Goal: Task Accomplishment & Management: Use online tool/utility

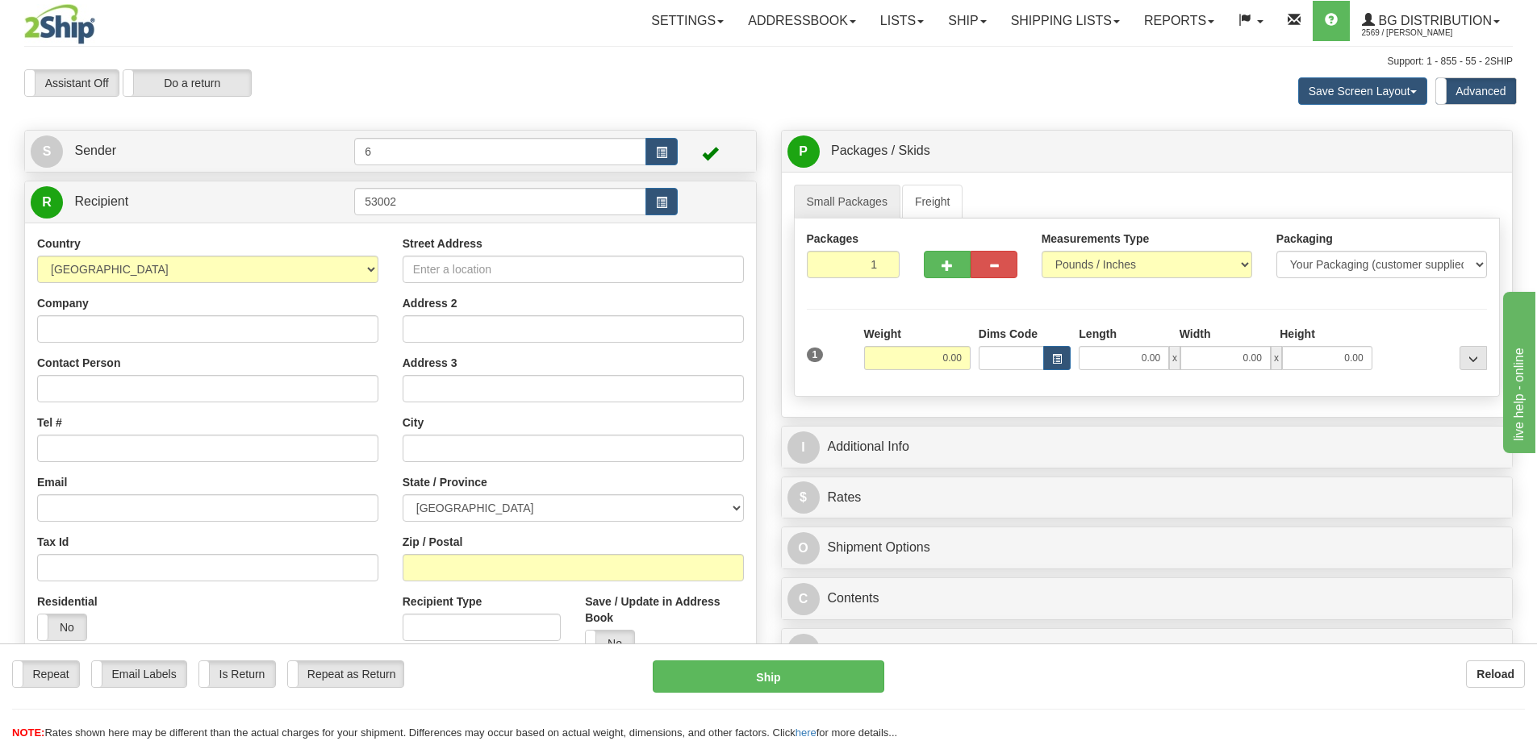
type input "53002"
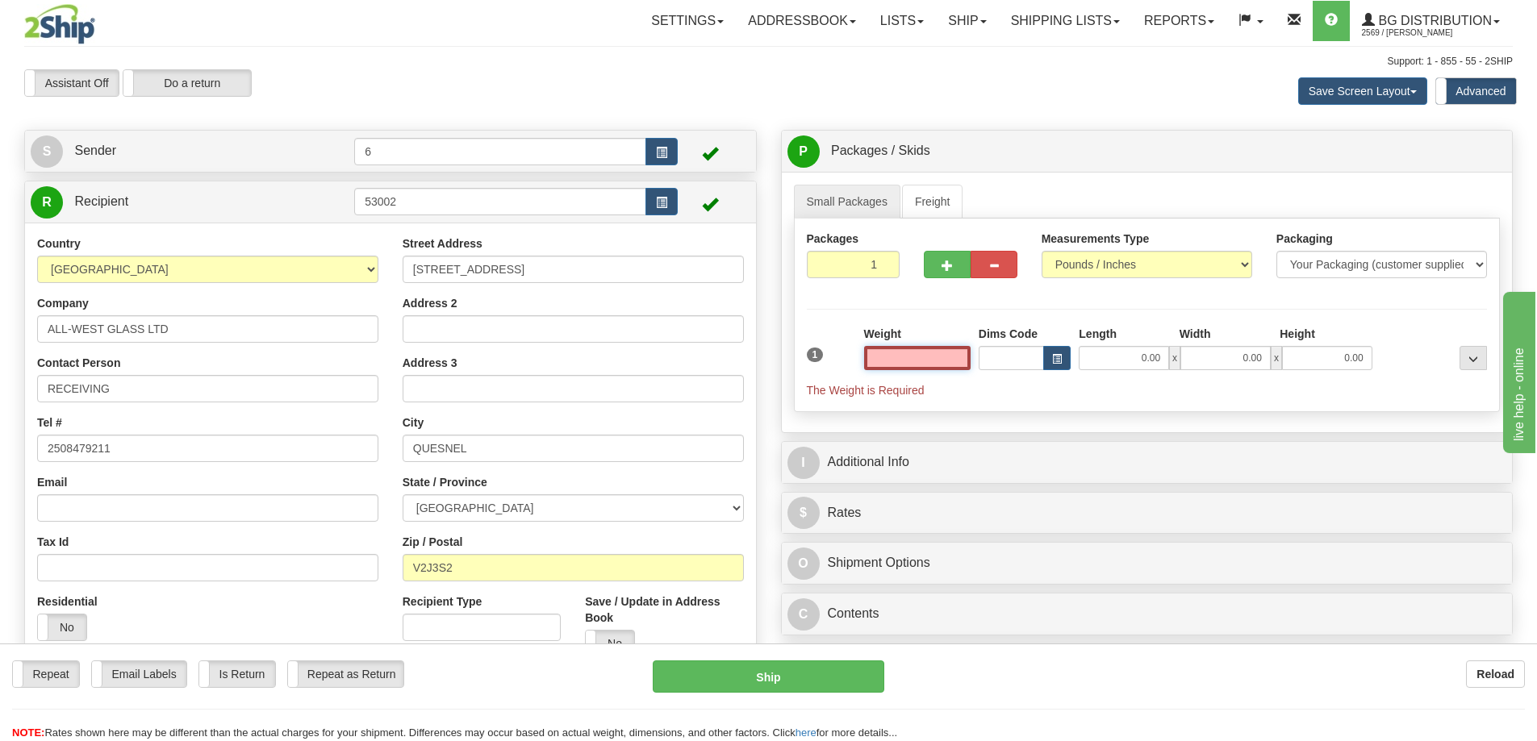
click at [963, 356] on input "text" at bounding box center [917, 358] width 106 height 24
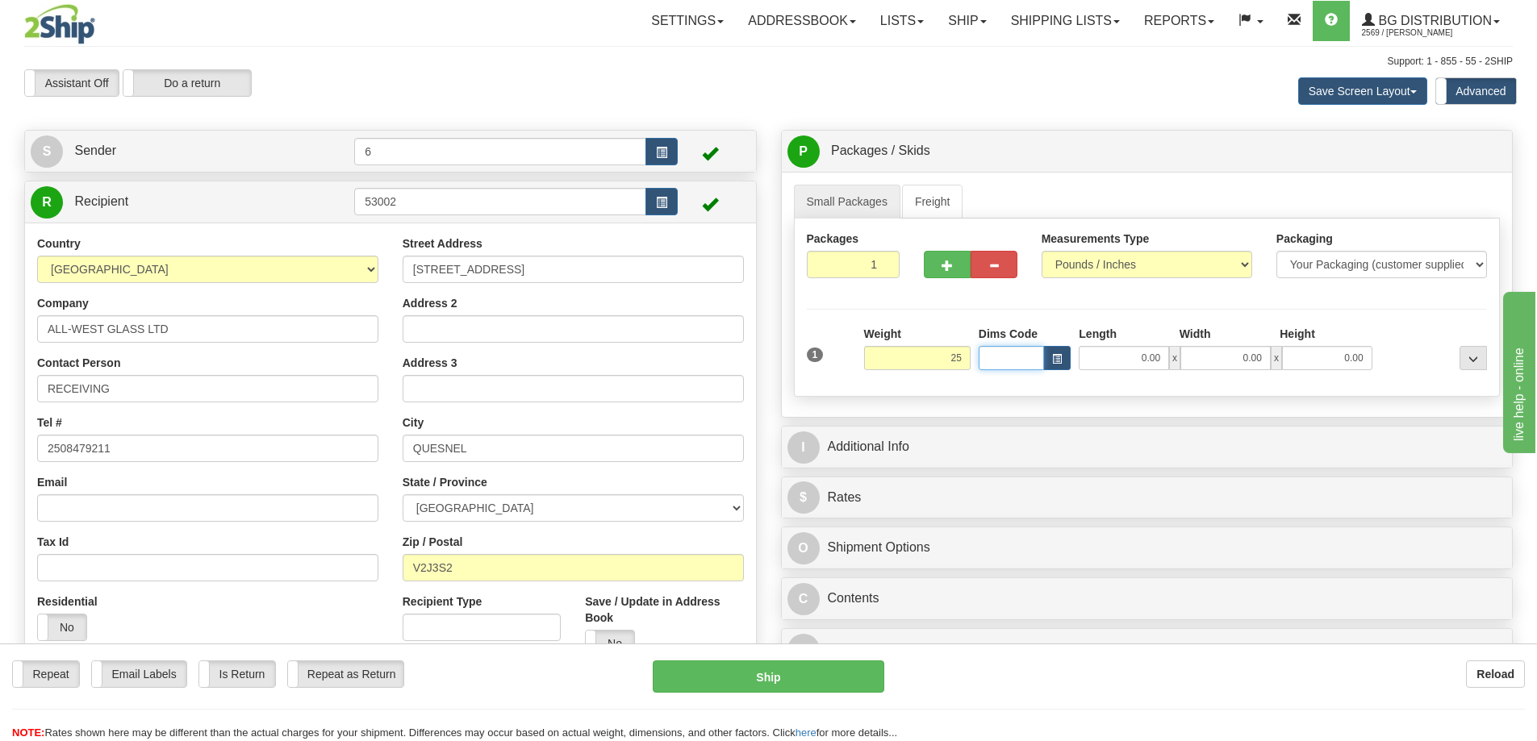
type input "25.00"
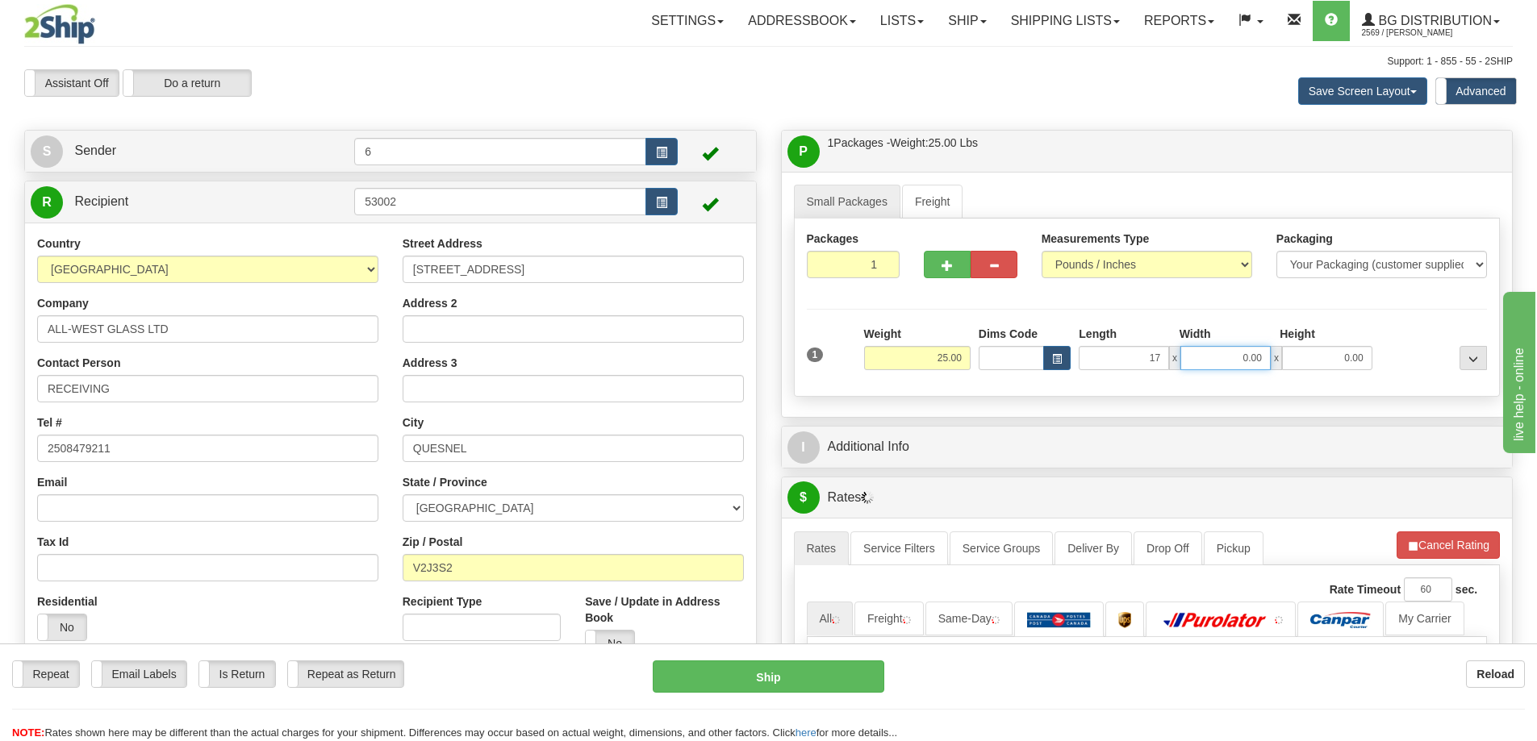
type input "17.00"
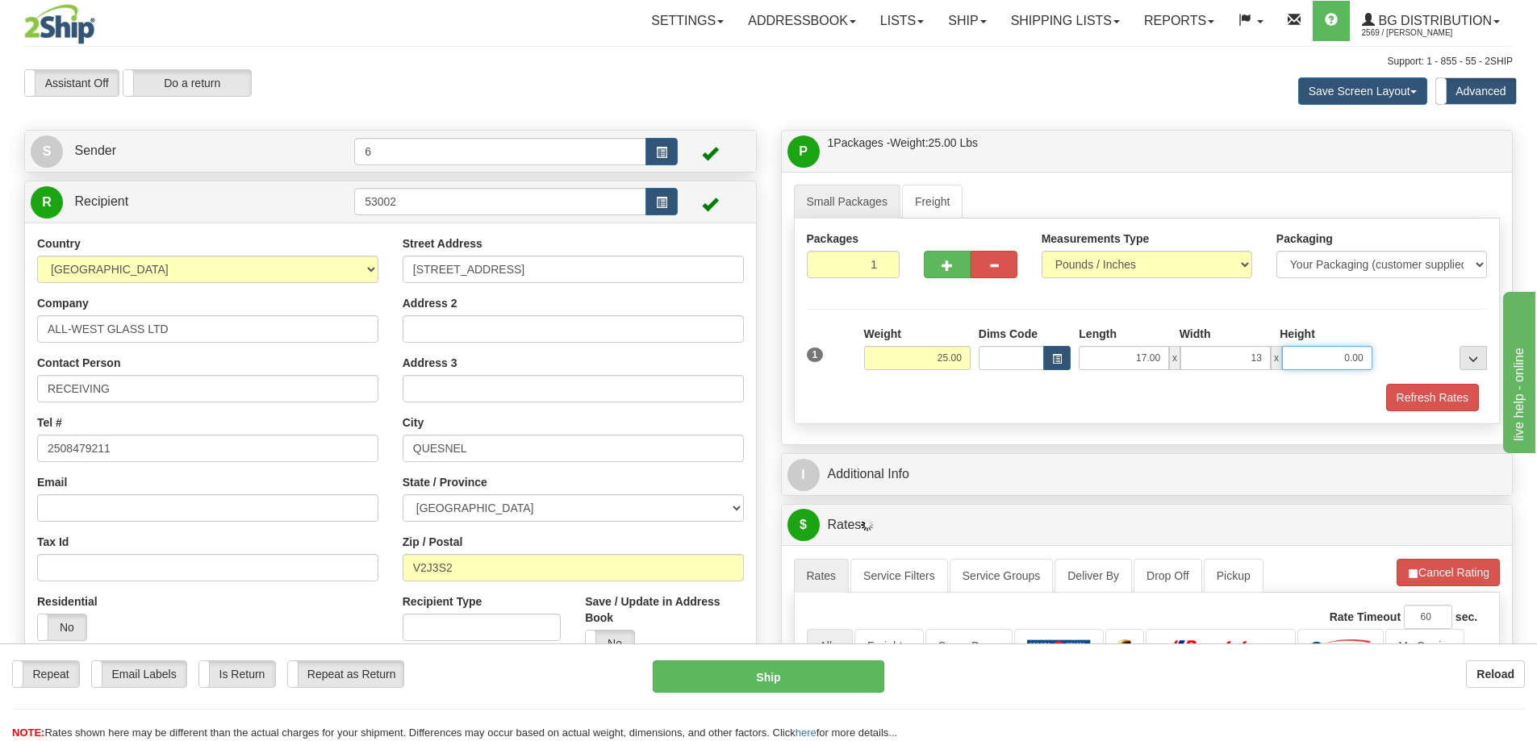
type input "13.00"
type input "6.00"
click at [1421, 389] on button "Refresh Rates" at bounding box center [1432, 397] width 93 height 27
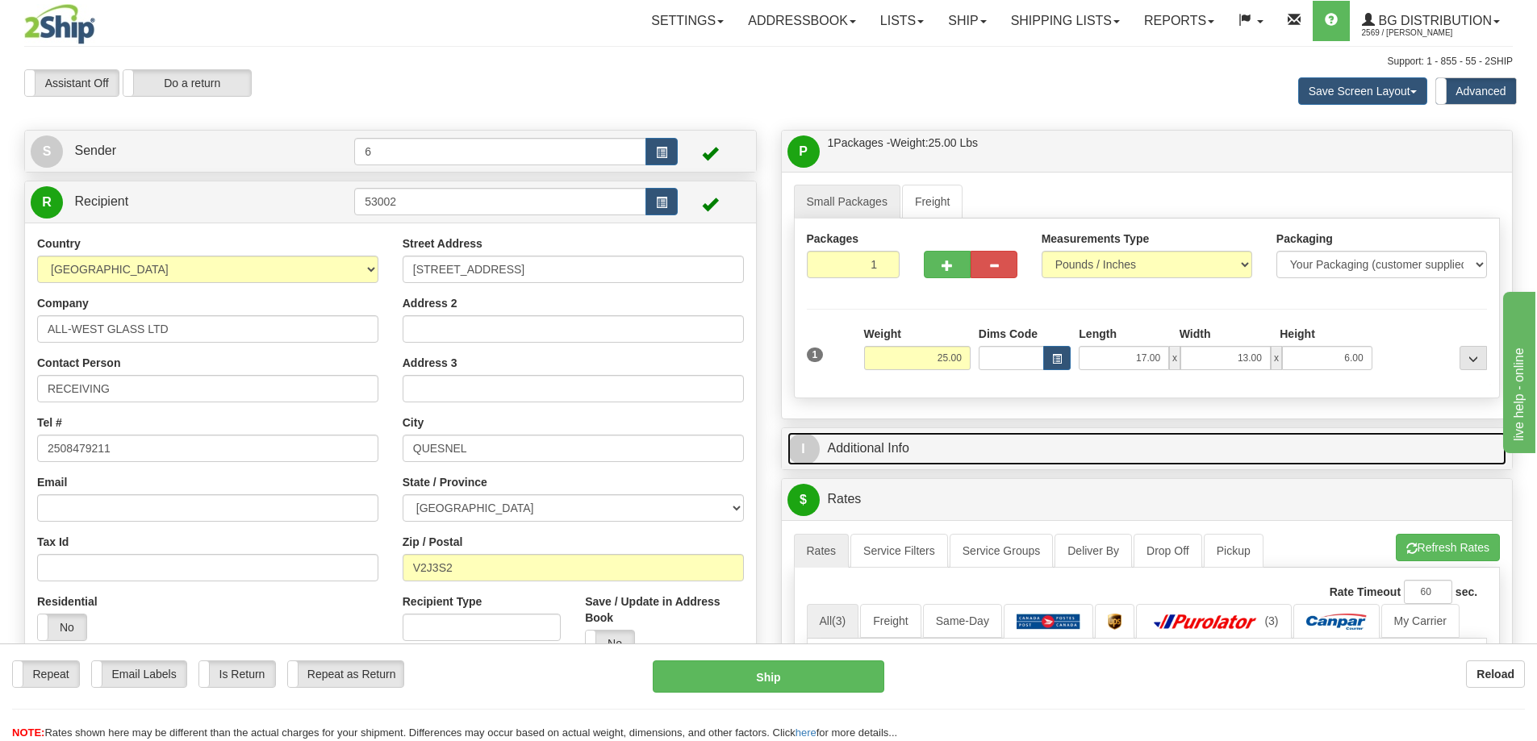
click at [1358, 453] on link "I Additional Info" at bounding box center [1147, 448] width 720 height 33
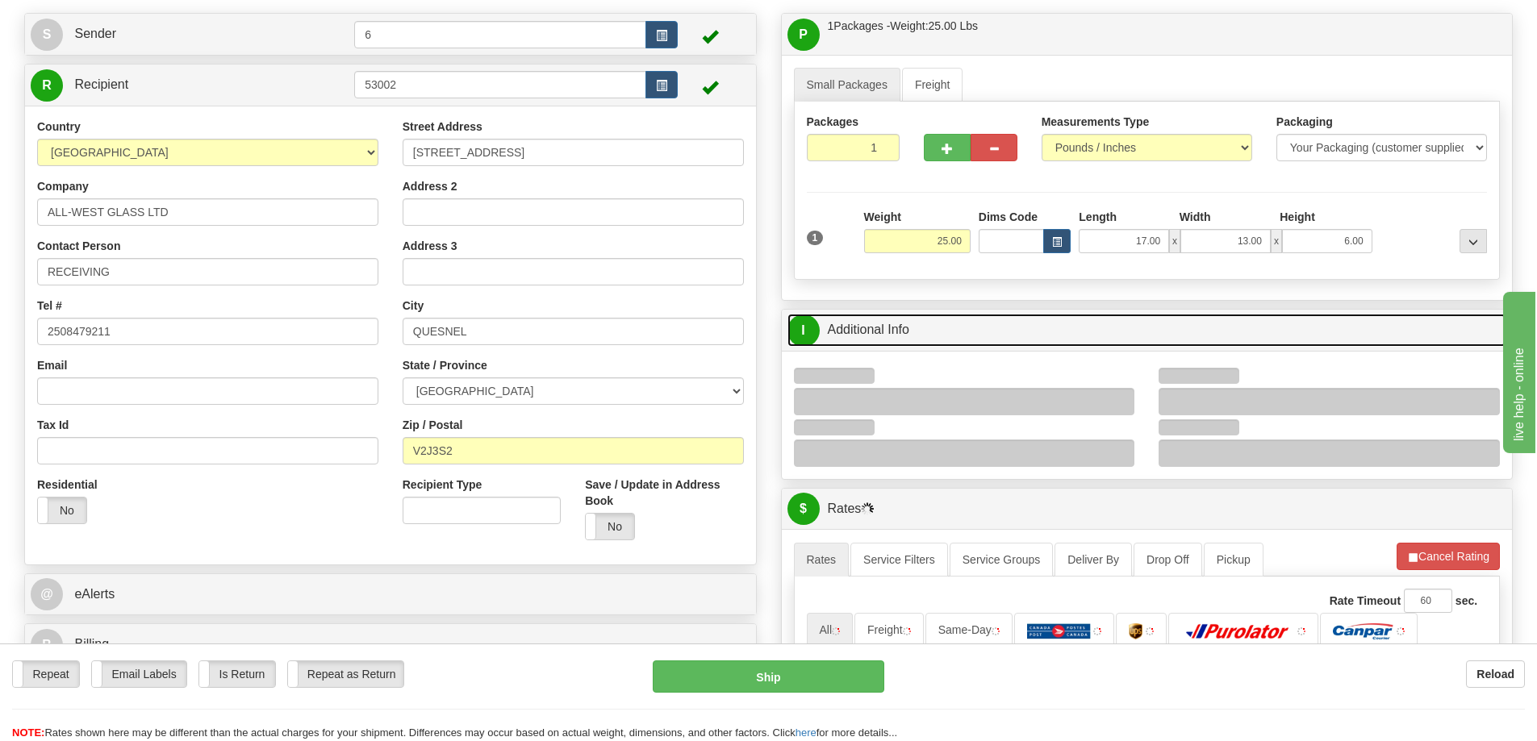
scroll to position [242, 0]
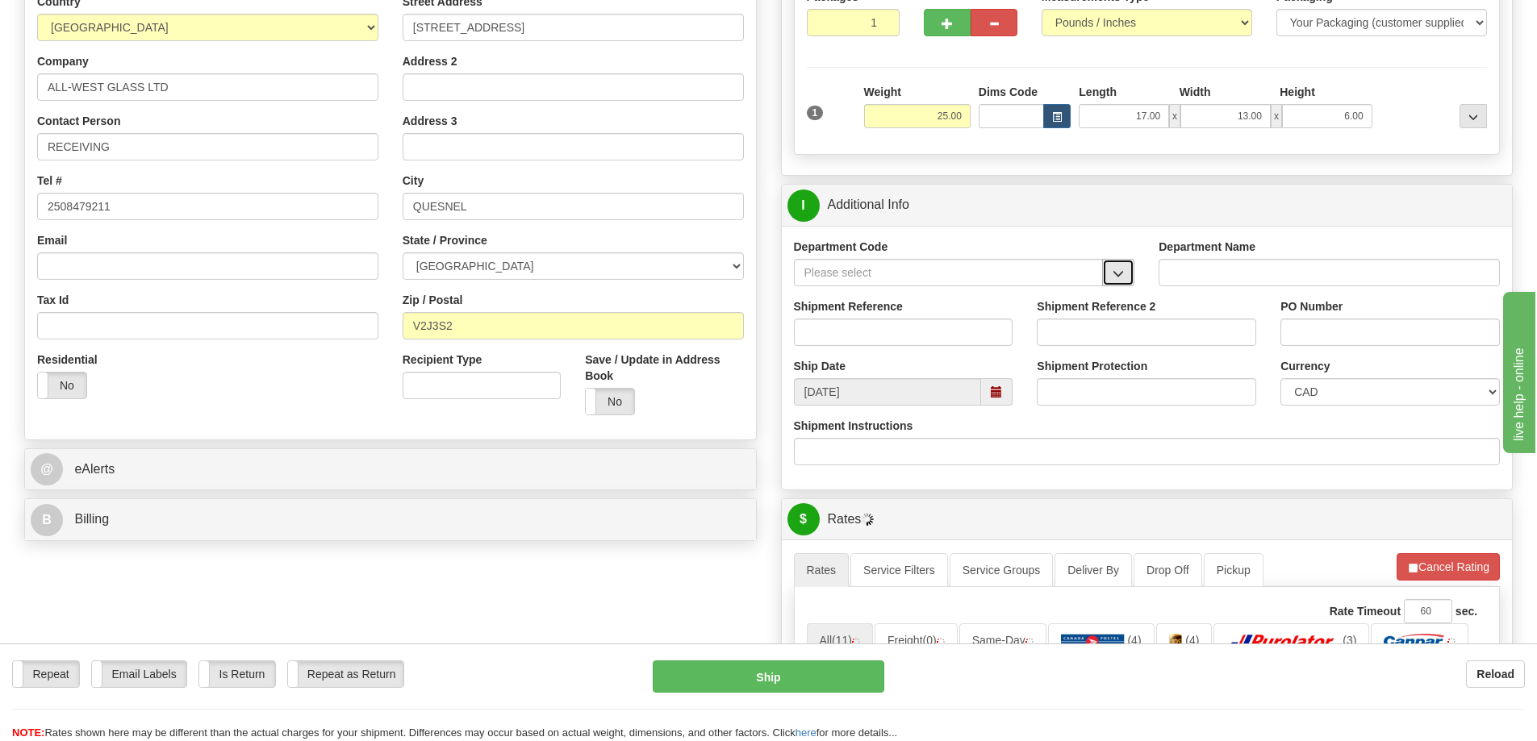
click at [1122, 278] on span "button" at bounding box center [1117, 274] width 11 height 10
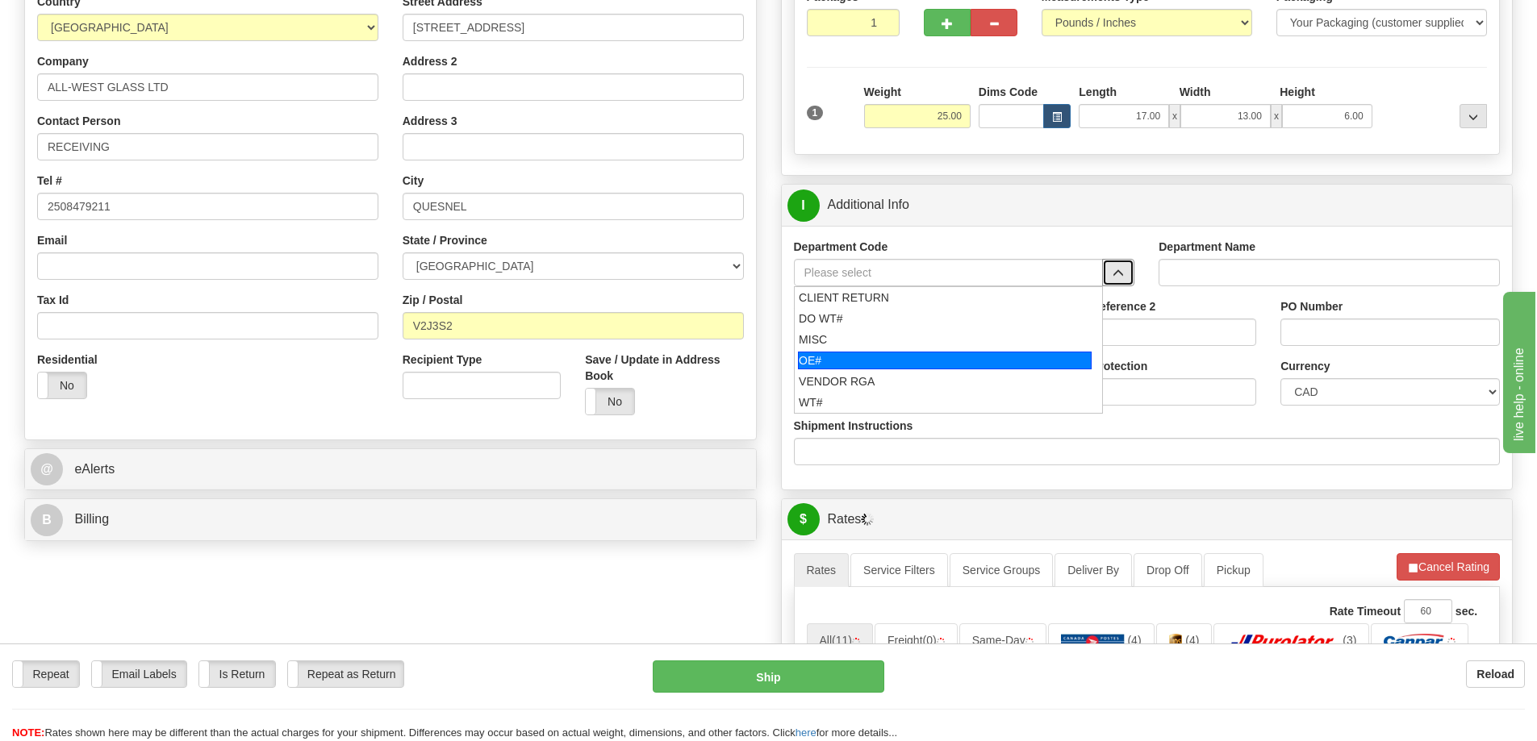
click at [895, 360] on div "OE#" at bounding box center [945, 361] width 294 height 18
type input "OE#"
type input "ORDERS"
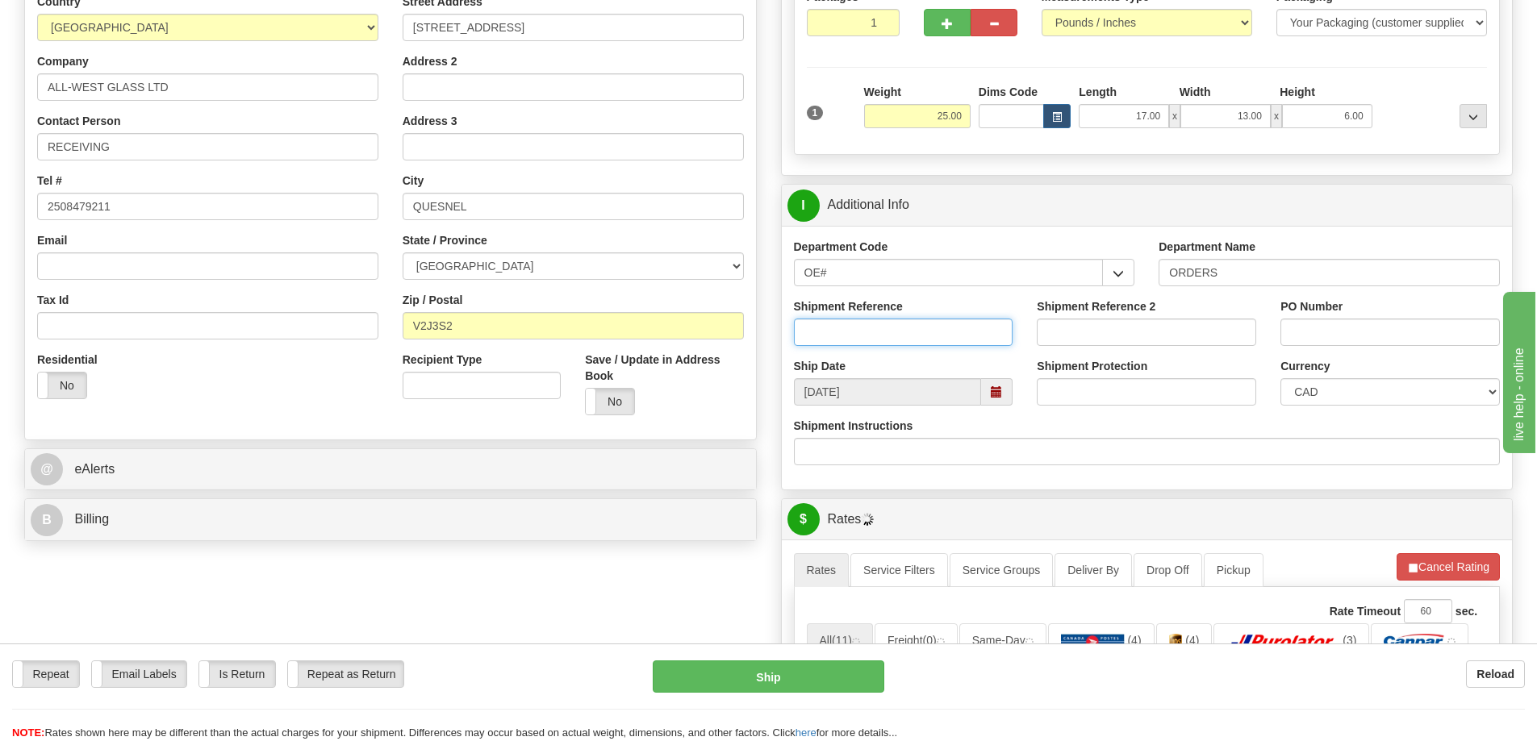
click at [890, 340] on input "Shipment Reference" at bounding box center [903, 332] width 219 height 27
type input "60031323-00"
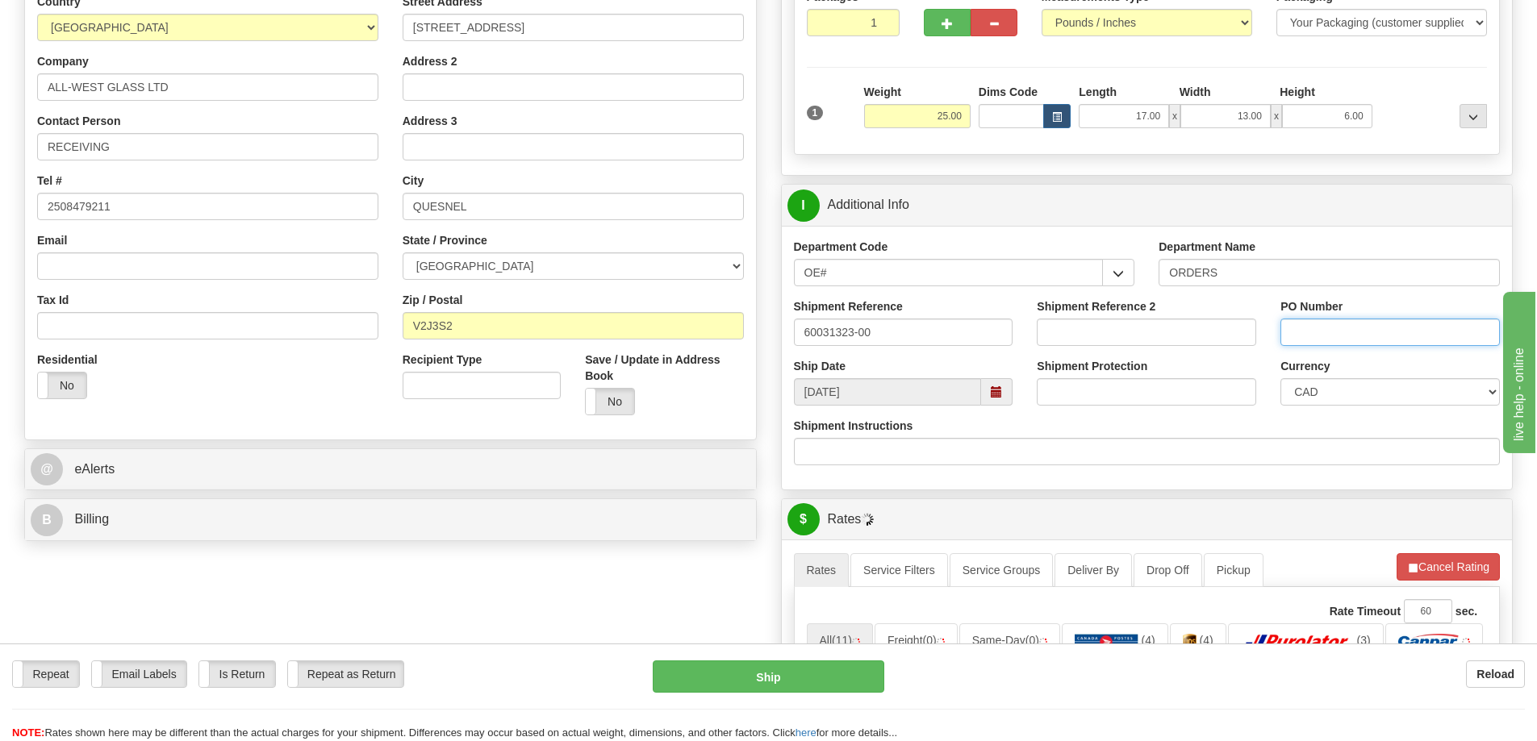
type input "l"
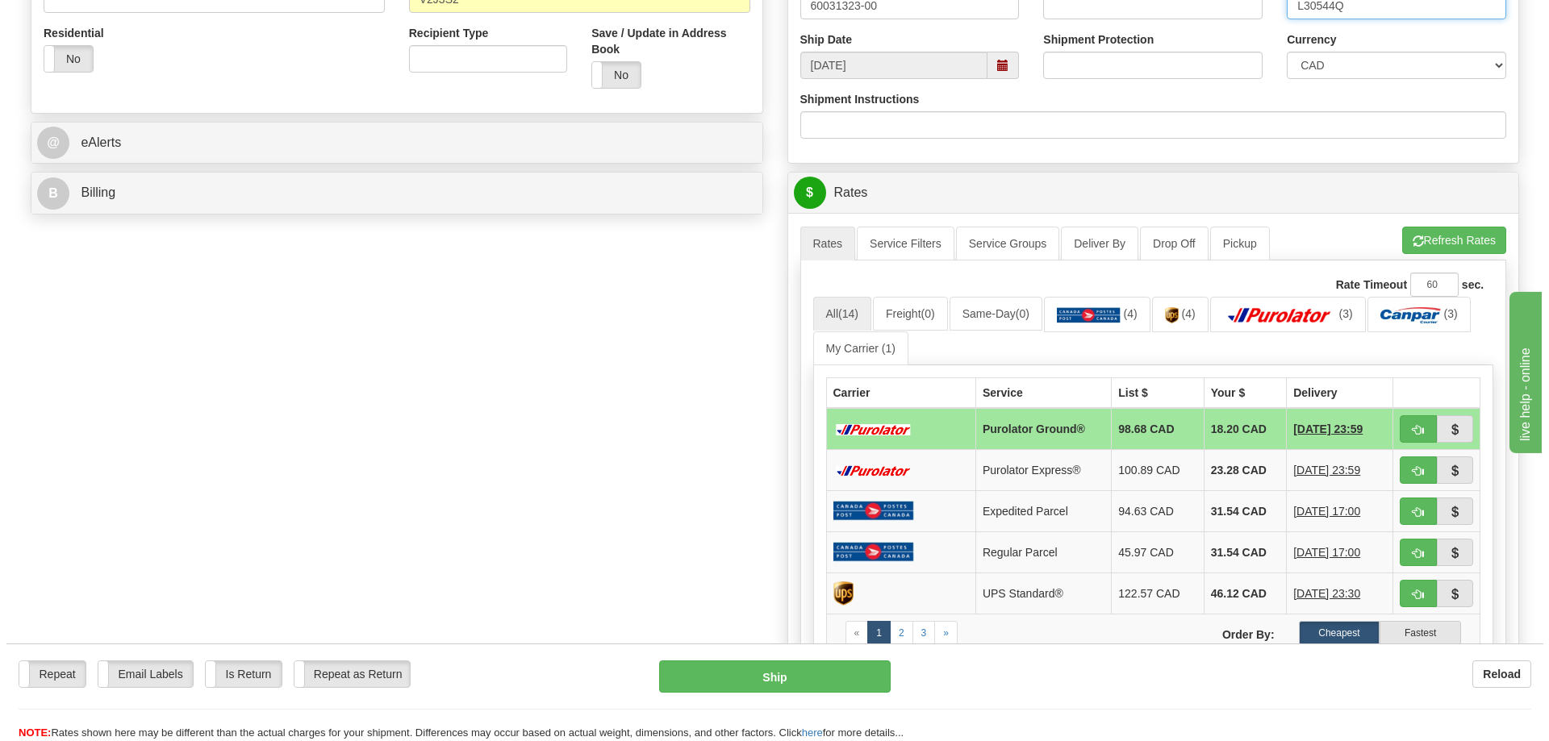
scroll to position [565, 0]
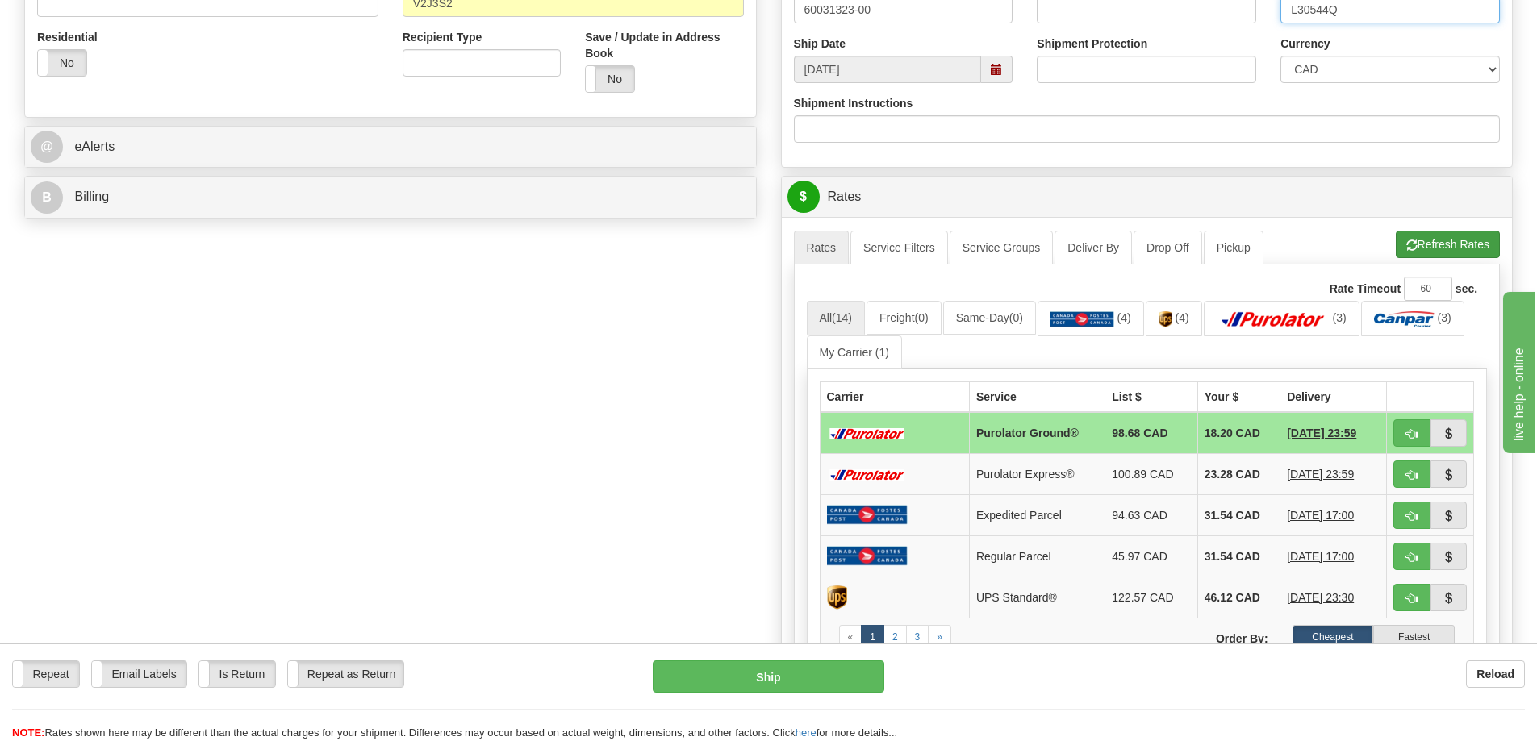
type input "L30544Q"
click at [1443, 252] on button "Refresh Rates" at bounding box center [1447, 244] width 104 height 27
click at [1410, 437] on span "button" at bounding box center [1411, 434] width 11 height 10
type input "260"
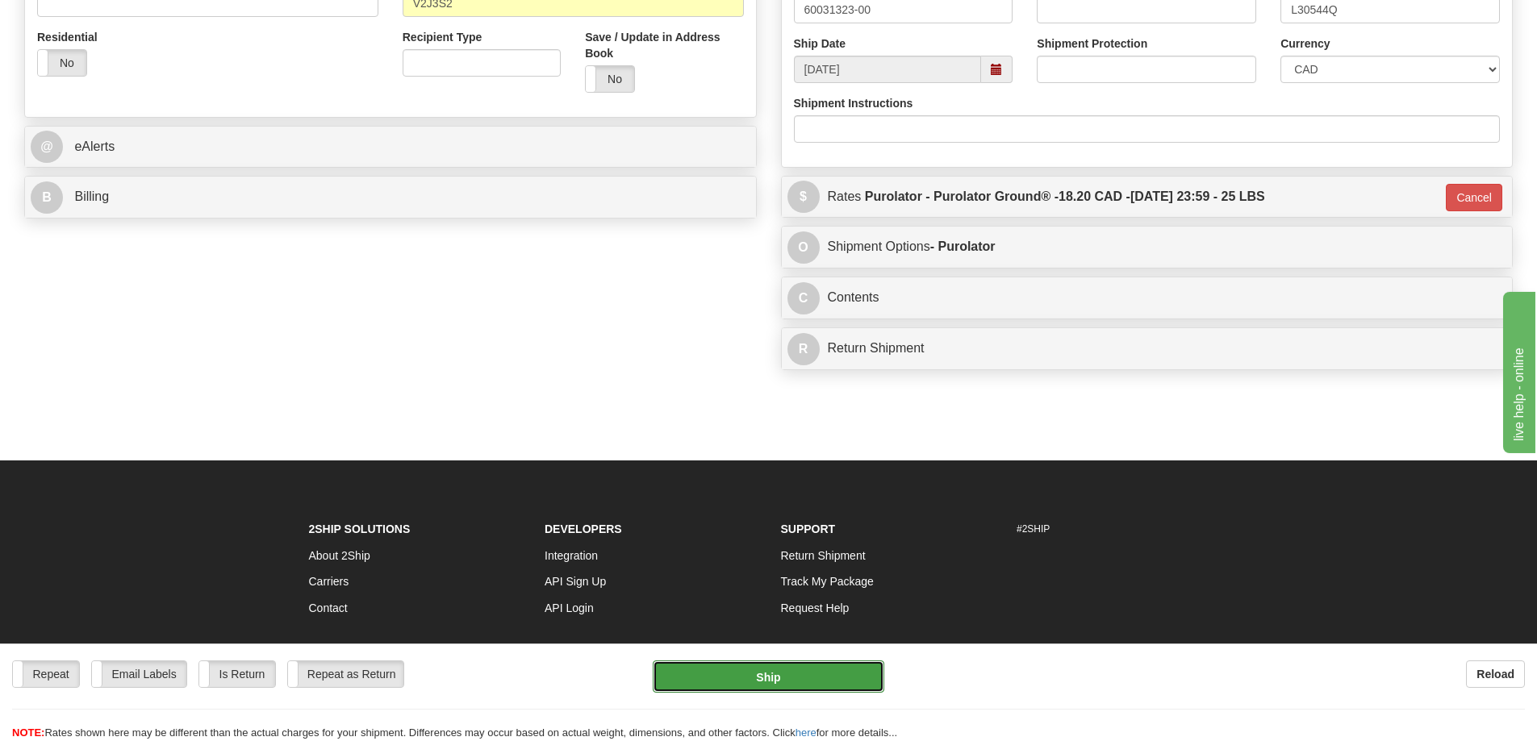
click at [748, 686] on button "Ship" at bounding box center [769, 677] width 232 height 32
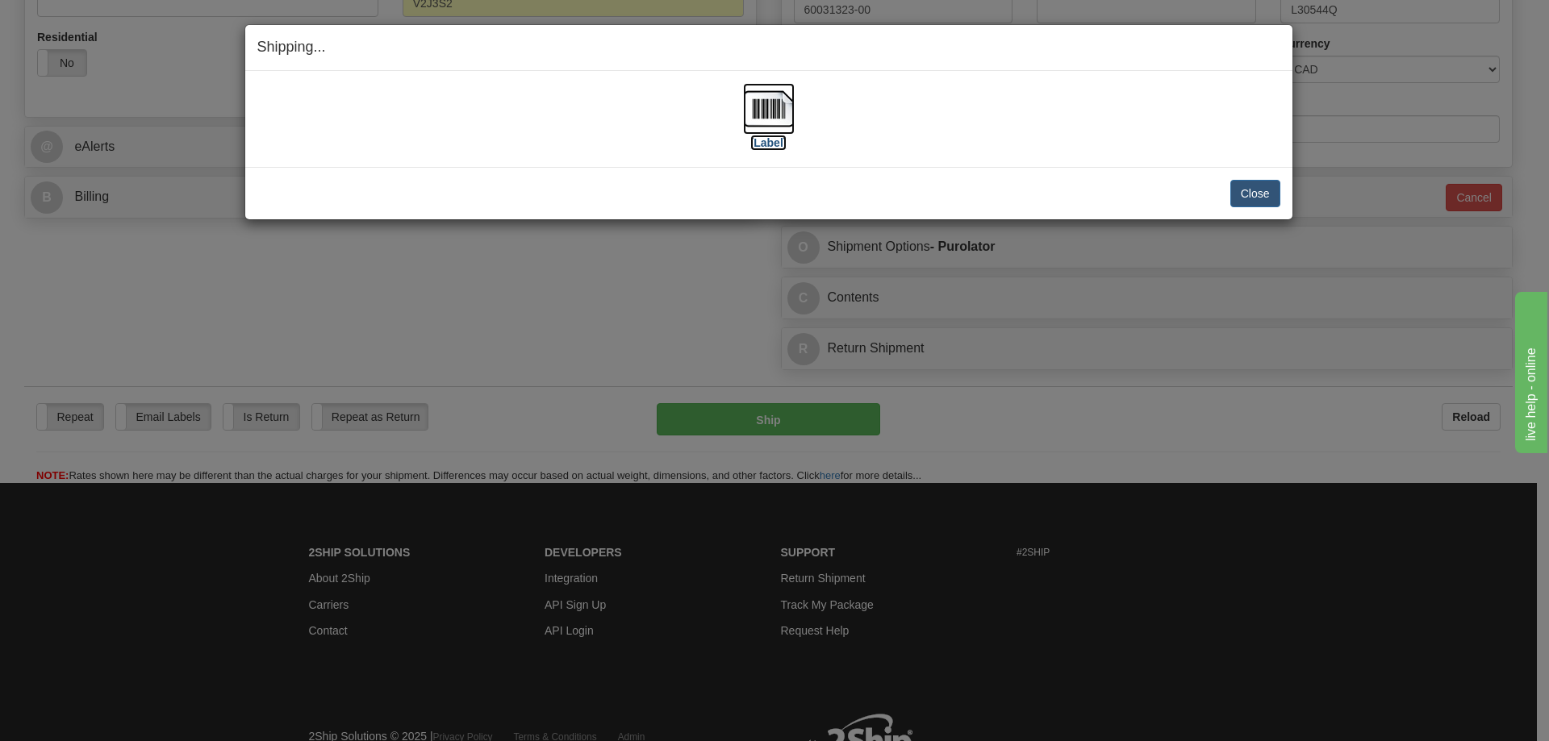
click at [766, 137] on label "[Label]" at bounding box center [768, 143] width 37 height 16
drag, startPoint x: 1249, startPoint y: 186, endPoint x: 1229, endPoint y: 175, distance: 22.0
click at [1241, 182] on button "Close" at bounding box center [1255, 193] width 50 height 27
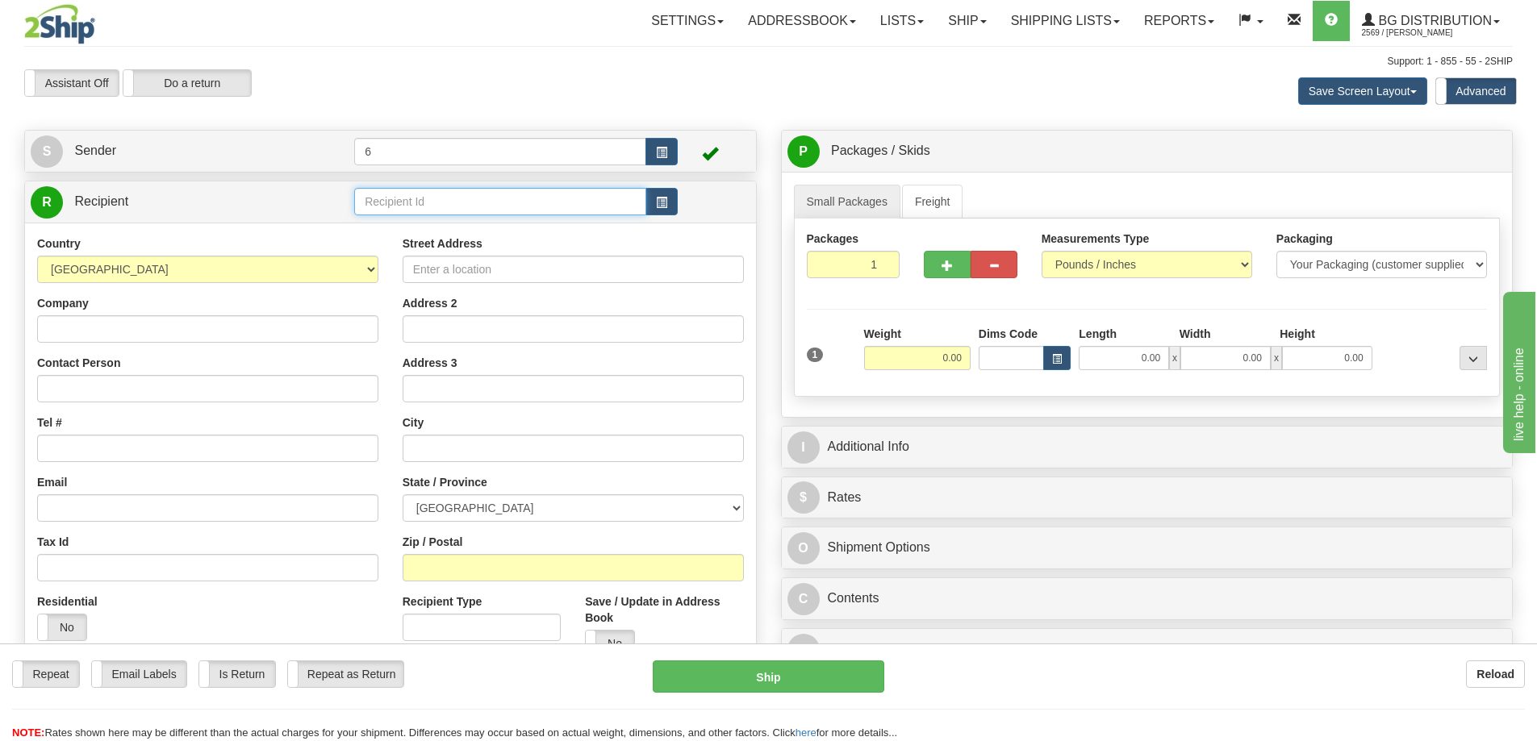
click at [433, 215] on input "text" at bounding box center [500, 201] width 292 height 27
type input "43012"
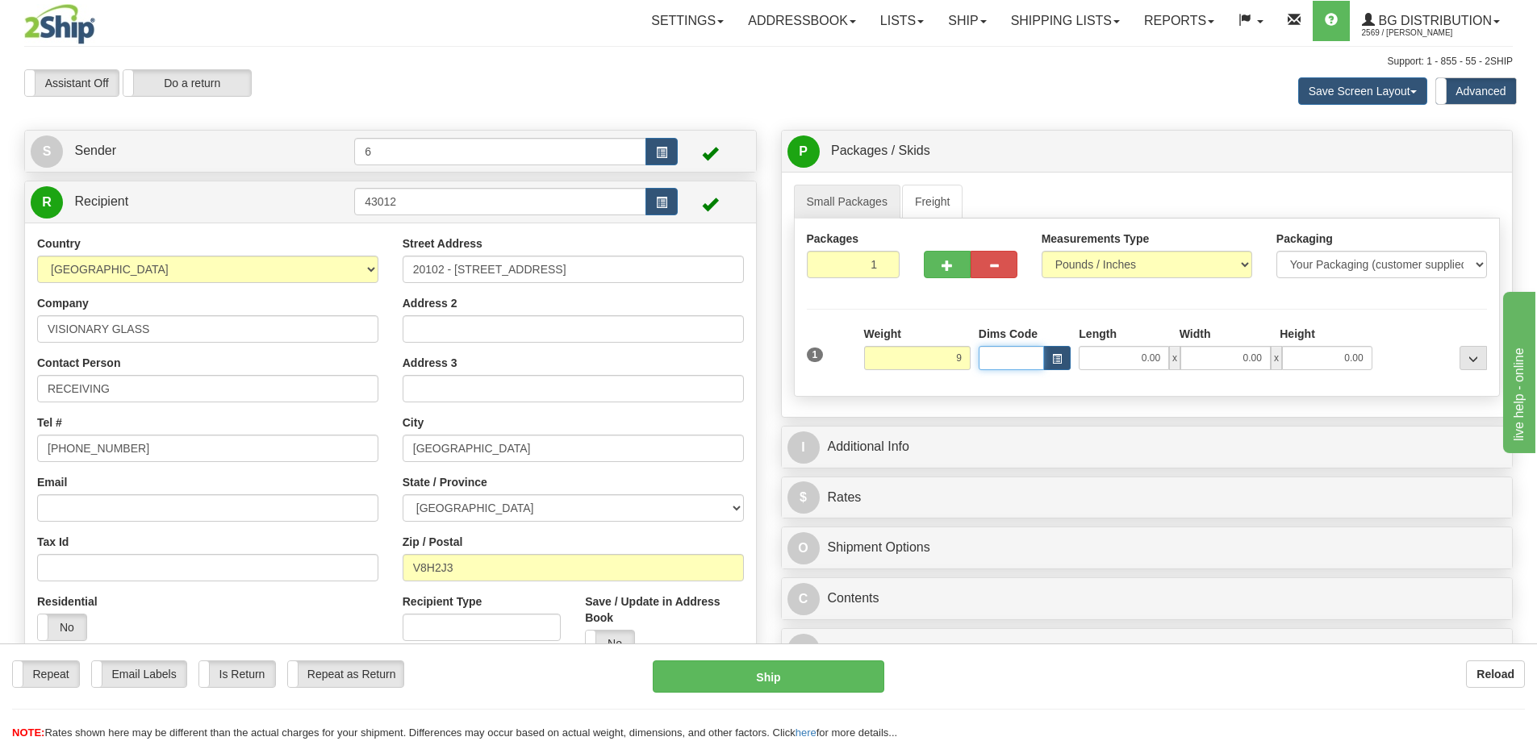
type input "9.00"
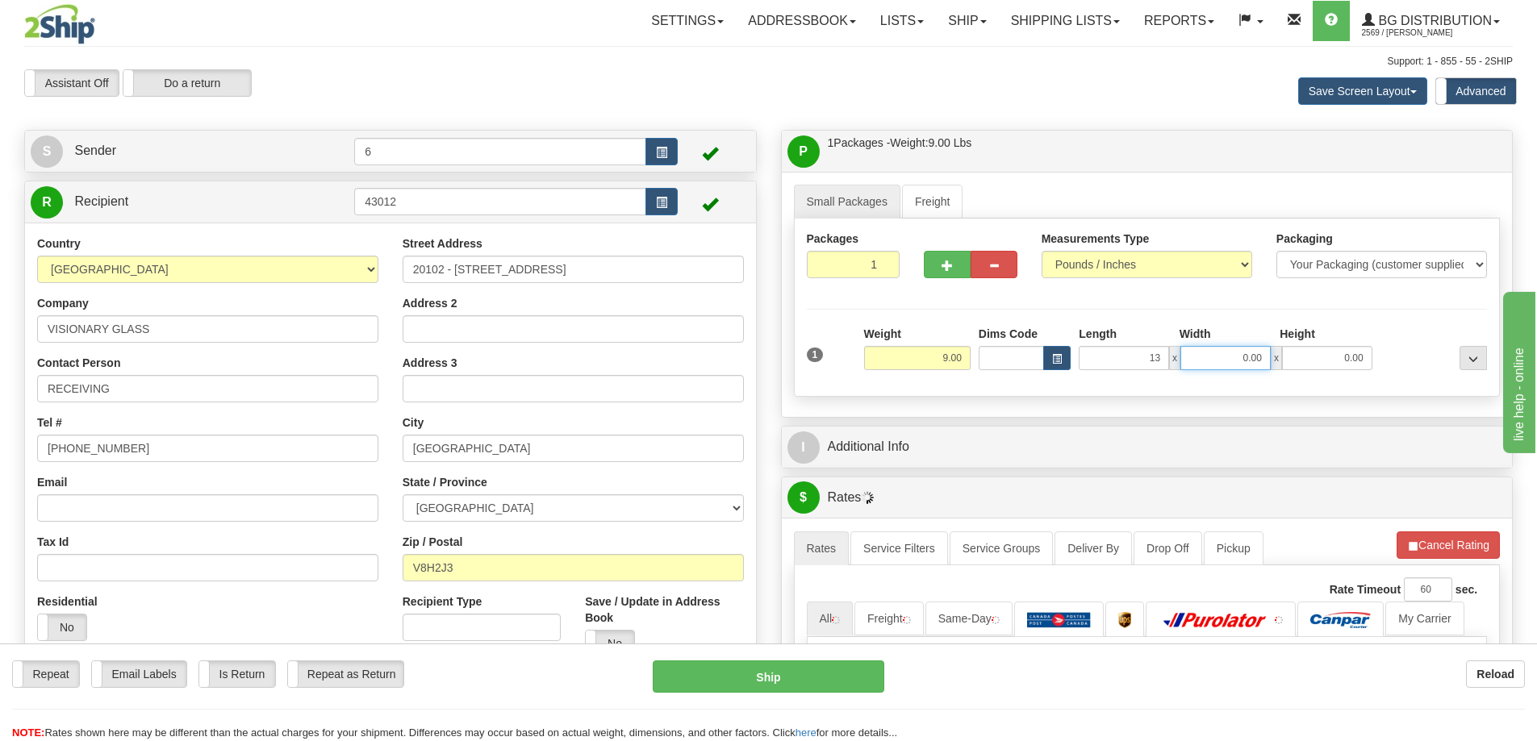
type input "13.00"
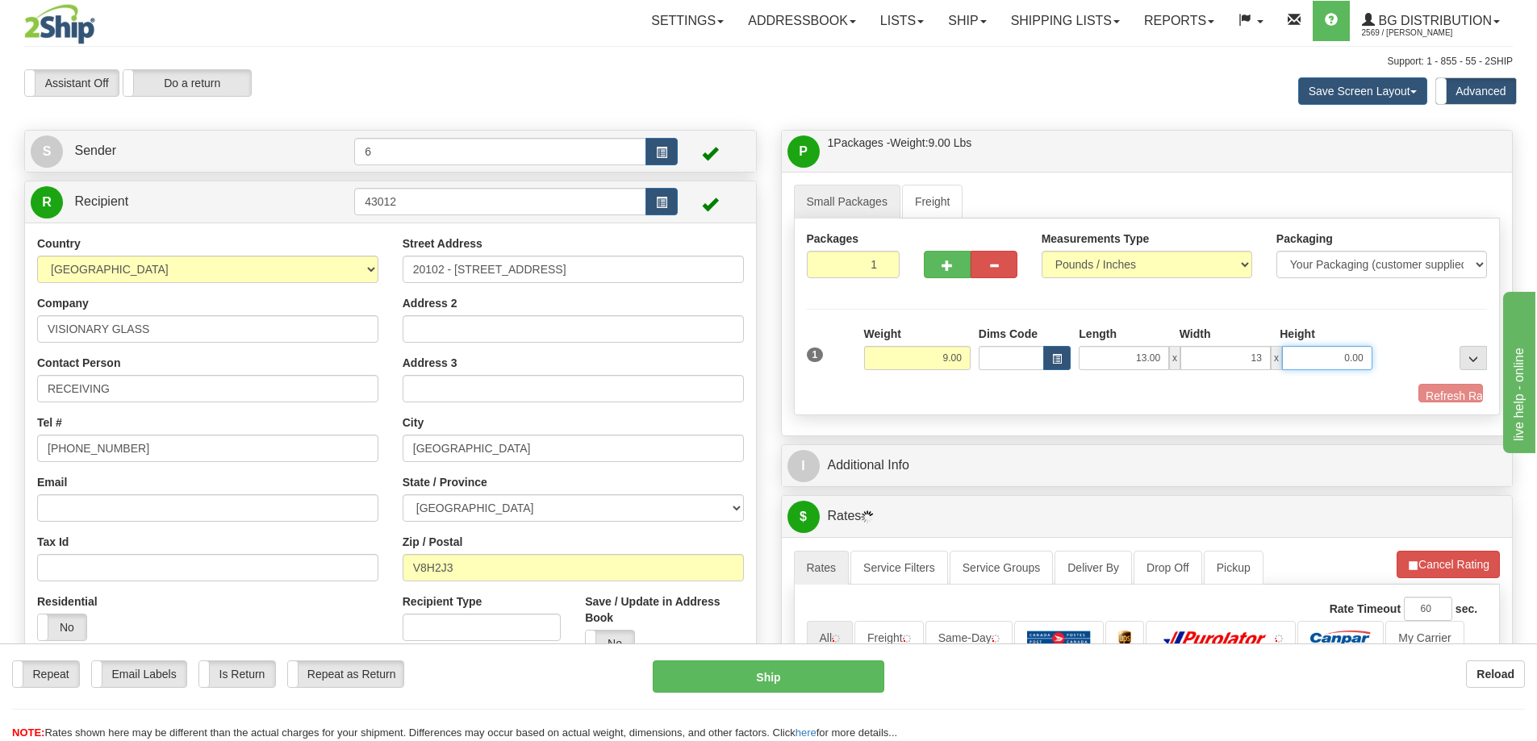
type input "13.00"
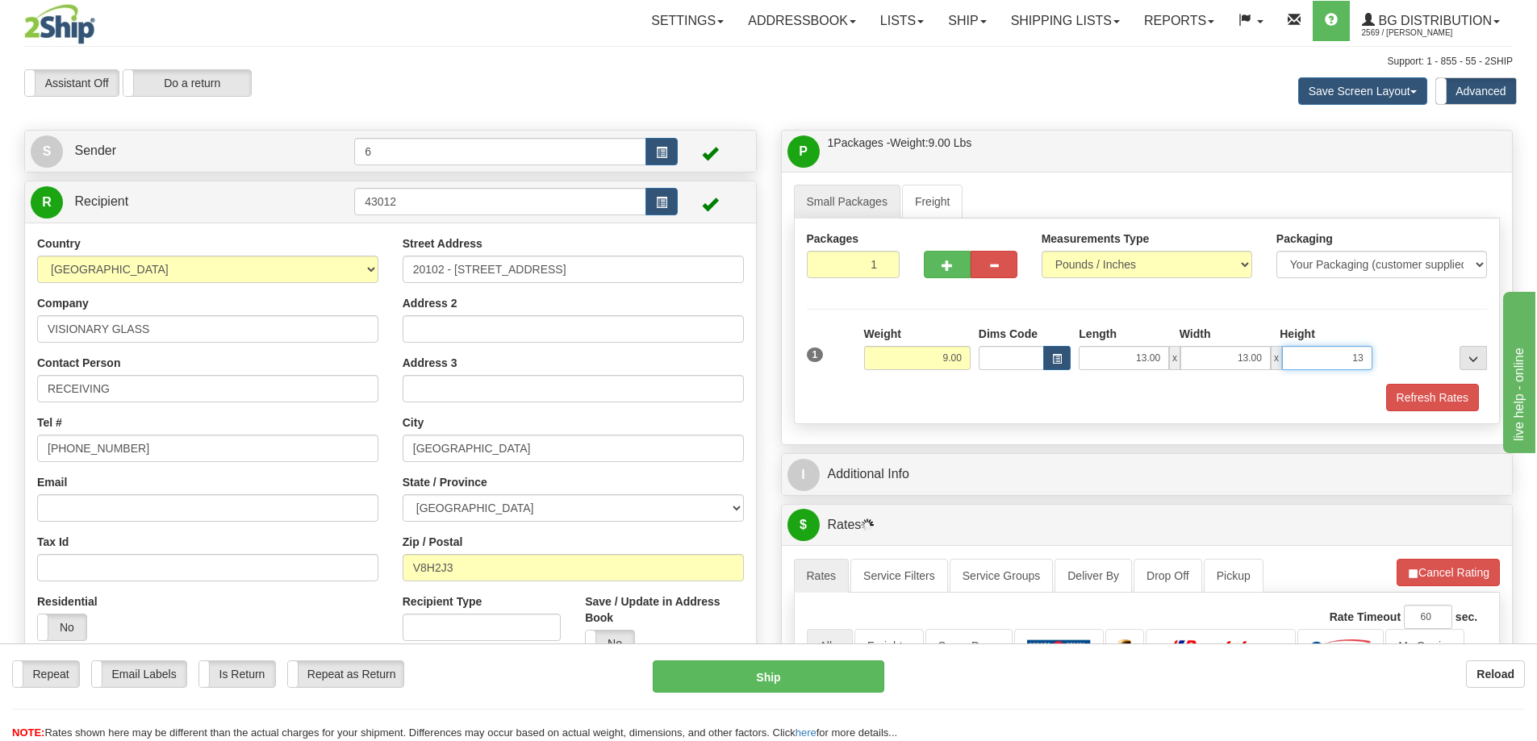
type input "13"
type input "13.00"
click at [1408, 400] on button "Refresh Rates" at bounding box center [1432, 397] width 93 height 27
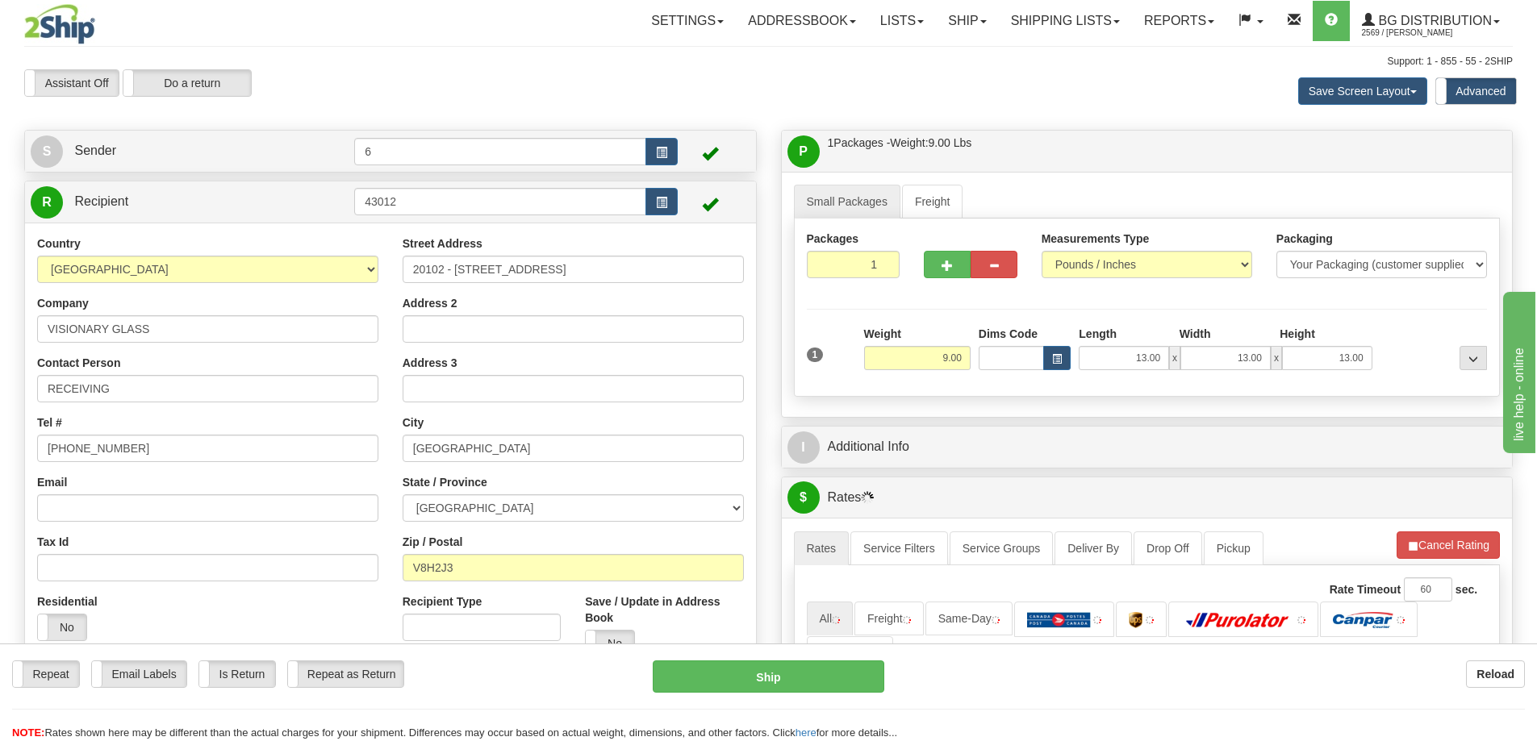
click at [1330, 475] on div "P Packages / Skids 1 Packages - Weight: 9.00 Lbs 1 Skids - Weight: NaN Lbs Ship…" at bounding box center [1147, 575] width 757 height 890
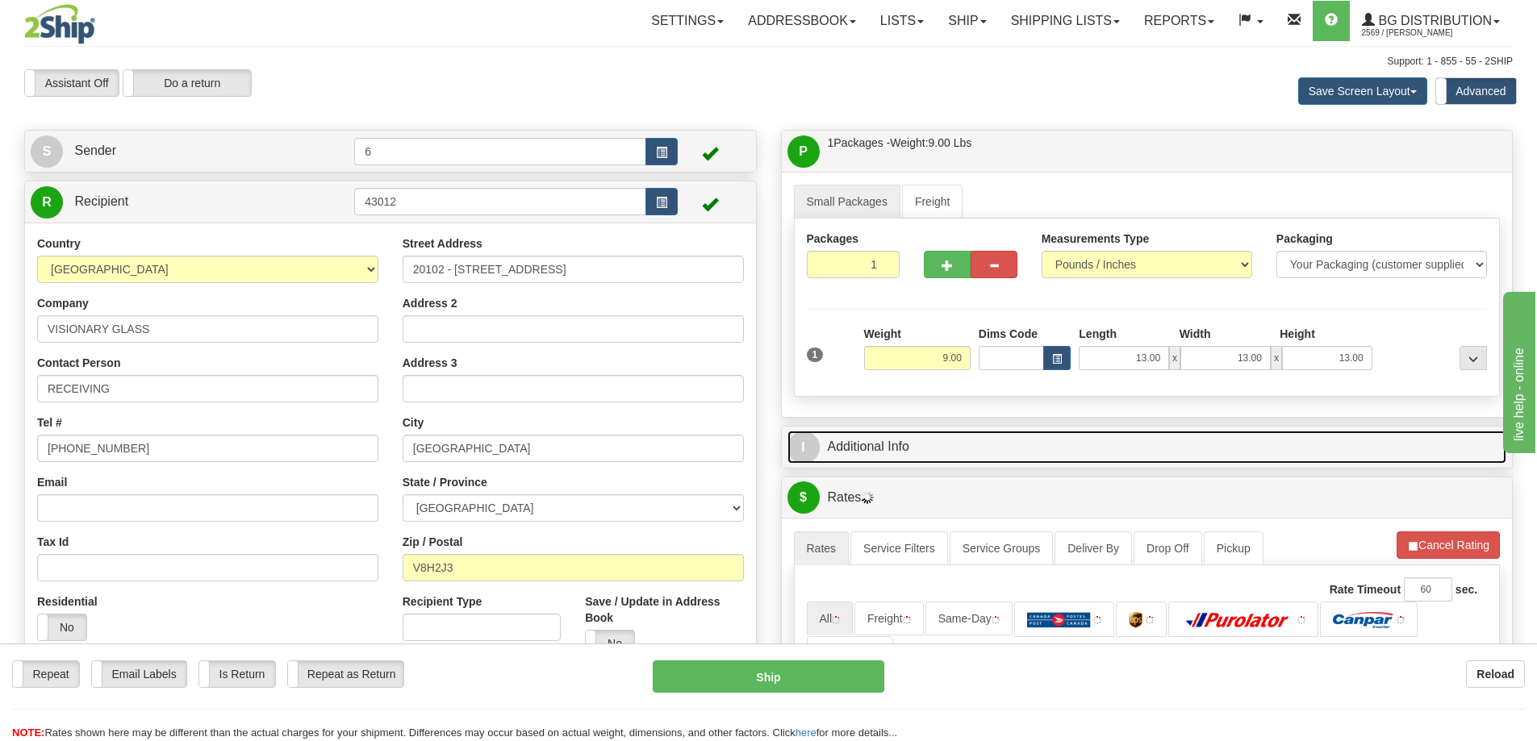
click at [1315, 457] on link "I Additional Info" at bounding box center [1147, 447] width 720 height 33
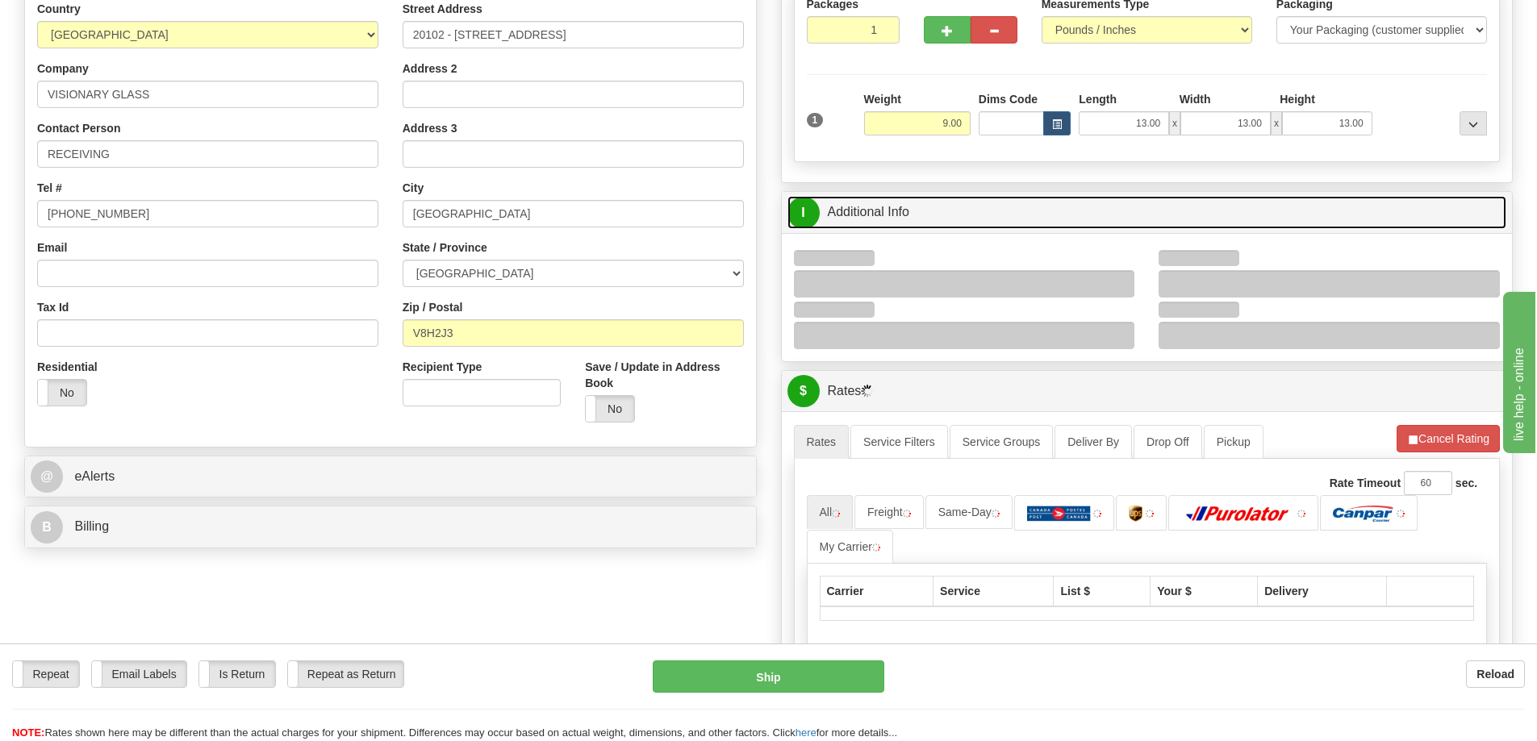
scroll to position [242, 0]
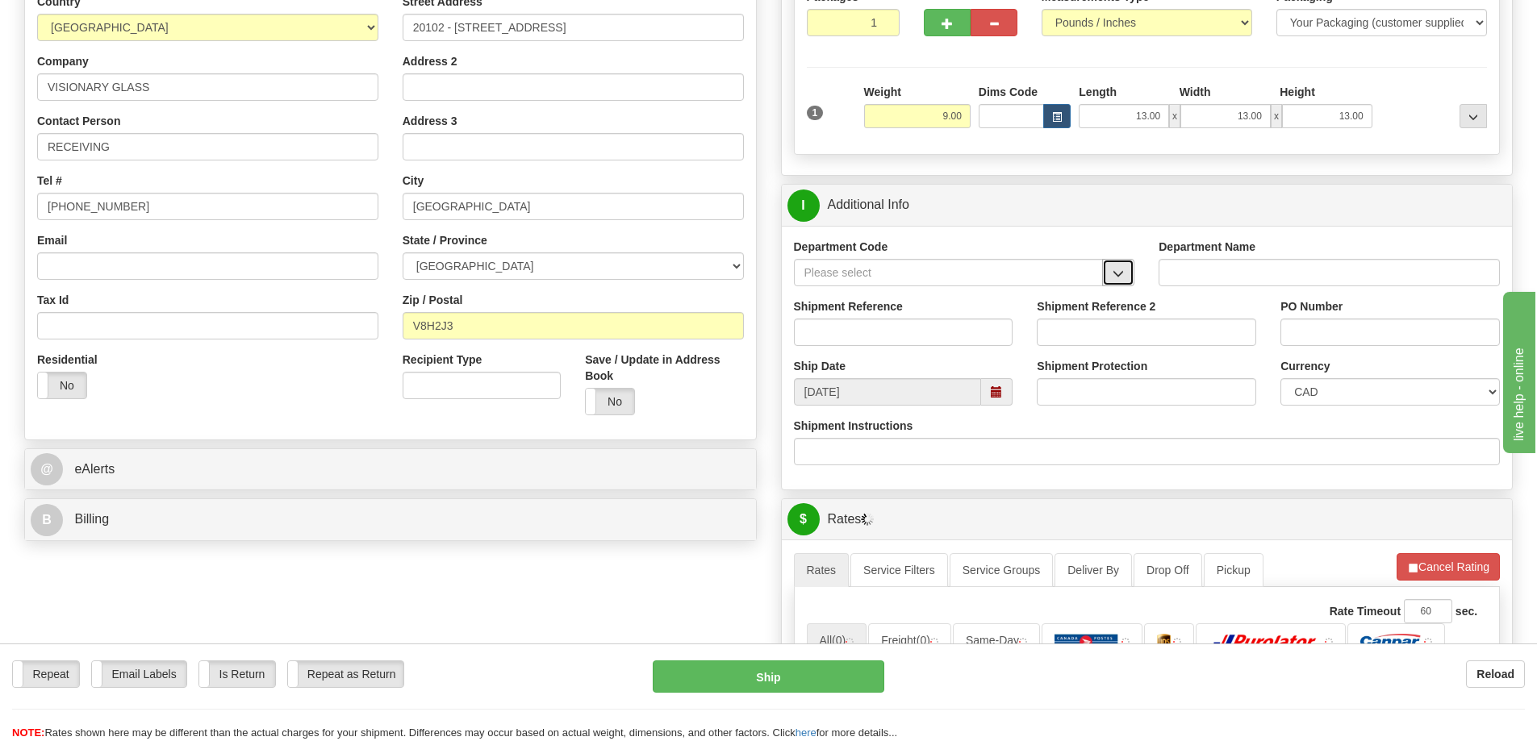
click at [1116, 274] on span "button" at bounding box center [1117, 274] width 11 height 10
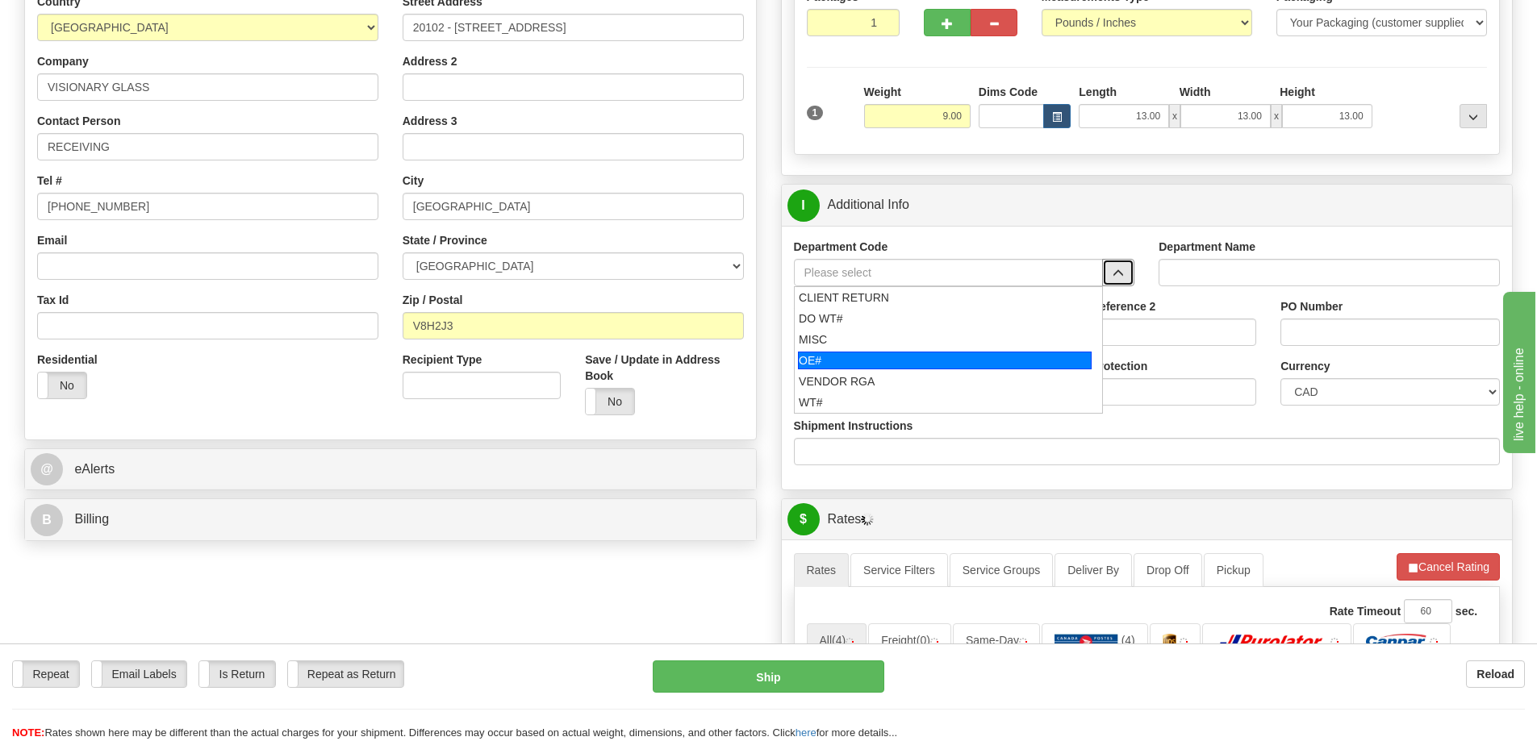
drag, startPoint x: 861, startPoint y: 369, endPoint x: 853, endPoint y: 354, distance: 17.3
click at [860, 369] on div "OE#" at bounding box center [945, 361] width 294 height 18
type input "OE#"
type input "ORDERS"
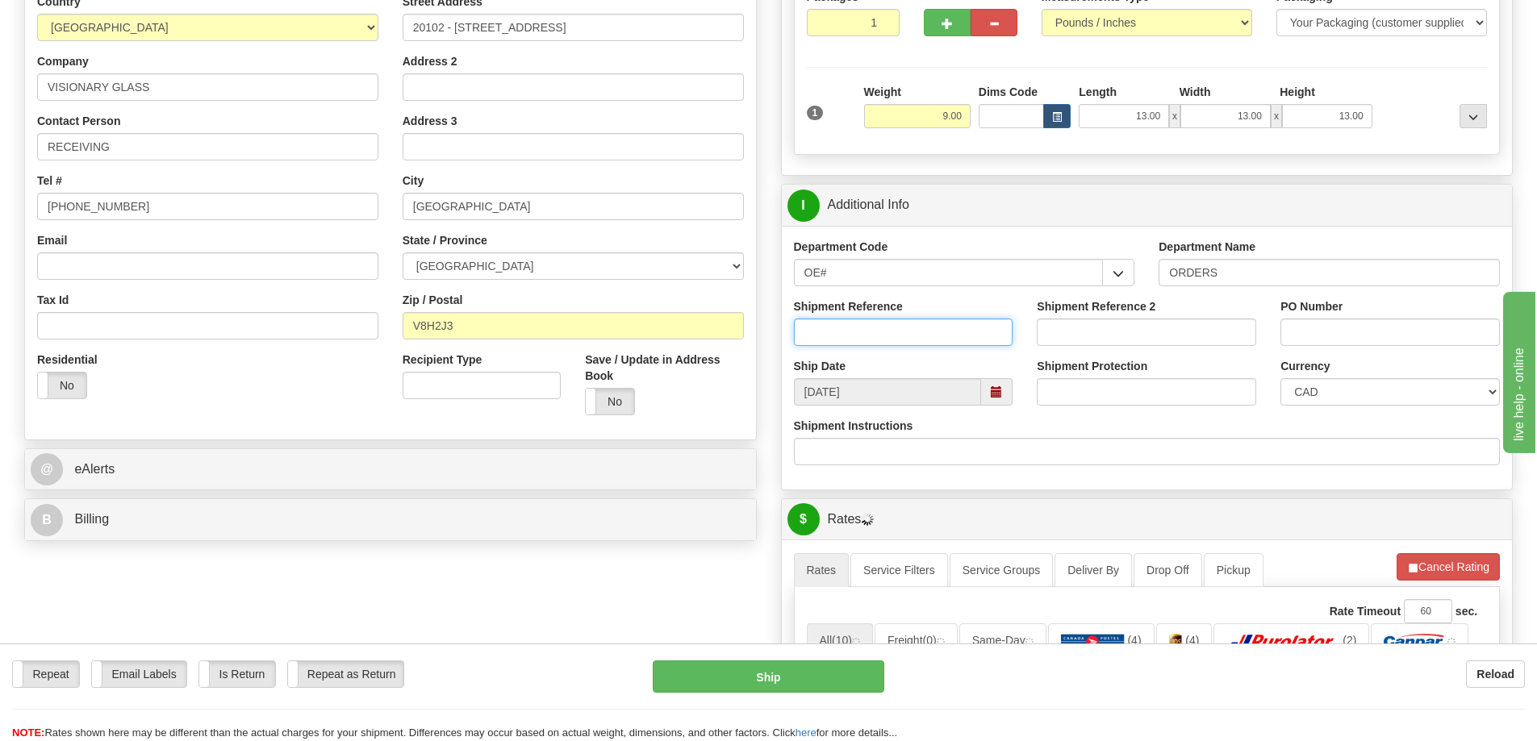
click at [853, 337] on input "Shipment Reference" at bounding box center [903, 332] width 219 height 27
type input "60032810-00 60032774-00"
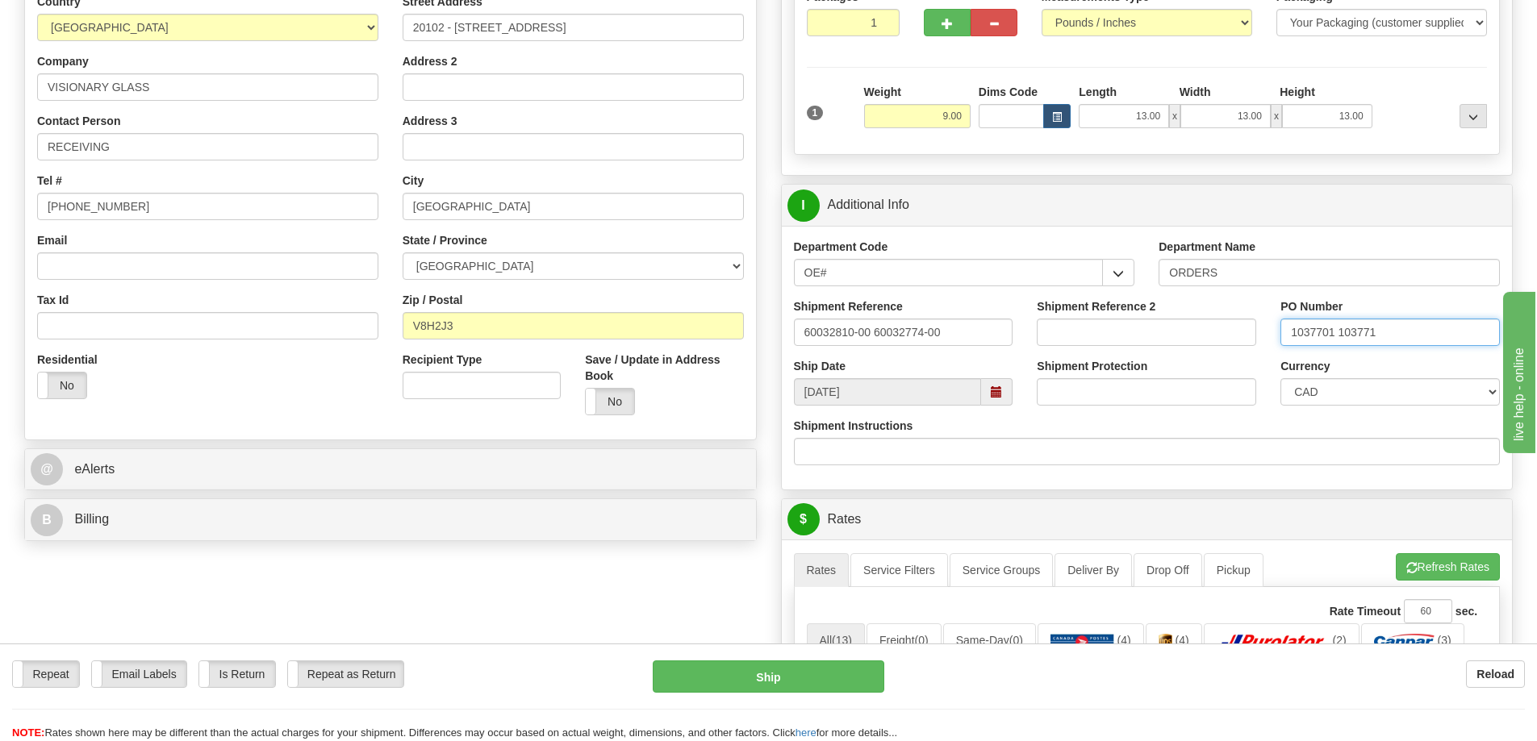
click at [1329, 341] on input "1037701 103771" at bounding box center [1389, 332] width 219 height 27
type input "103770 103771"
click at [1437, 564] on button "Refresh Rates" at bounding box center [1447, 566] width 104 height 27
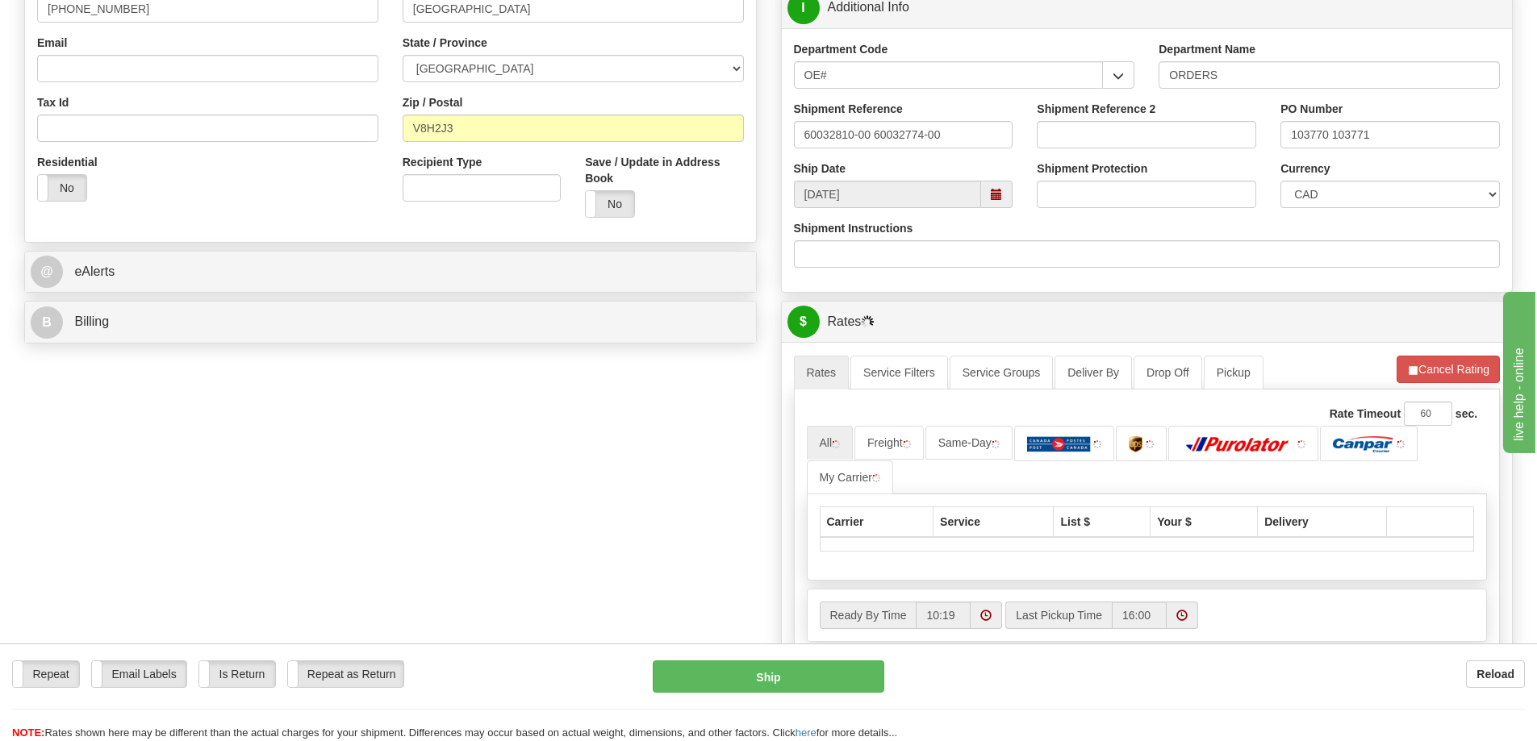
scroll to position [565, 0]
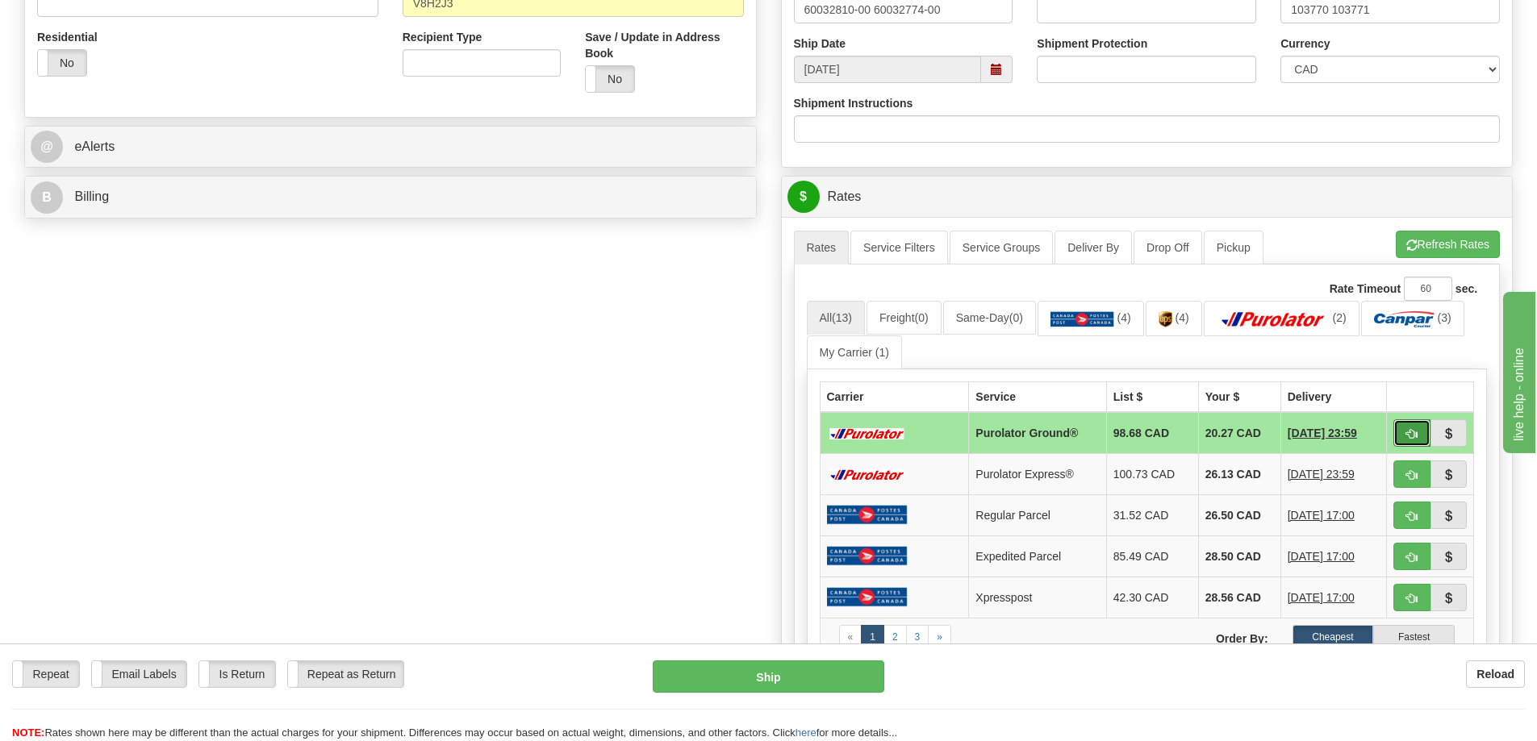
click at [1404, 436] on button "button" at bounding box center [1411, 432] width 37 height 27
type input "260"
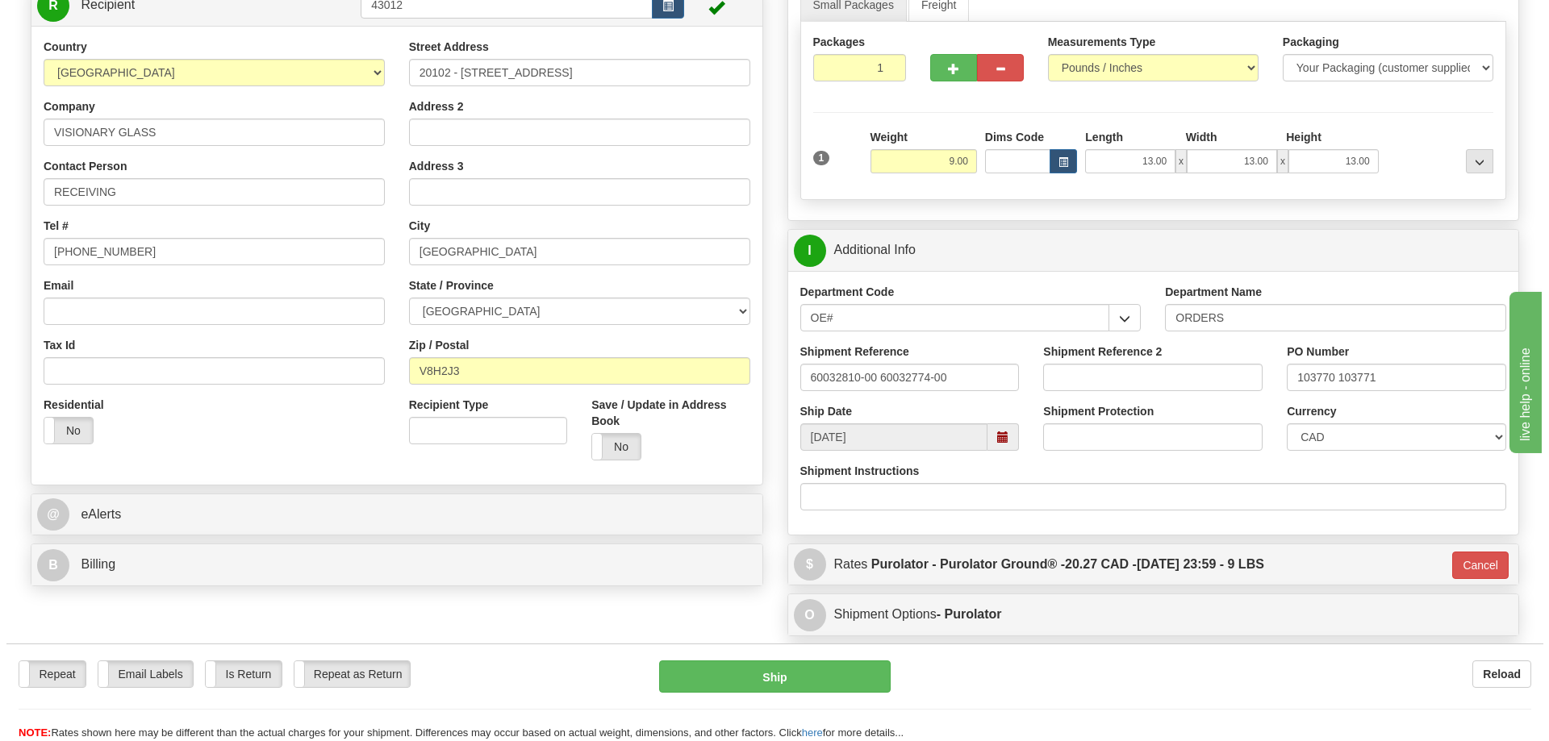
scroll to position [403, 0]
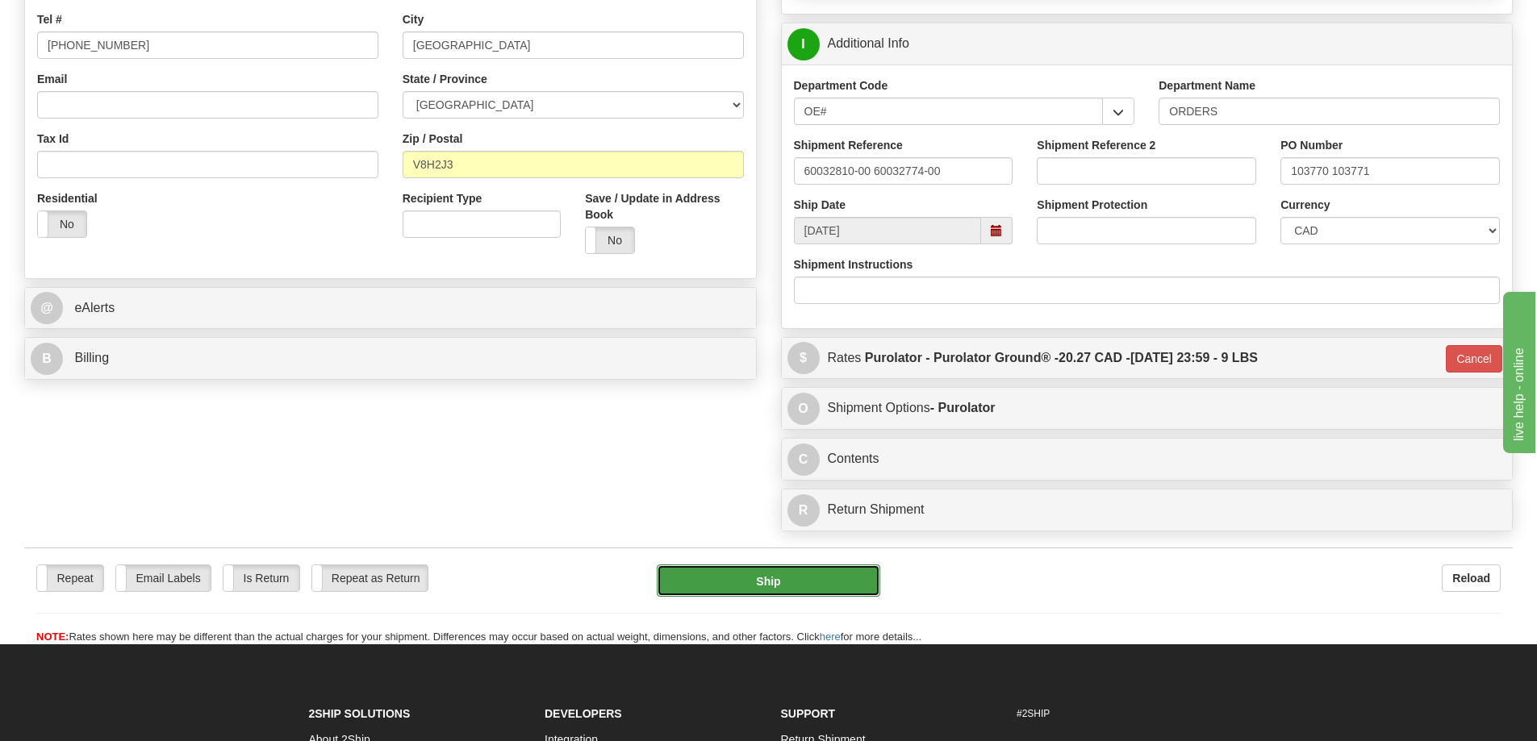
click at [804, 570] on button "Ship" at bounding box center [768, 581] width 223 height 32
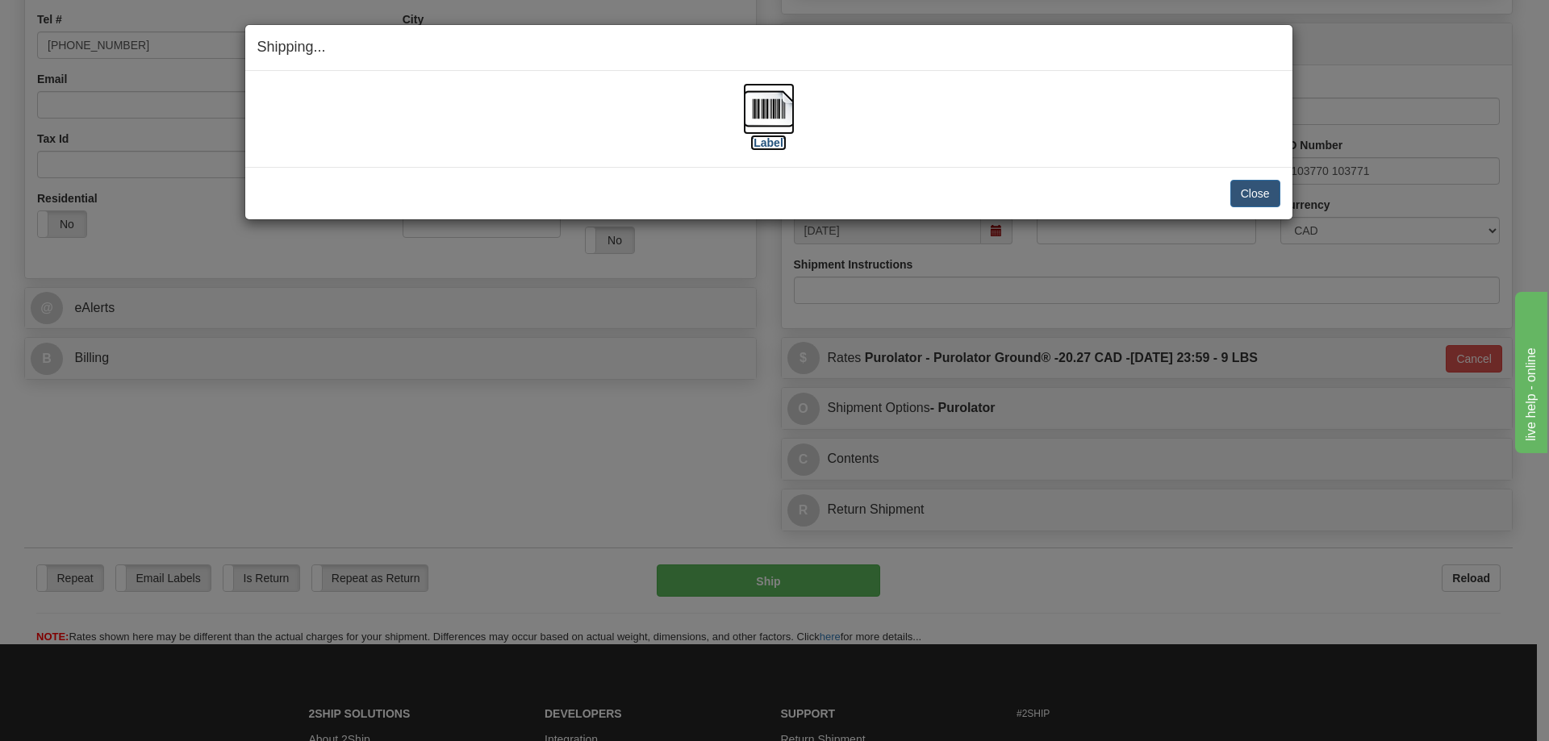
click at [776, 146] on label "[Label]" at bounding box center [768, 143] width 37 height 16
click at [1258, 202] on button "Close" at bounding box center [1255, 193] width 50 height 27
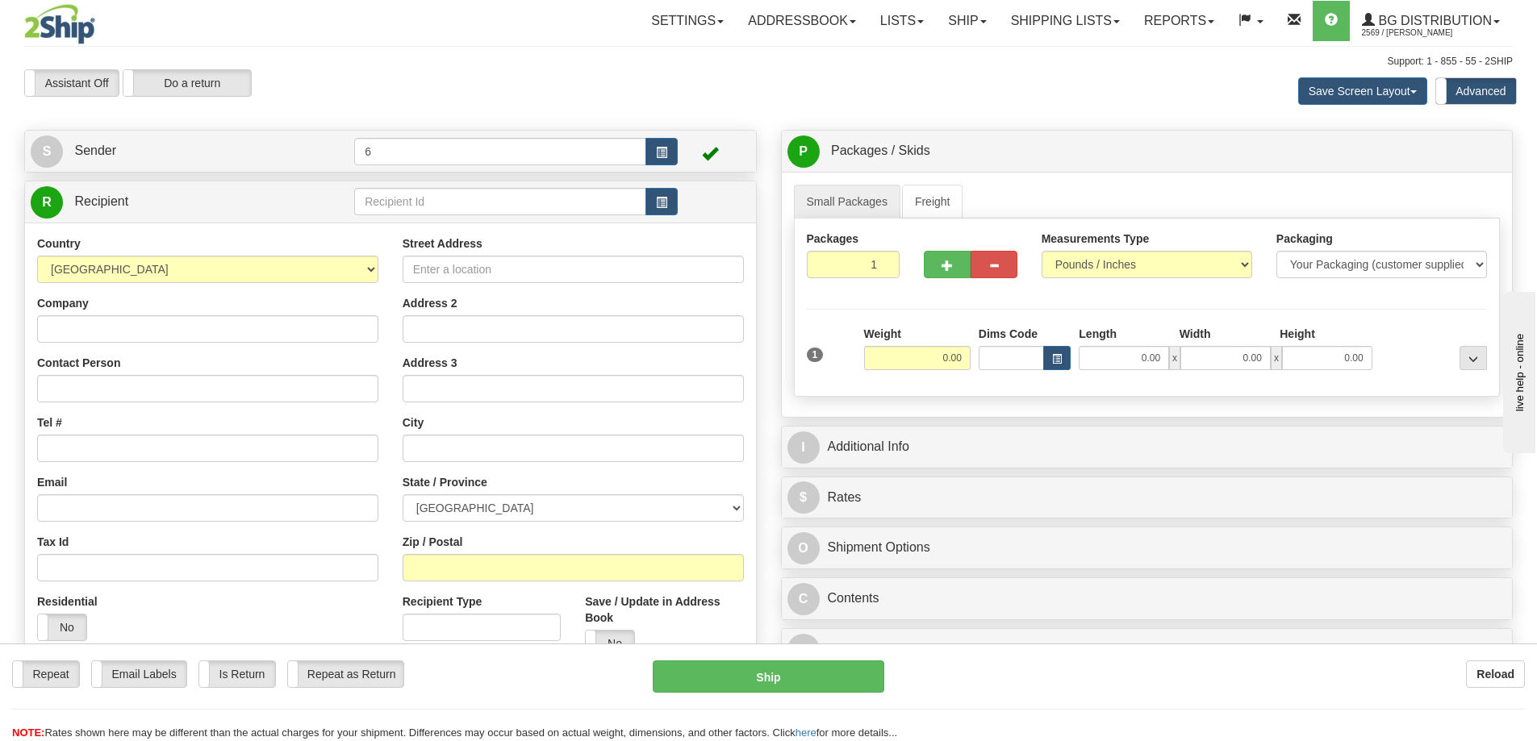
click at [421, 187] on td at bounding box center [515, 202] width 323 height 33
click at [415, 206] on input "text" at bounding box center [500, 201] width 292 height 27
type input "44018"
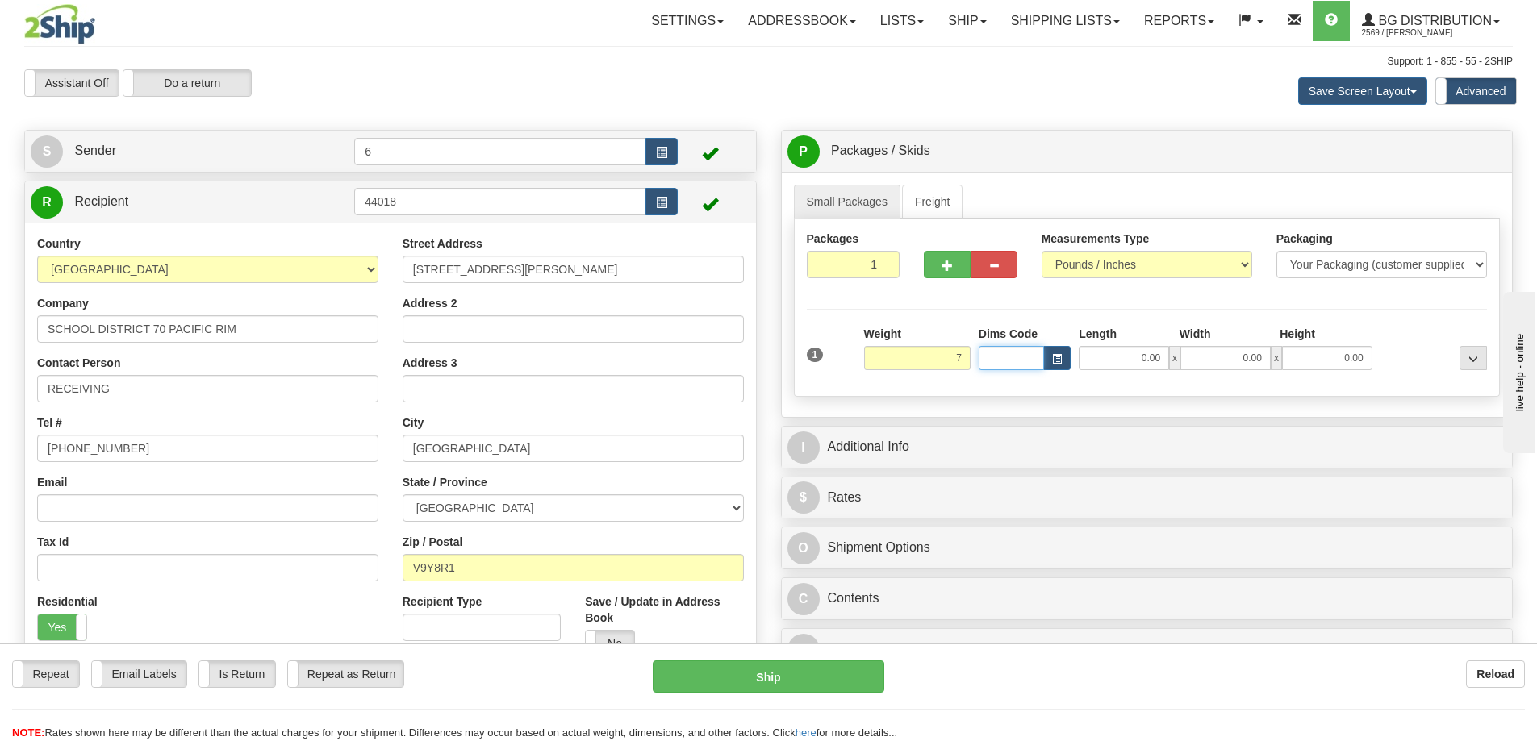
type input "7.00"
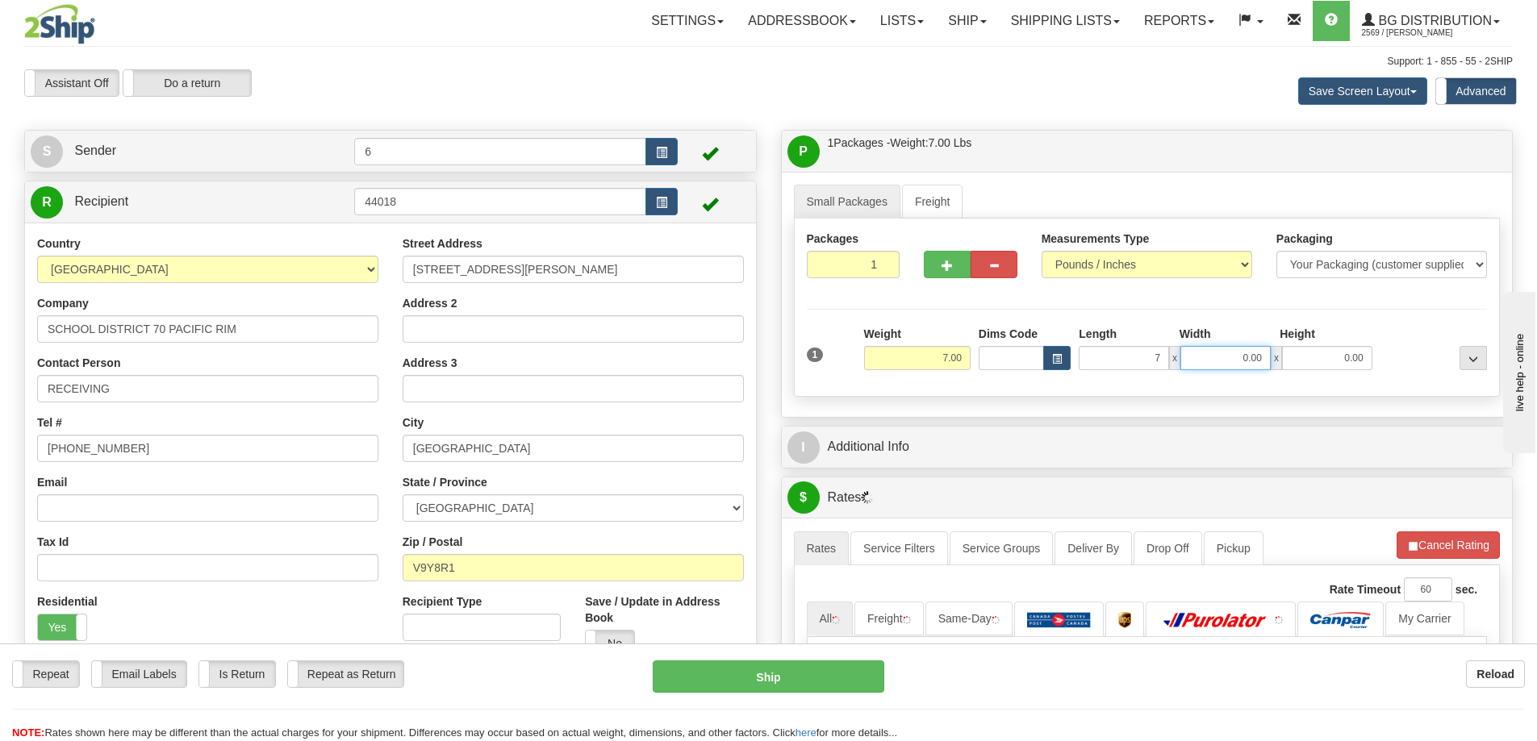
type input "7.00"
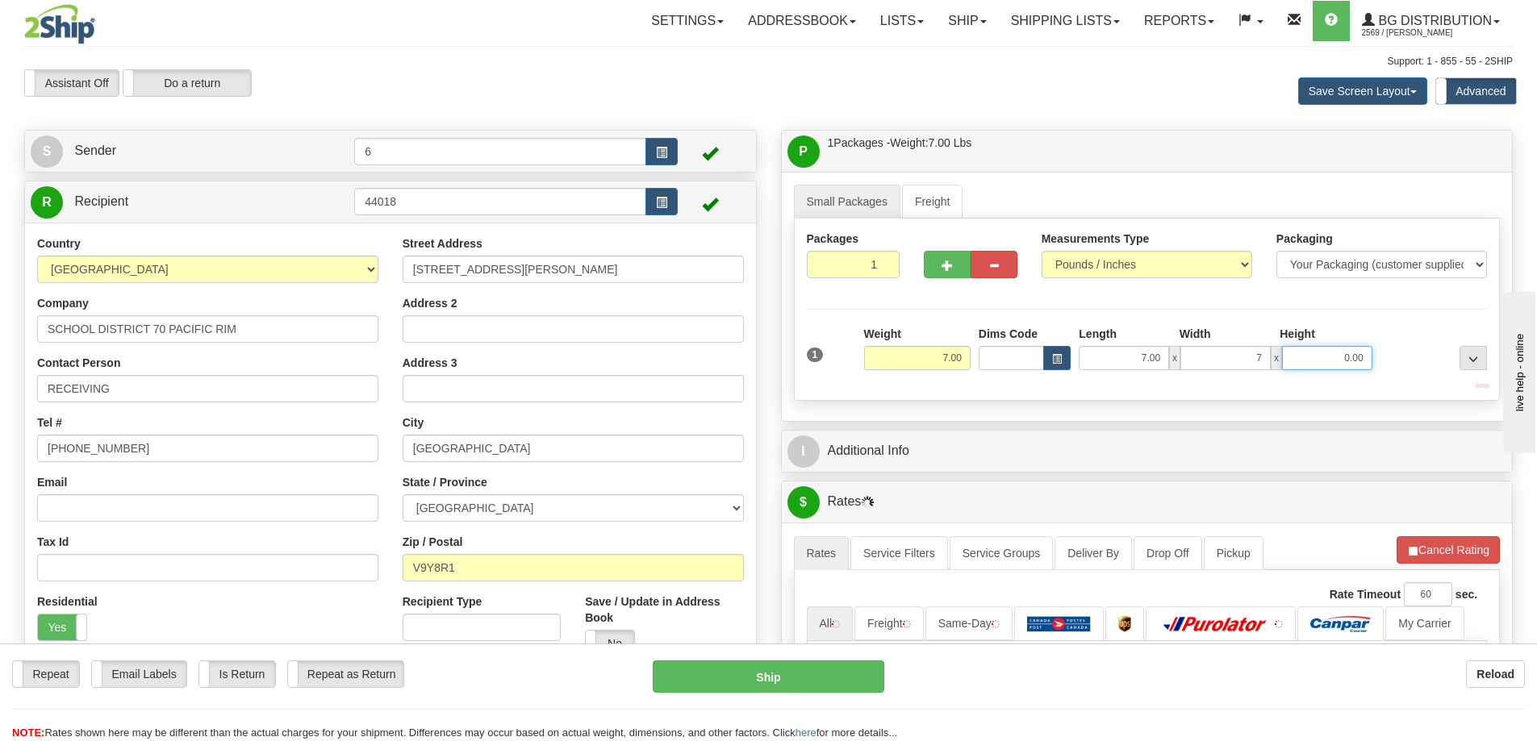
type input "7.00"
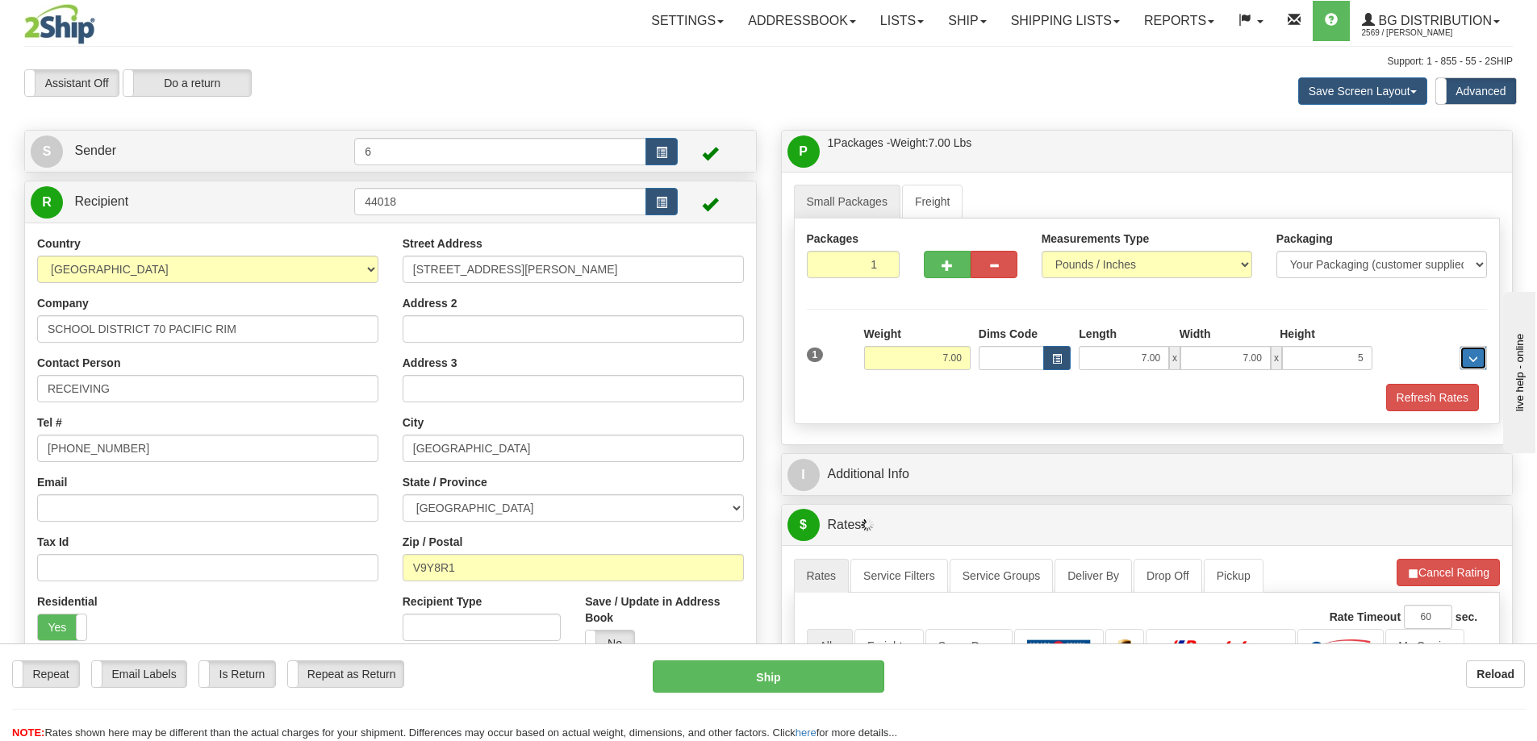
type input "5.00"
click at [1442, 399] on button "Refresh Rates" at bounding box center [1432, 397] width 93 height 27
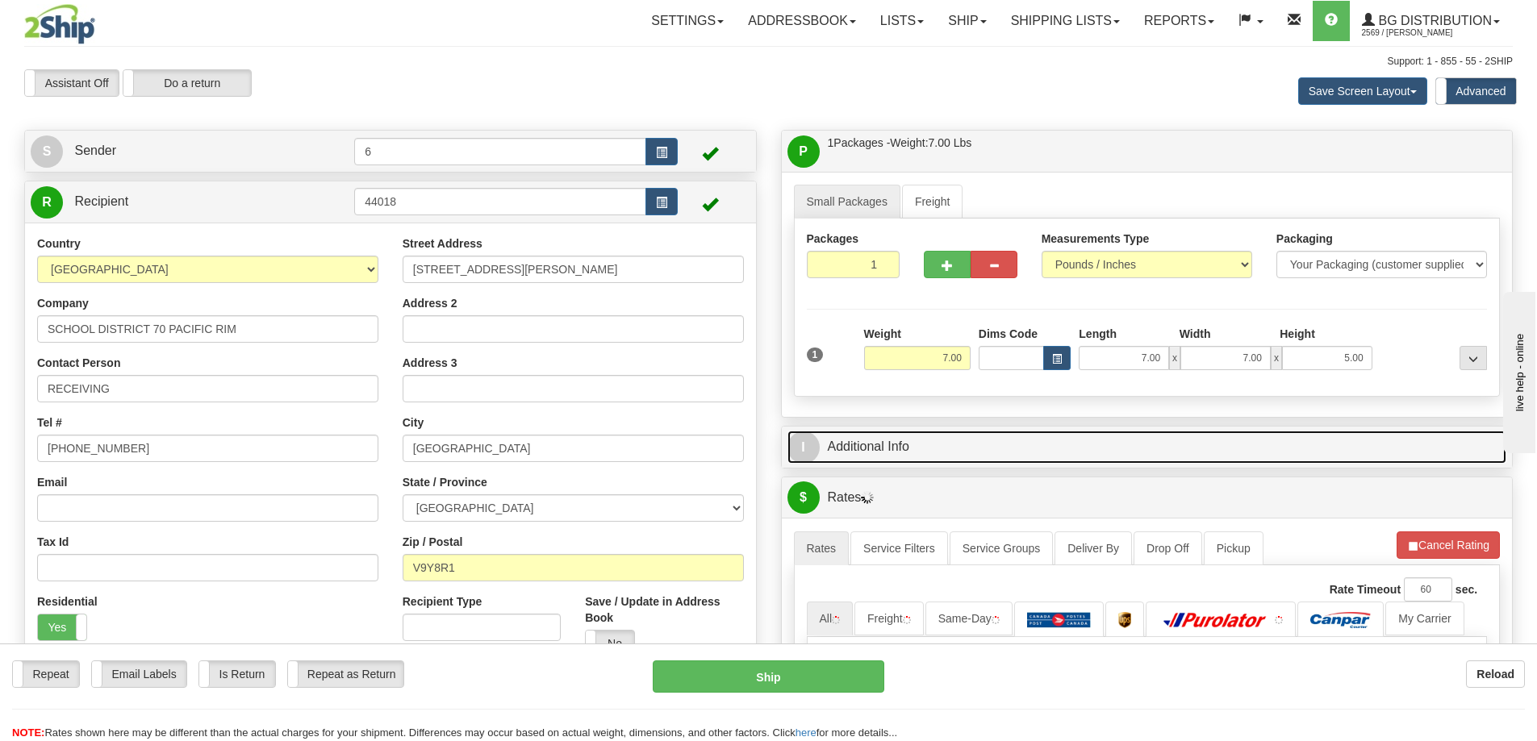
drag, startPoint x: 1398, startPoint y: 442, endPoint x: 1389, endPoint y: 440, distance: 9.0
click at [1397, 442] on link "I Additional Info" at bounding box center [1147, 447] width 720 height 33
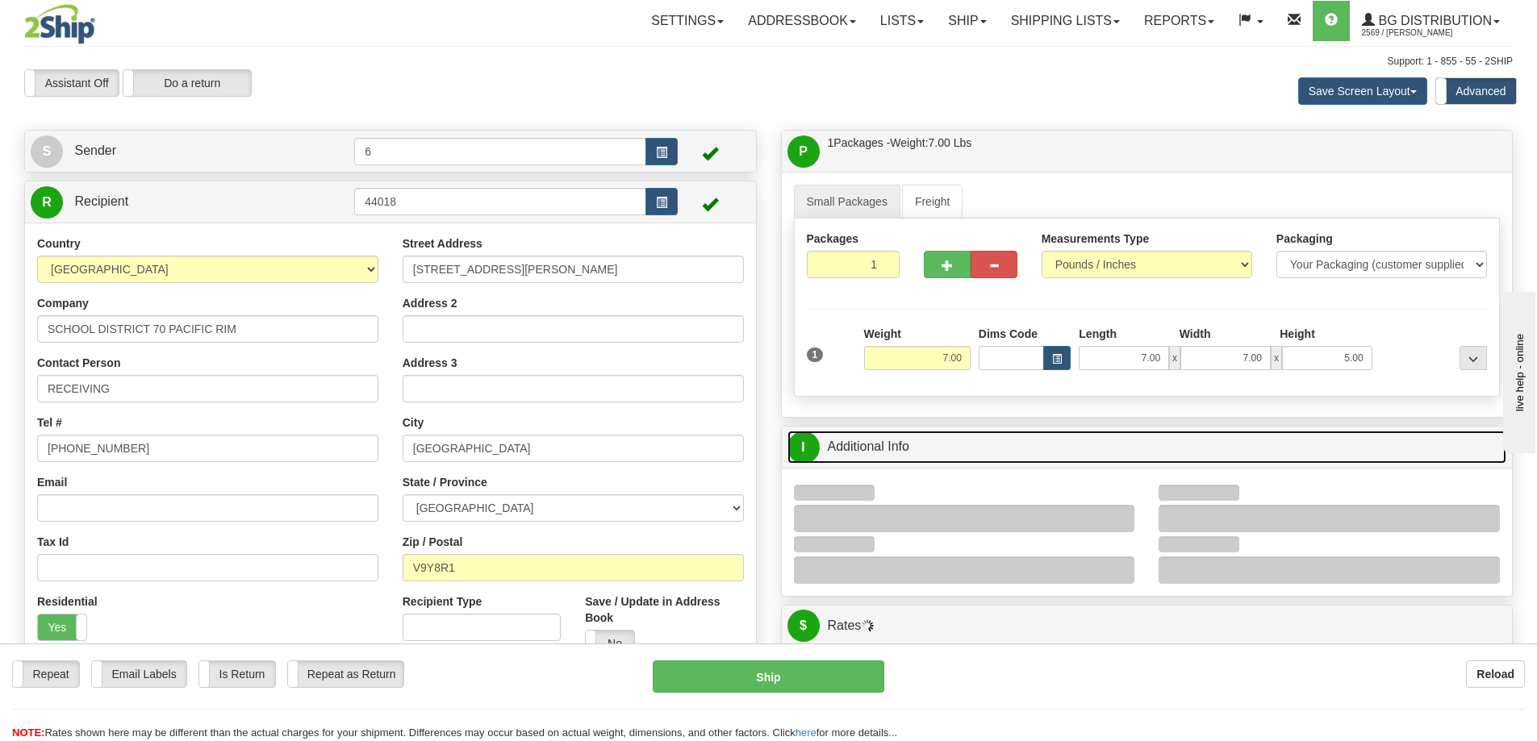
scroll to position [161, 0]
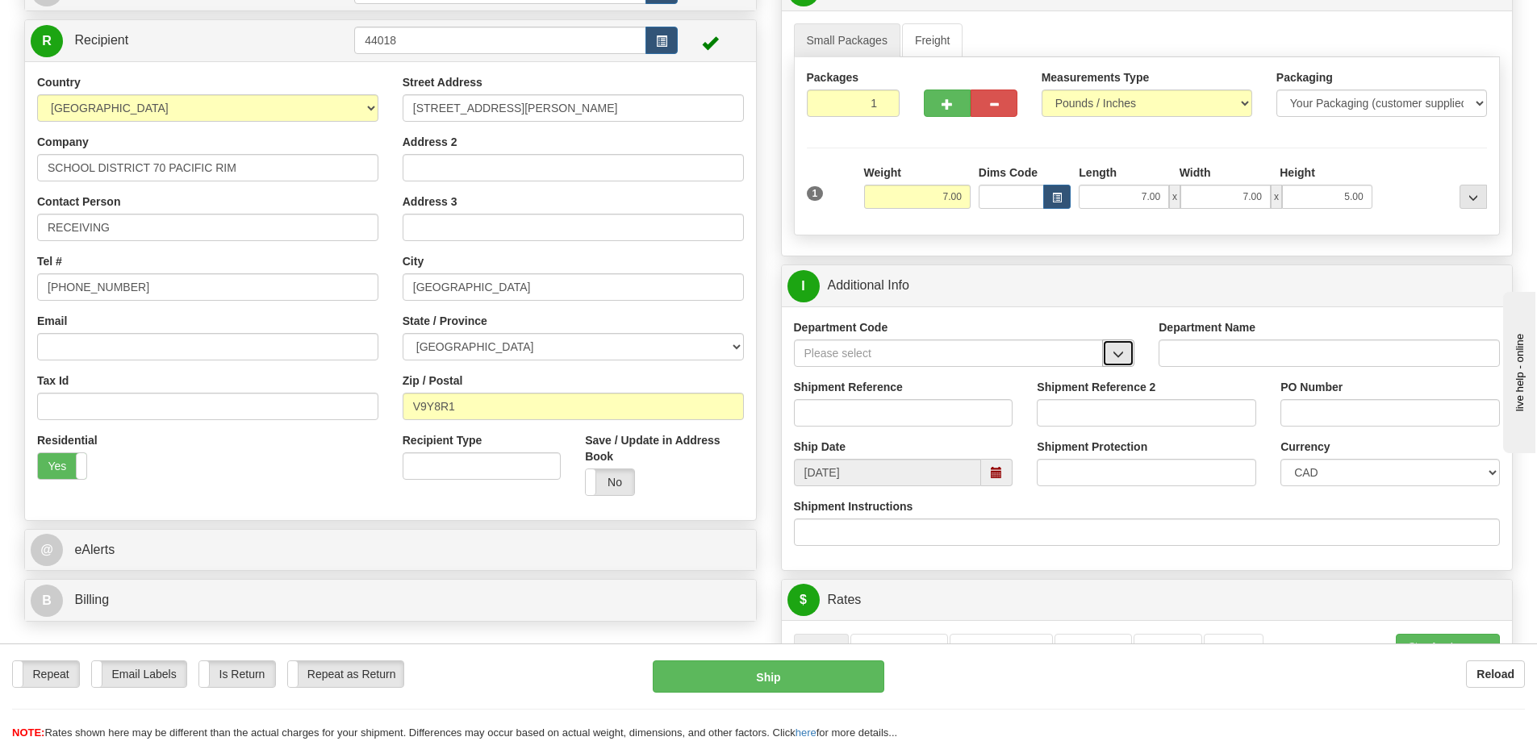
click at [1116, 347] on button "button" at bounding box center [1118, 353] width 32 height 27
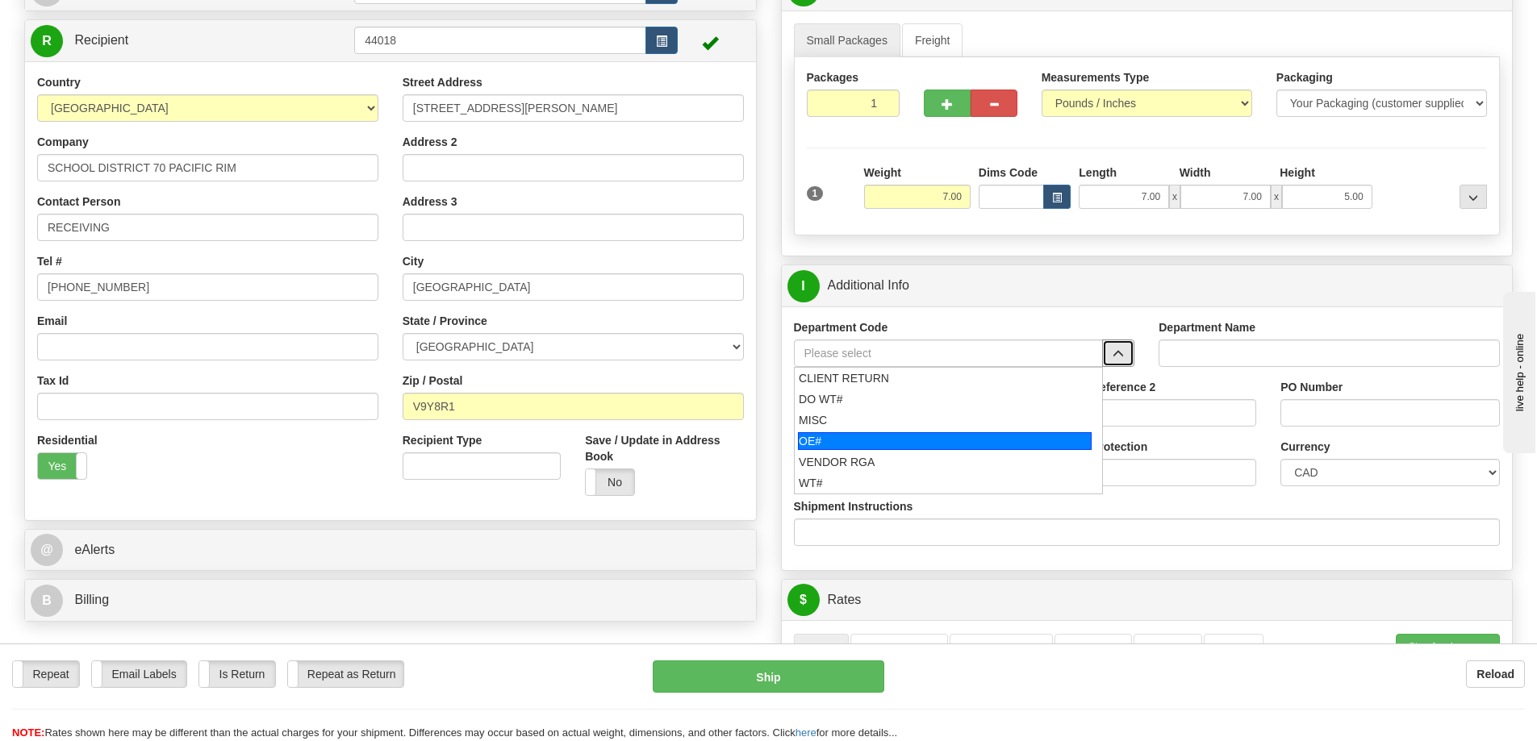
drag, startPoint x: 866, startPoint y: 430, endPoint x: 870, endPoint y: 437, distance: 8.3
click at [870, 437] on ul "CLIENT RETURN DO WT# MISC OE# VENDOR RGA WT#" at bounding box center [949, 430] width 310 height 127
click at [870, 437] on div "OE#" at bounding box center [945, 441] width 294 height 18
type input "OE#"
type input "ORDERS"
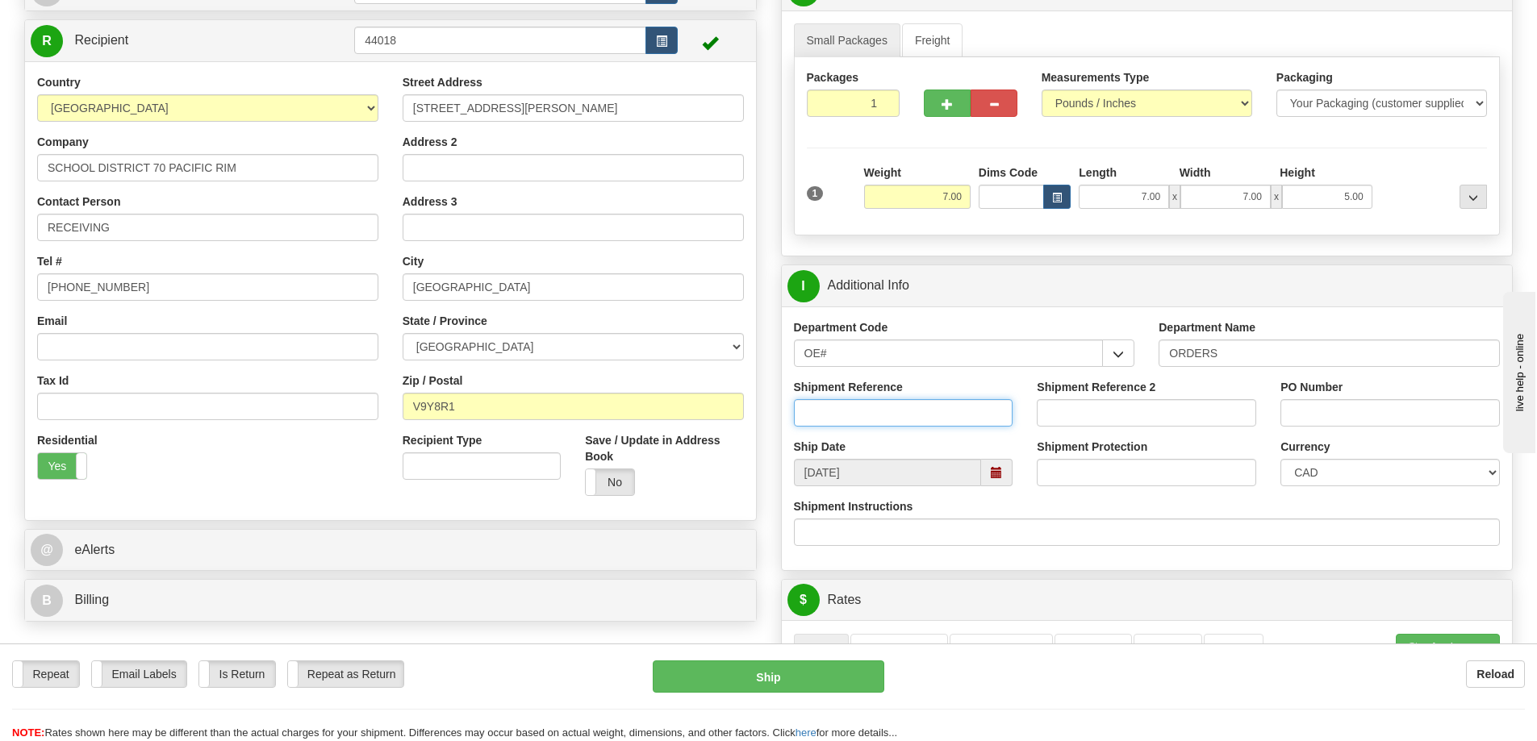
click at [868, 423] on input "Shipment Reference" at bounding box center [903, 412] width 219 height 27
type input "60033630-00"
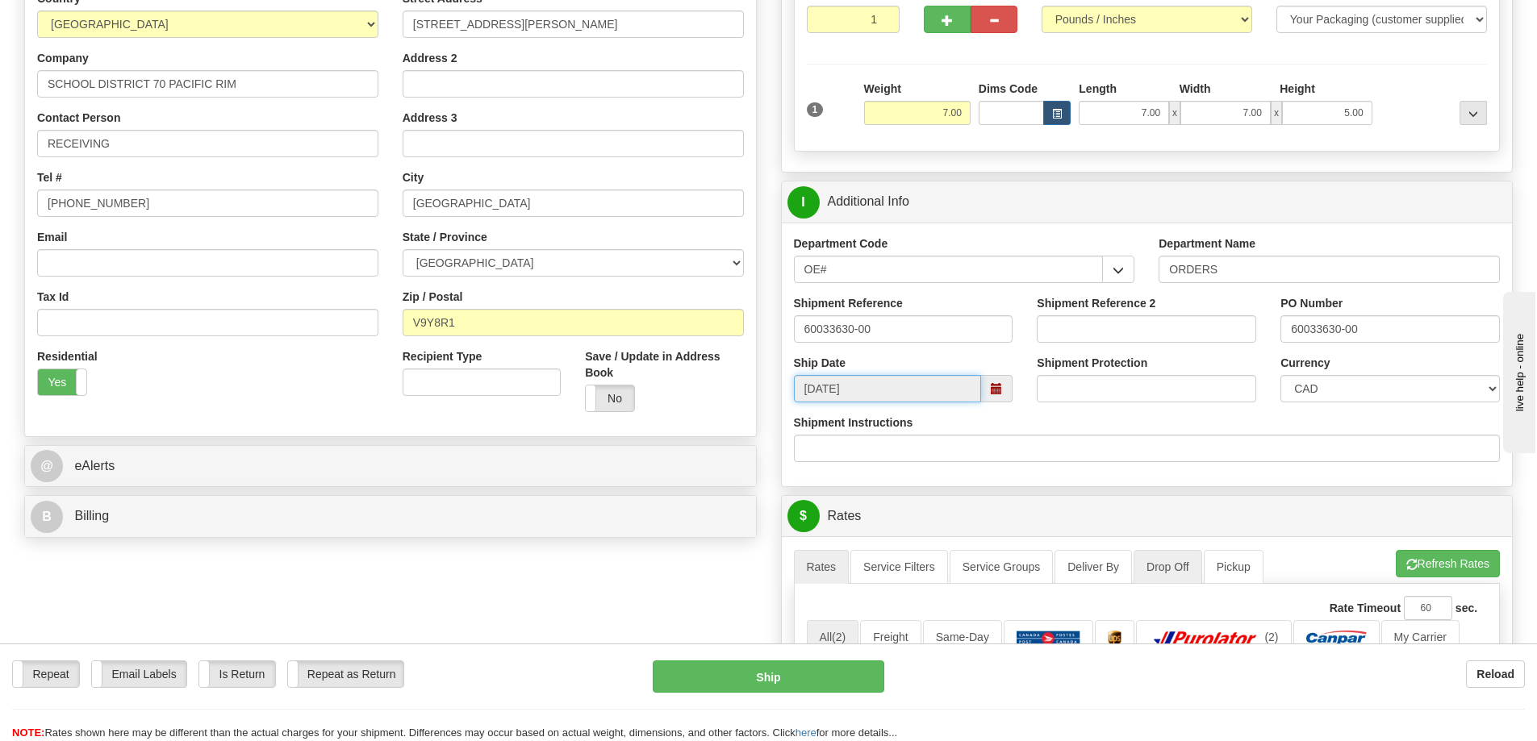
scroll to position [403, 0]
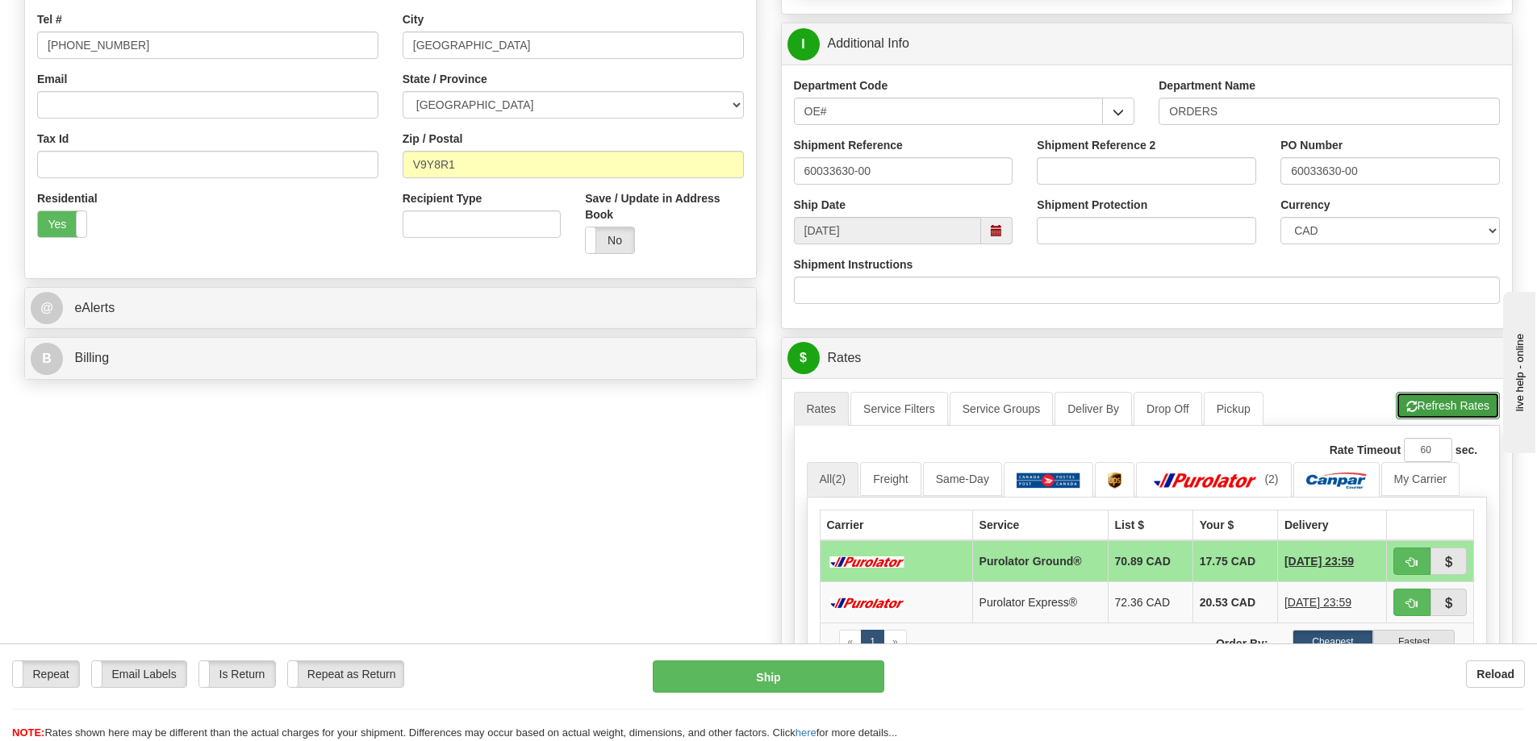
click at [1450, 406] on button "Refresh Rates" at bounding box center [1447, 405] width 104 height 27
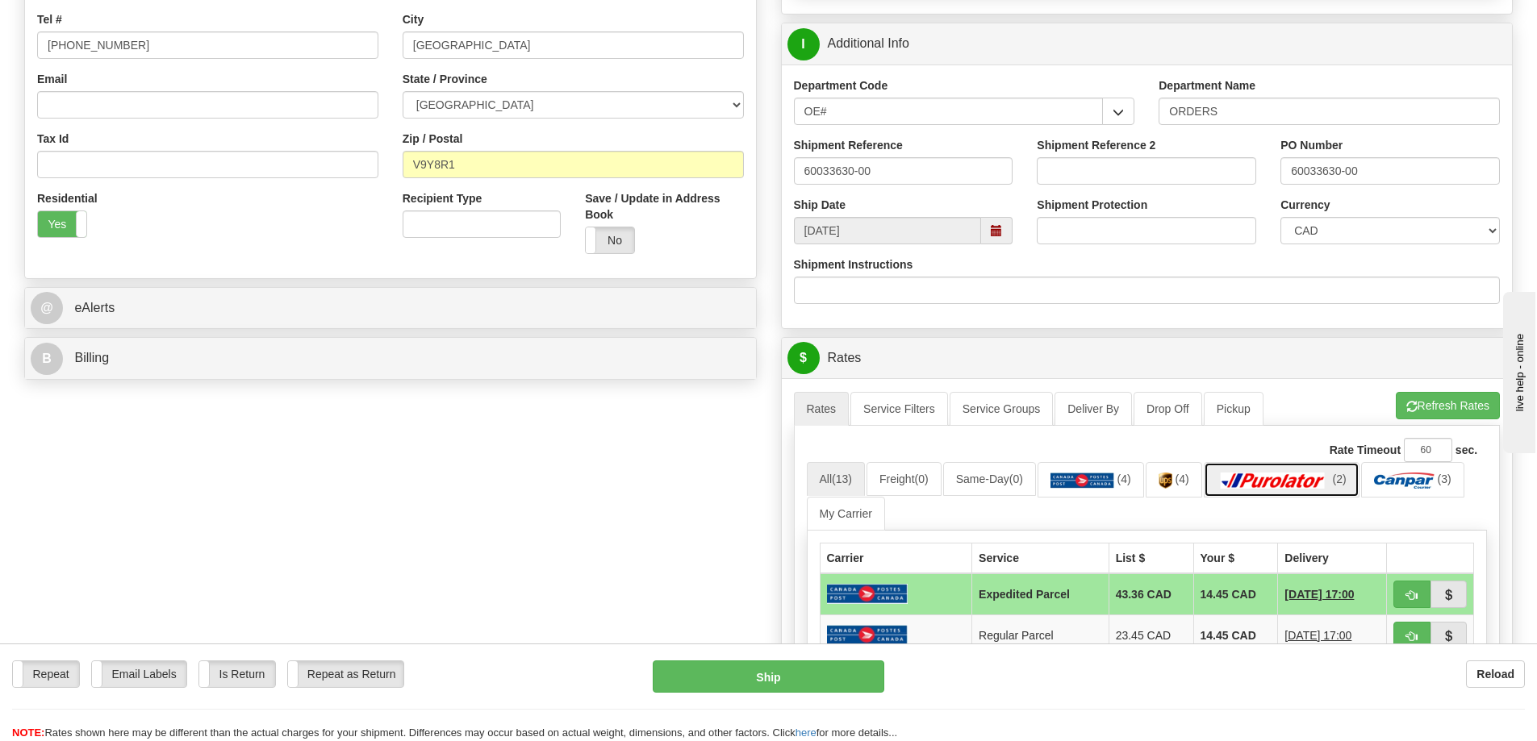
click at [1315, 469] on link "(2)" at bounding box center [1281, 479] width 156 height 35
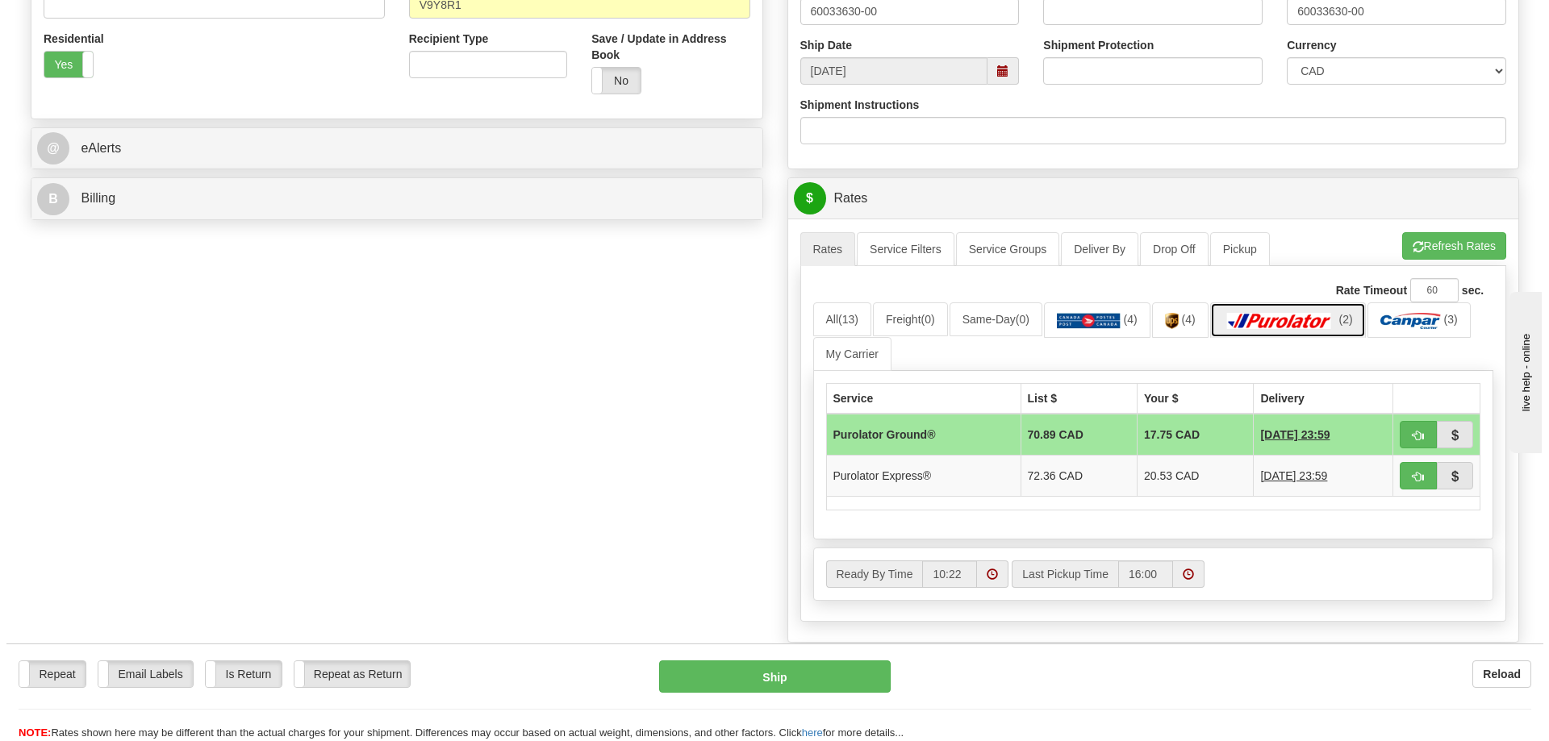
scroll to position [565, 0]
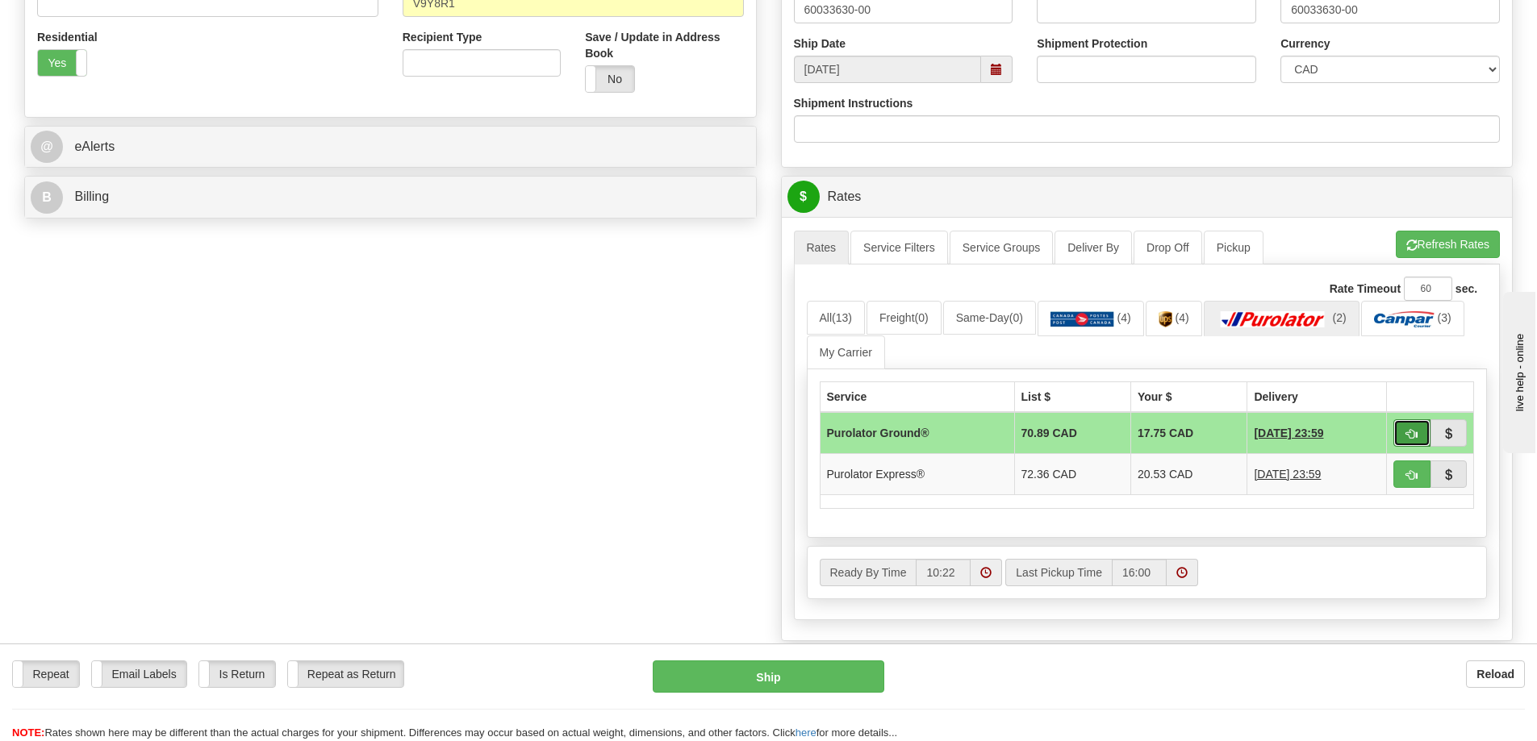
click at [1413, 435] on span "button" at bounding box center [1411, 434] width 11 height 10
type input "260"
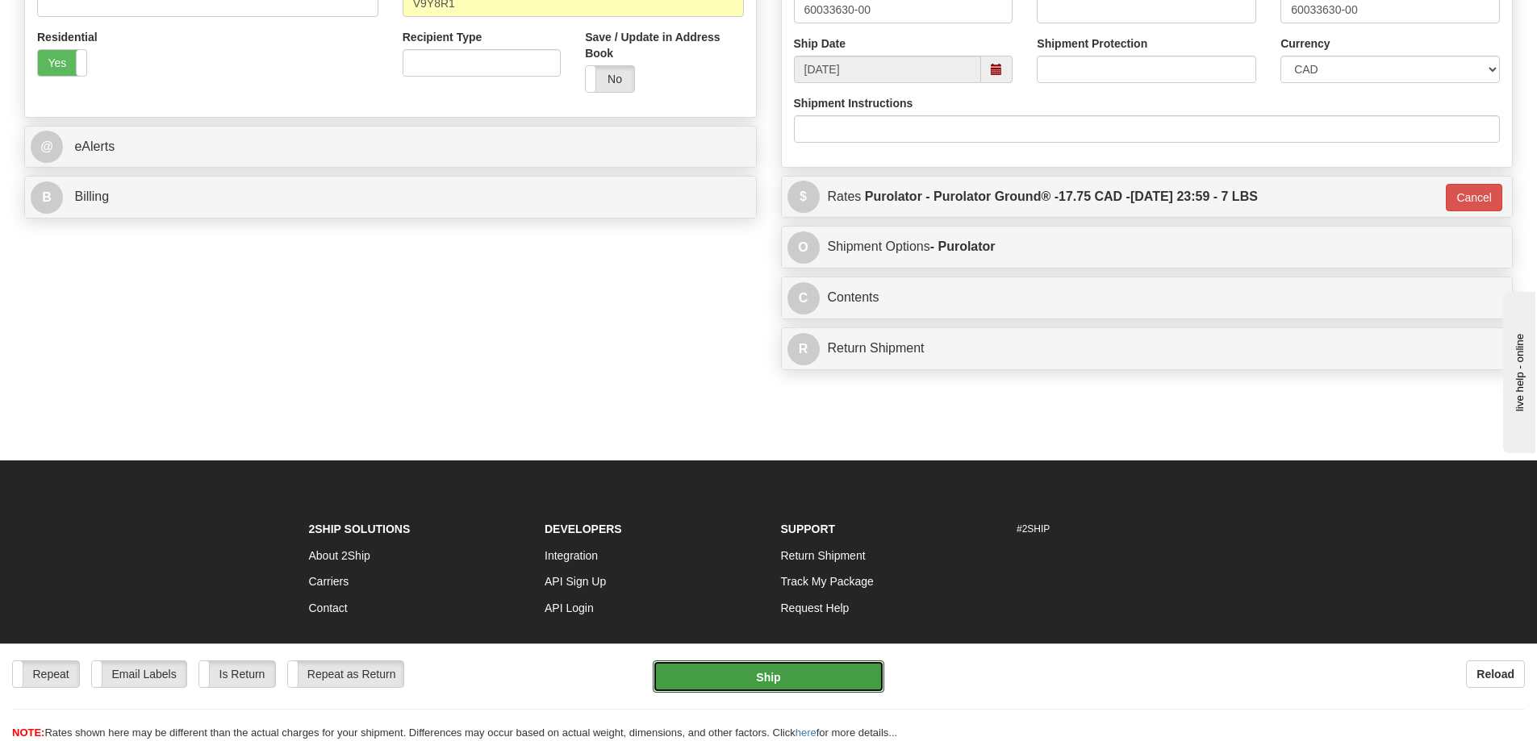
drag, startPoint x: 724, startPoint y: 679, endPoint x: 672, endPoint y: 651, distance: 58.8
click at [665, 645] on div "Repeat Repeat Email Labels Email Labels Edit Is Return Is Return Repeat as Retu…" at bounding box center [768, 693] width 1537 height 98
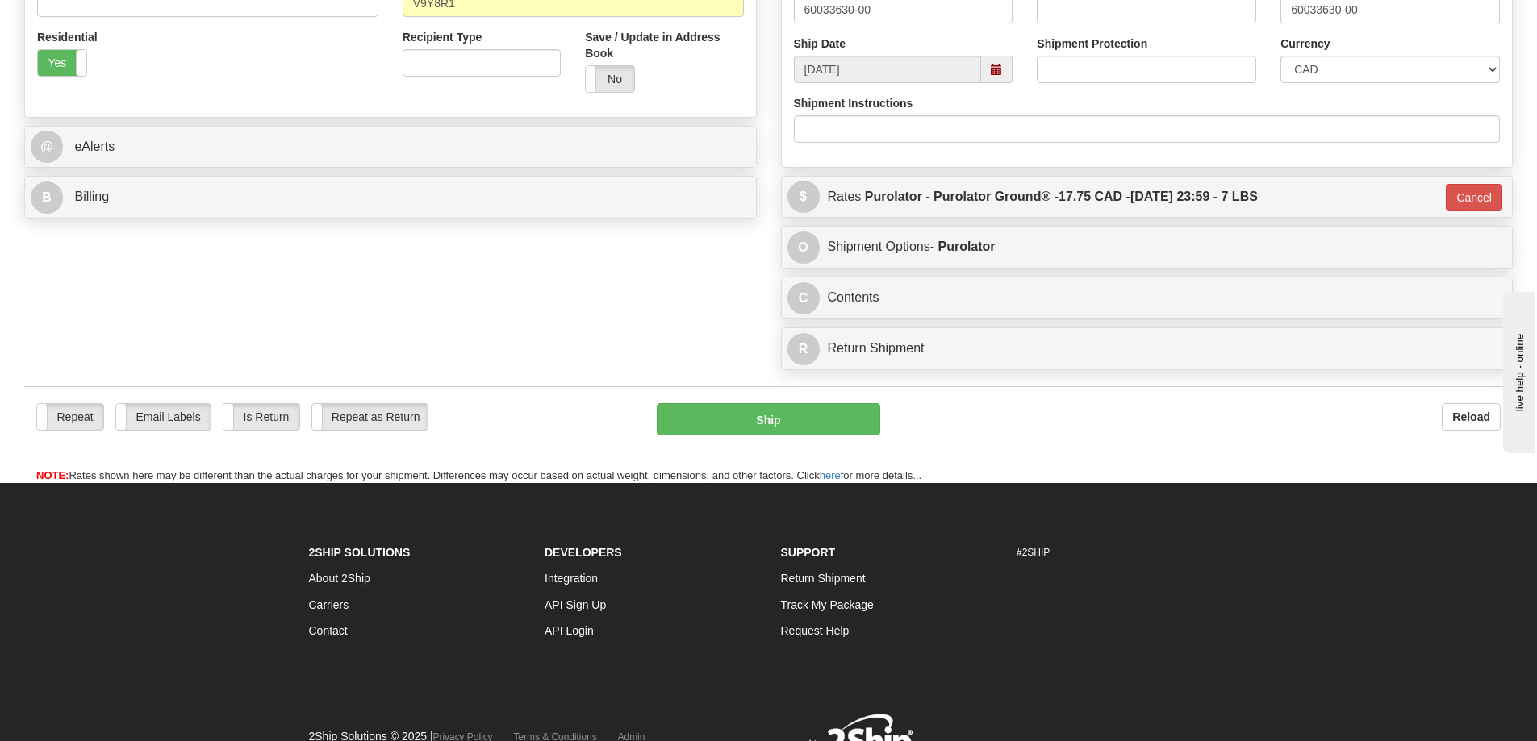
click at [807, 443] on div "Repeat Repeat Email Labels Email Labels Edit Is Return Is Return Repeat as Retu…" at bounding box center [768, 443] width 1488 height 81
click at [805, 431] on button "Ship" at bounding box center [768, 419] width 223 height 32
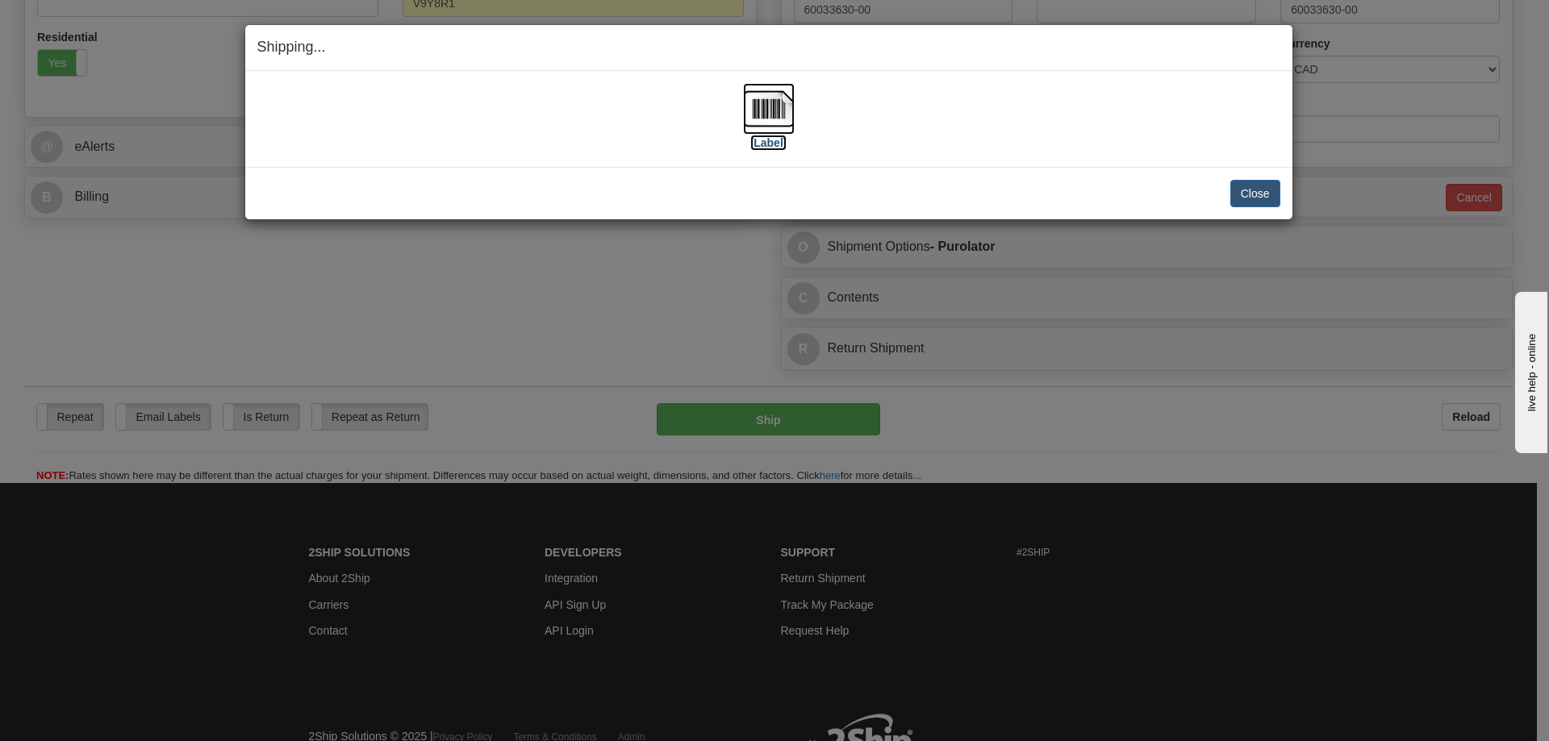
click at [774, 144] on label "[Label]" at bounding box center [768, 143] width 37 height 16
click at [1277, 187] on button "Close" at bounding box center [1255, 193] width 50 height 27
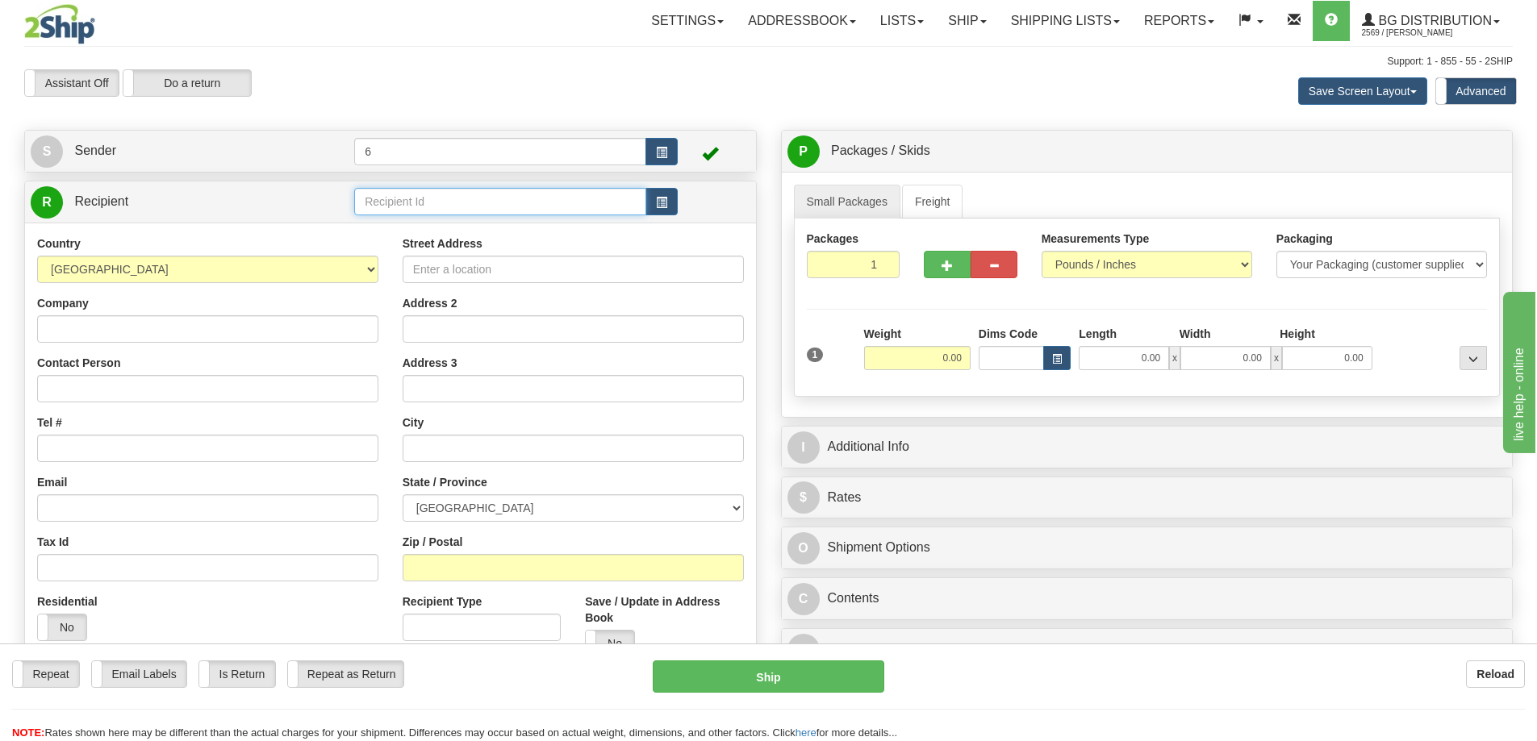
click at [467, 215] on input "text" at bounding box center [500, 201] width 292 height 27
type input "41118"
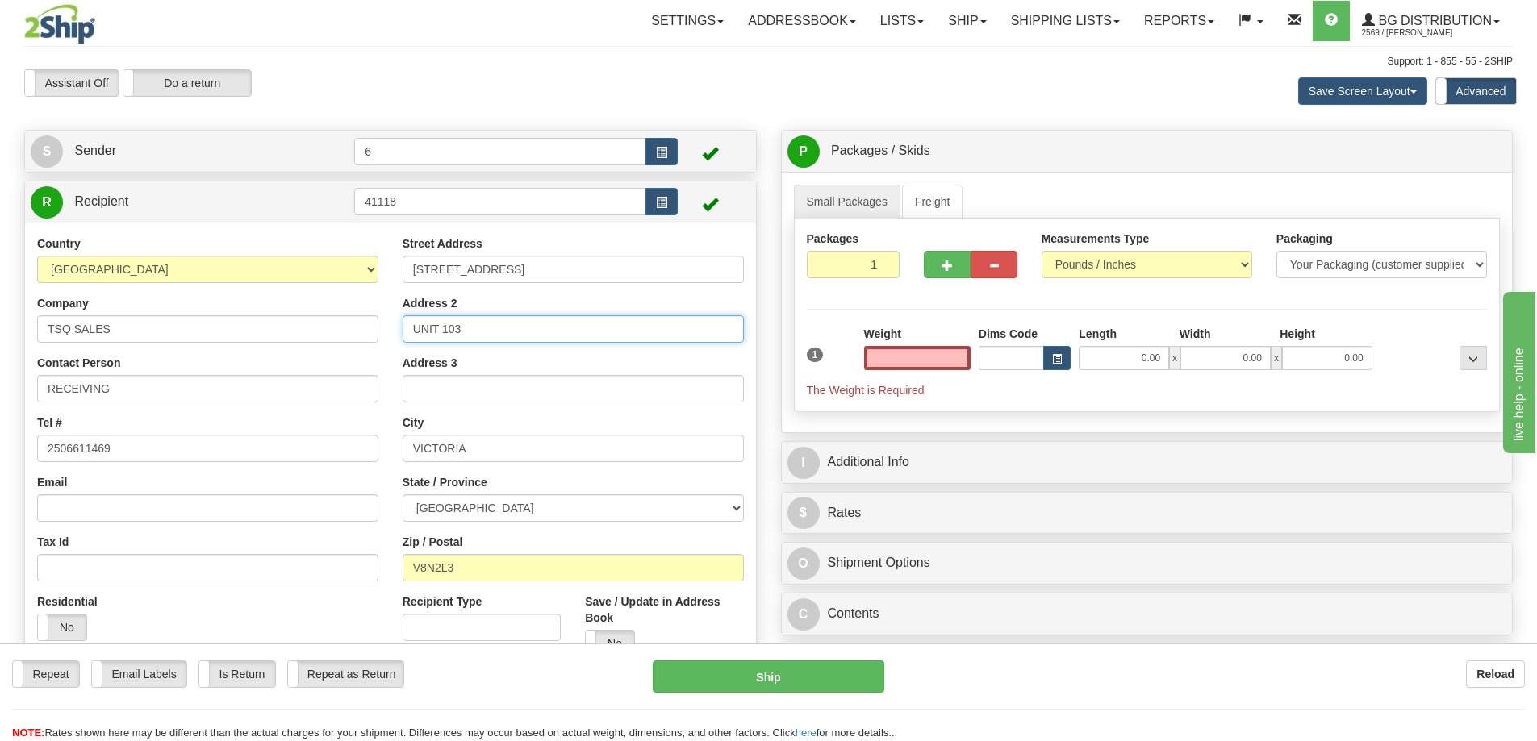
type input "0.00"
drag, startPoint x: 486, startPoint y: 324, endPoint x: 265, endPoint y: 352, distance: 223.5
click at [276, 348] on div "Country AFGHANISTAN ALAND ISLANDS ALBANIA ALGERIA AMERICAN SAMOA ANDORRA ANGOLA…" at bounding box center [390, 453] width 731 height 434
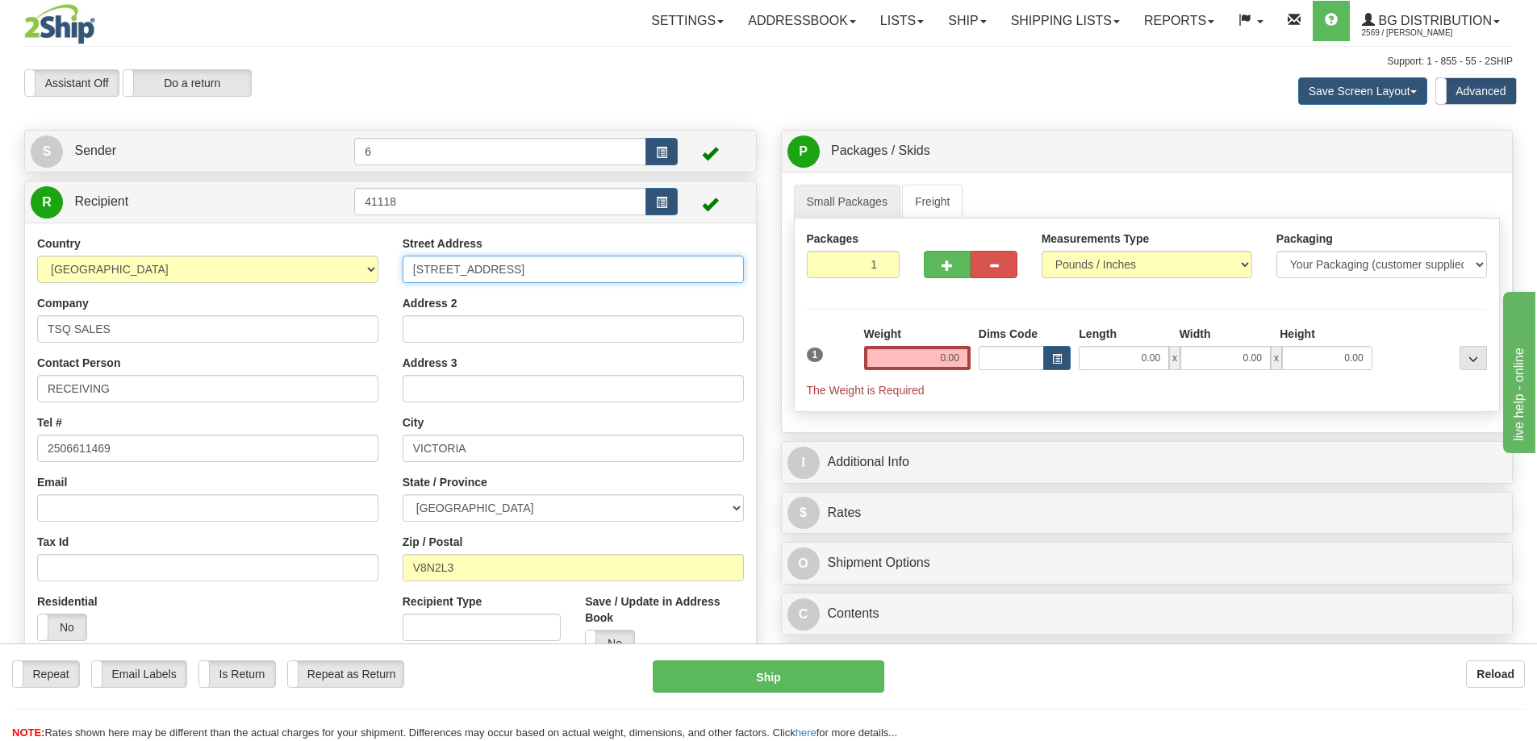
click at [415, 268] on input "3294 TENNYSON AVE" at bounding box center [573, 269] width 341 height 27
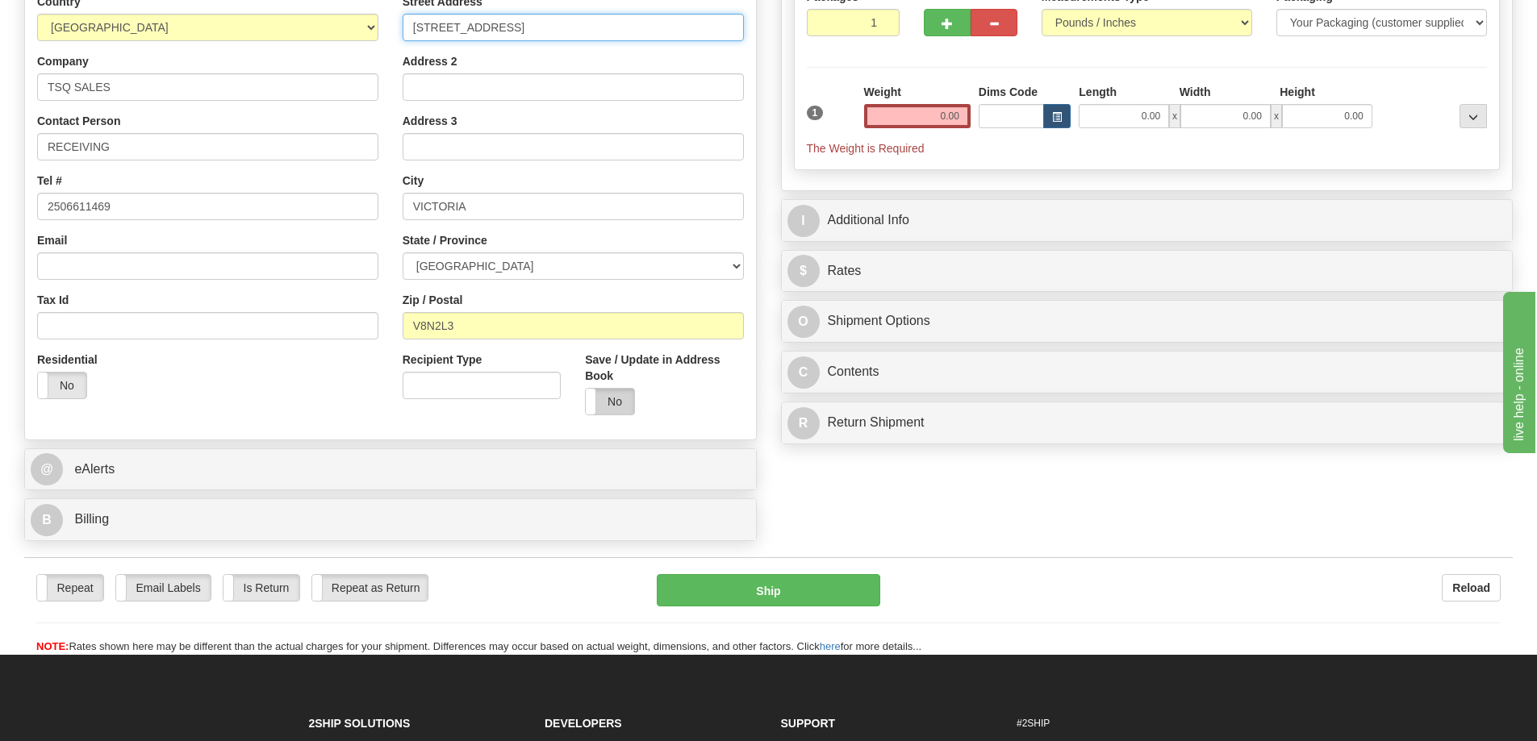
type input "103 - 3294 TENNYSON AVE"
click at [611, 400] on label "No" at bounding box center [610, 402] width 48 height 26
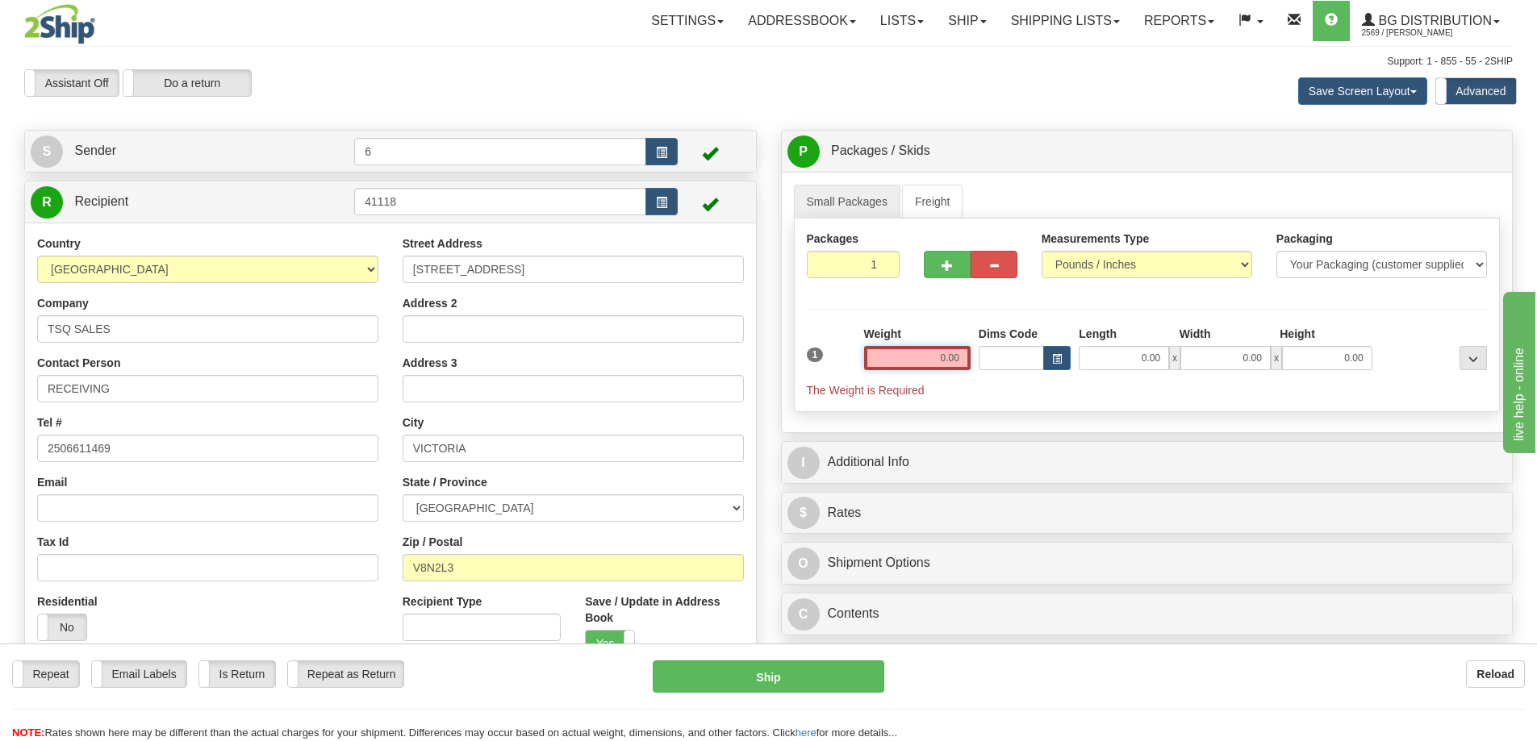
click at [919, 357] on input "0.00" at bounding box center [917, 358] width 106 height 24
click at [911, 352] on input "text" at bounding box center [917, 358] width 106 height 24
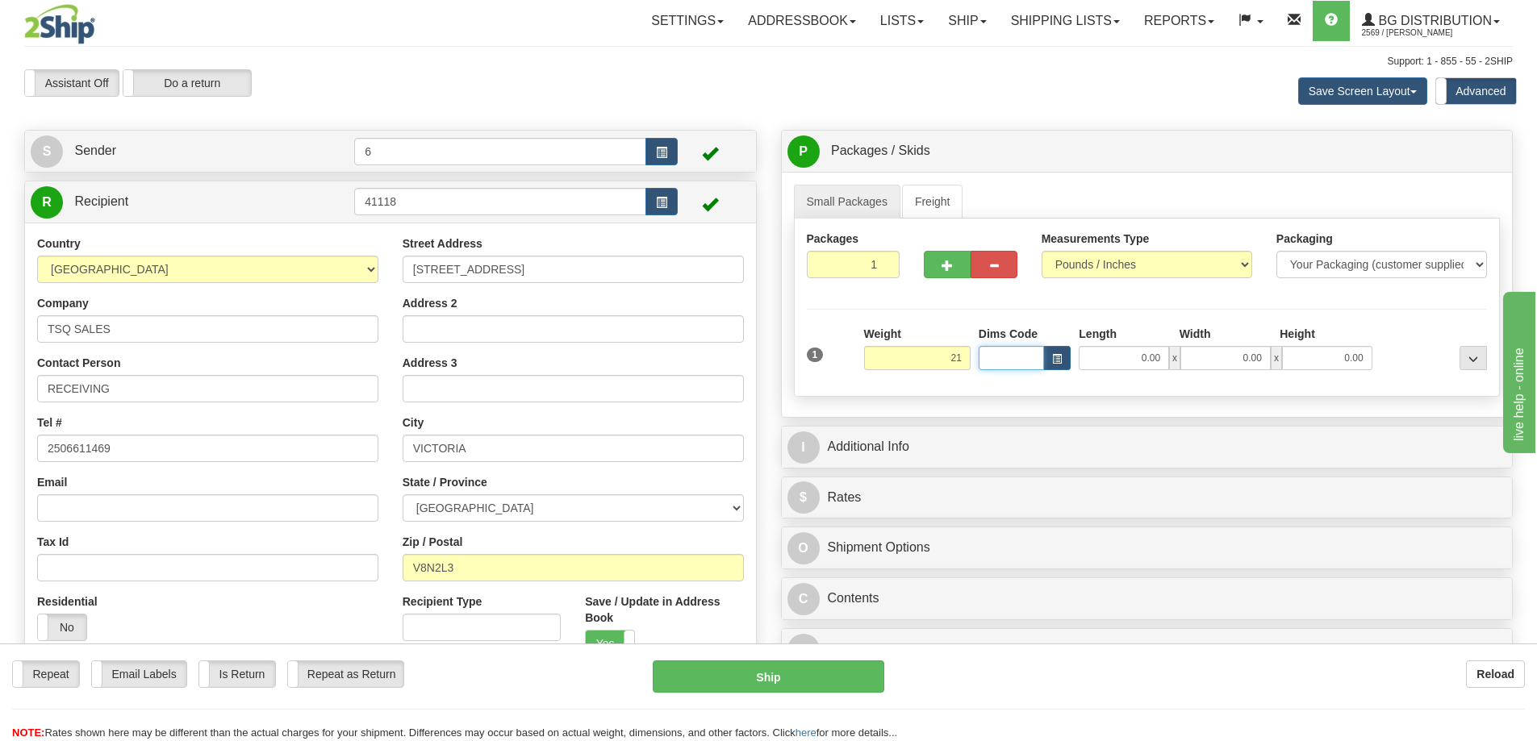
type input "21.00"
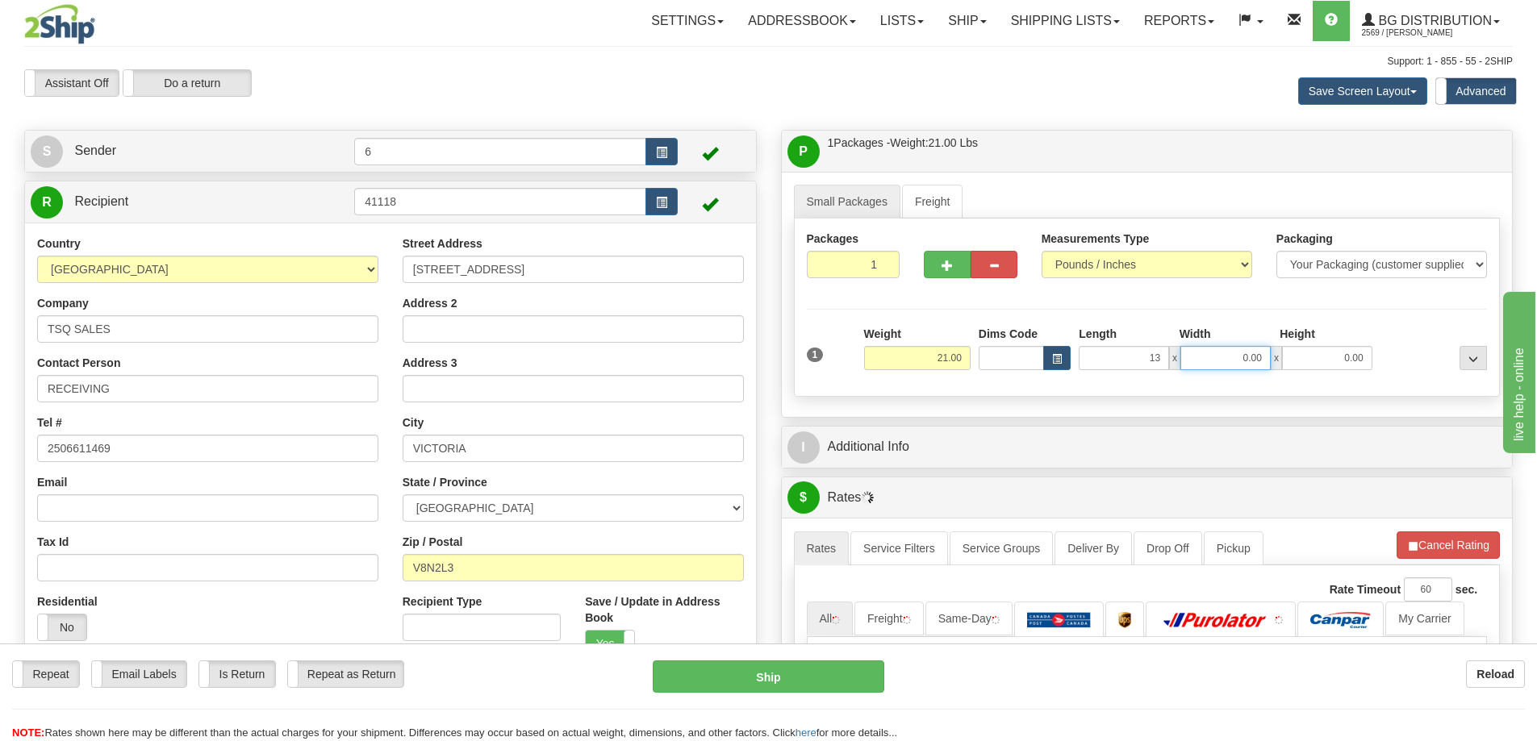
type input "13.00"
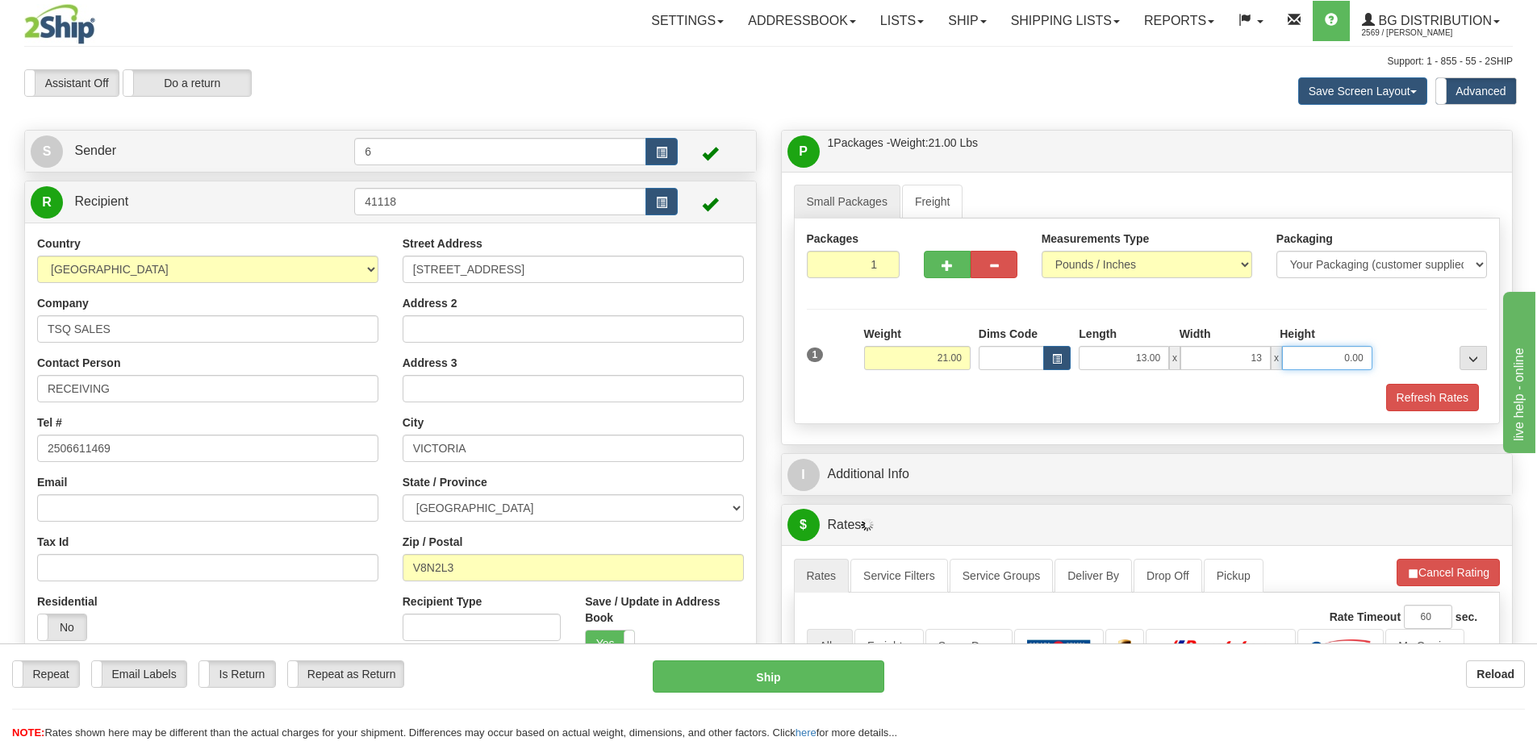
type input "13.00"
click at [1425, 405] on button "Refresh Rates" at bounding box center [1432, 397] width 93 height 27
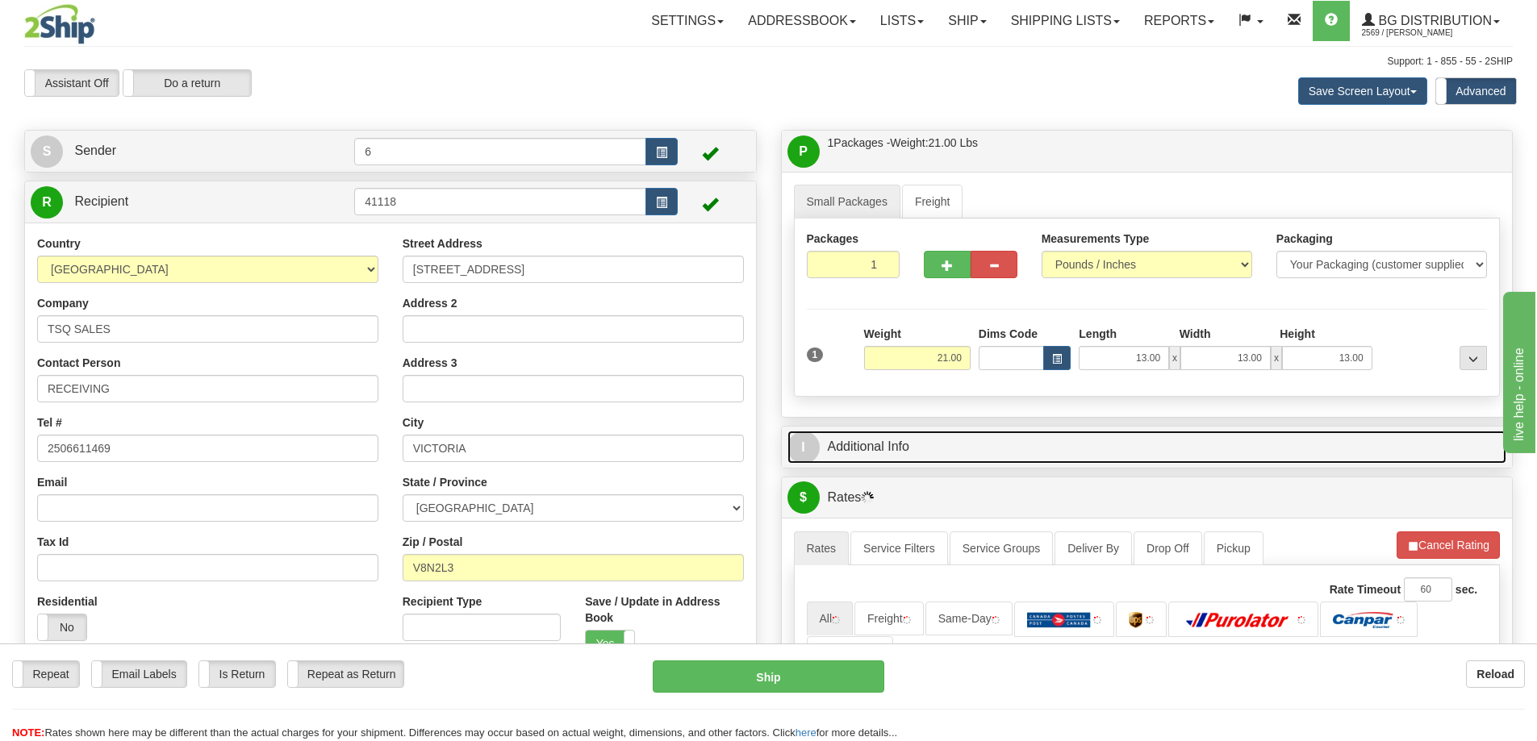
click at [1387, 457] on link "I Additional Info" at bounding box center [1147, 447] width 720 height 33
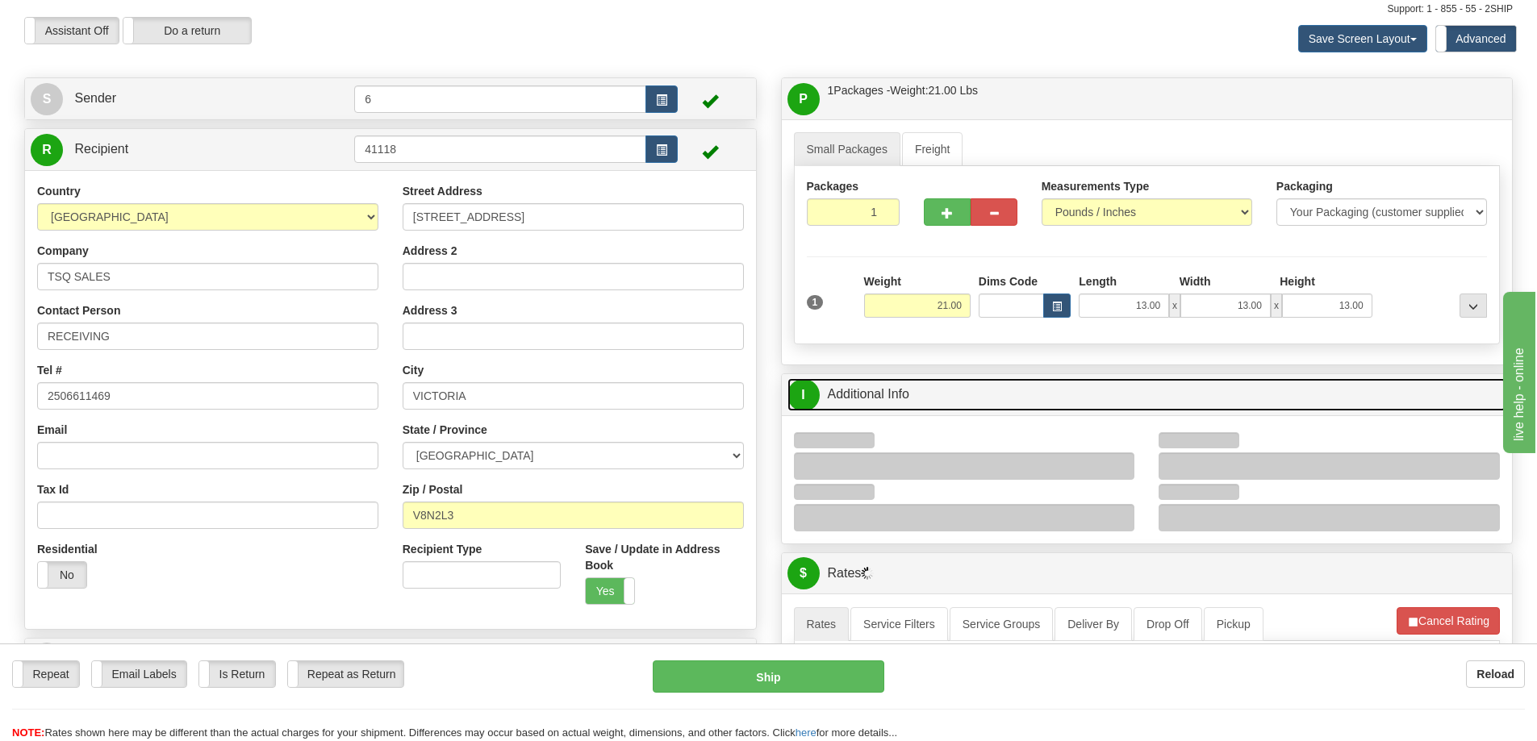
scroll to position [81, 0]
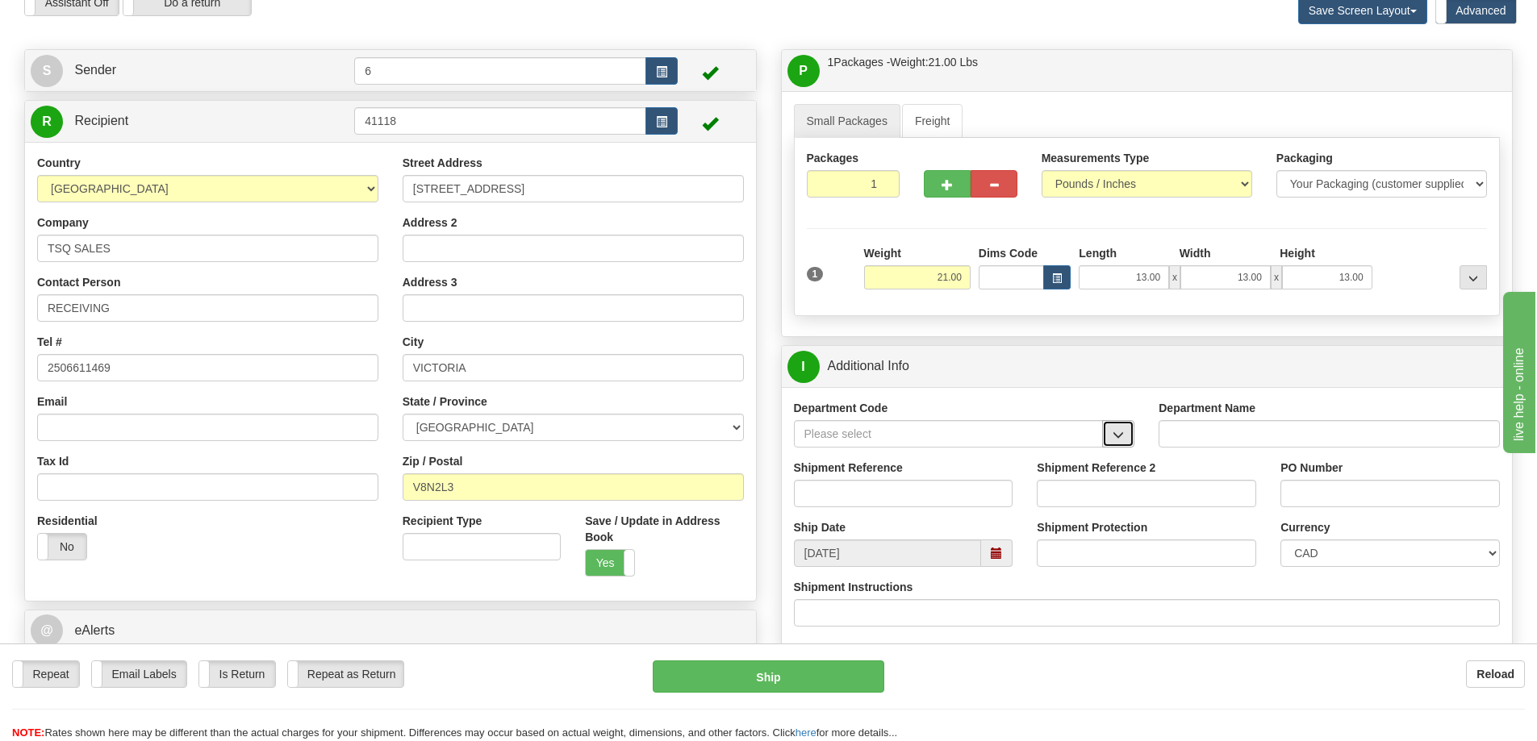
click at [1124, 428] on button "button" at bounding box center [1118, 433] width 32 height 27
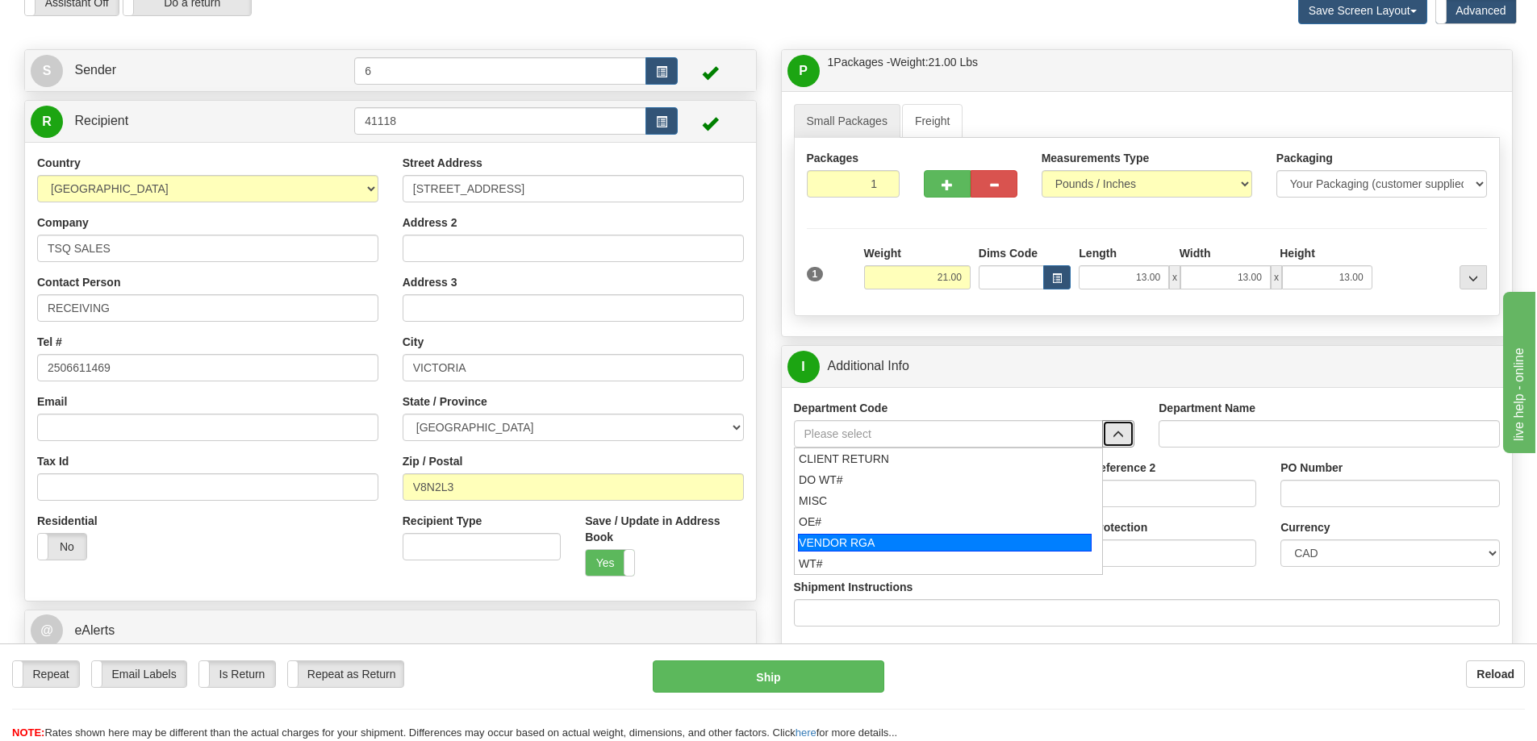
click at [872, 536] on div "VENDOR RGA" at bounding box center [945, 543] width 294 height 18
type input "VENDOR RGA"
type input "VENDOR RETURNS"
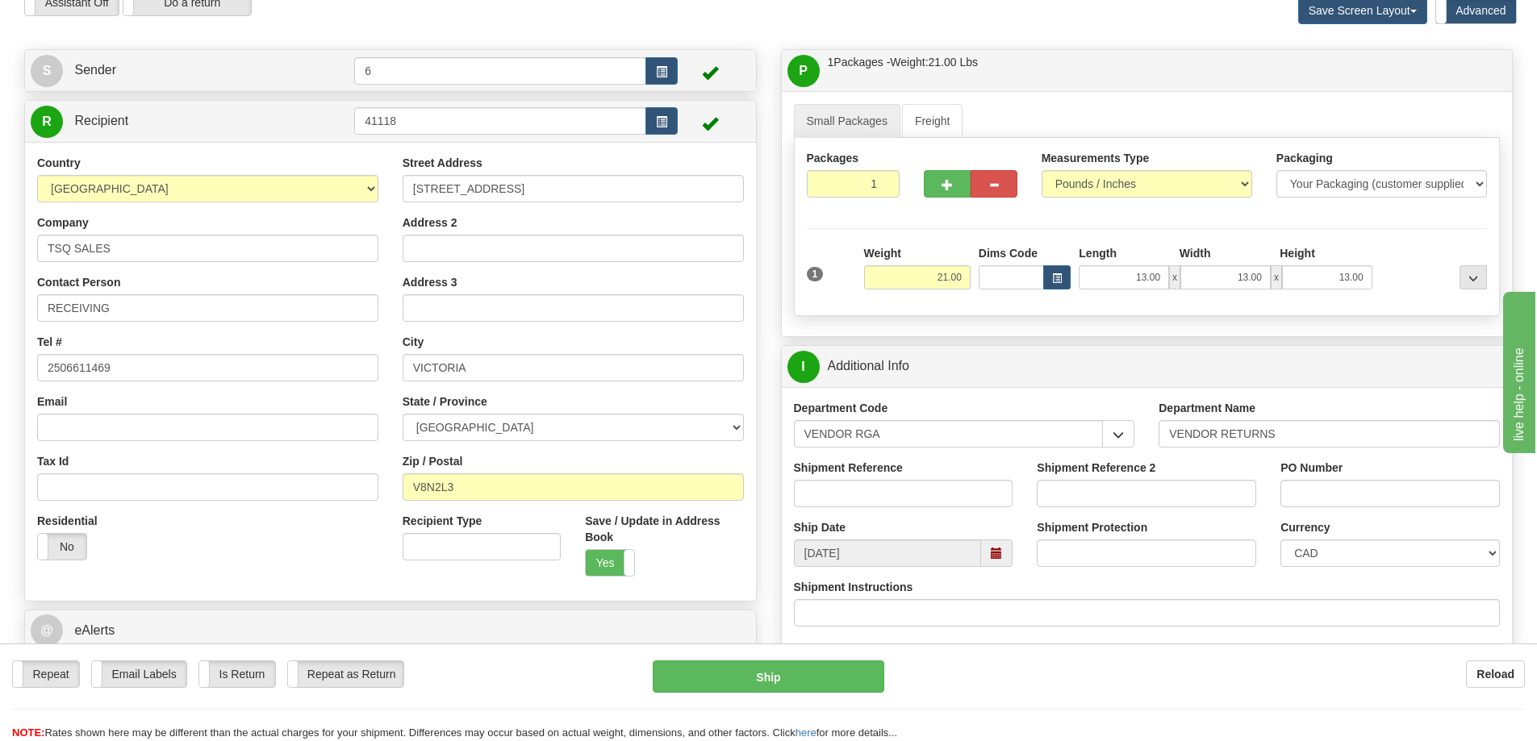
drag, startPoint x: 872, startPoint y: 536, endPoint x: 894, endPoint y: 488, distance: 52.3
click at [874, 530] on div "Ship Date 10/03/2025" at bounding box center [904, 543] width 244 height 48
drag, startPoint x: 942, startPoint y: 430, endPoint x: 633, endPoint y: 443, distance: 309.2
click at [663, 49] on div "Create a label for the return Create Pickup Without Label S Sender 6" at bounding box center [768, 49] width 1512 height 0
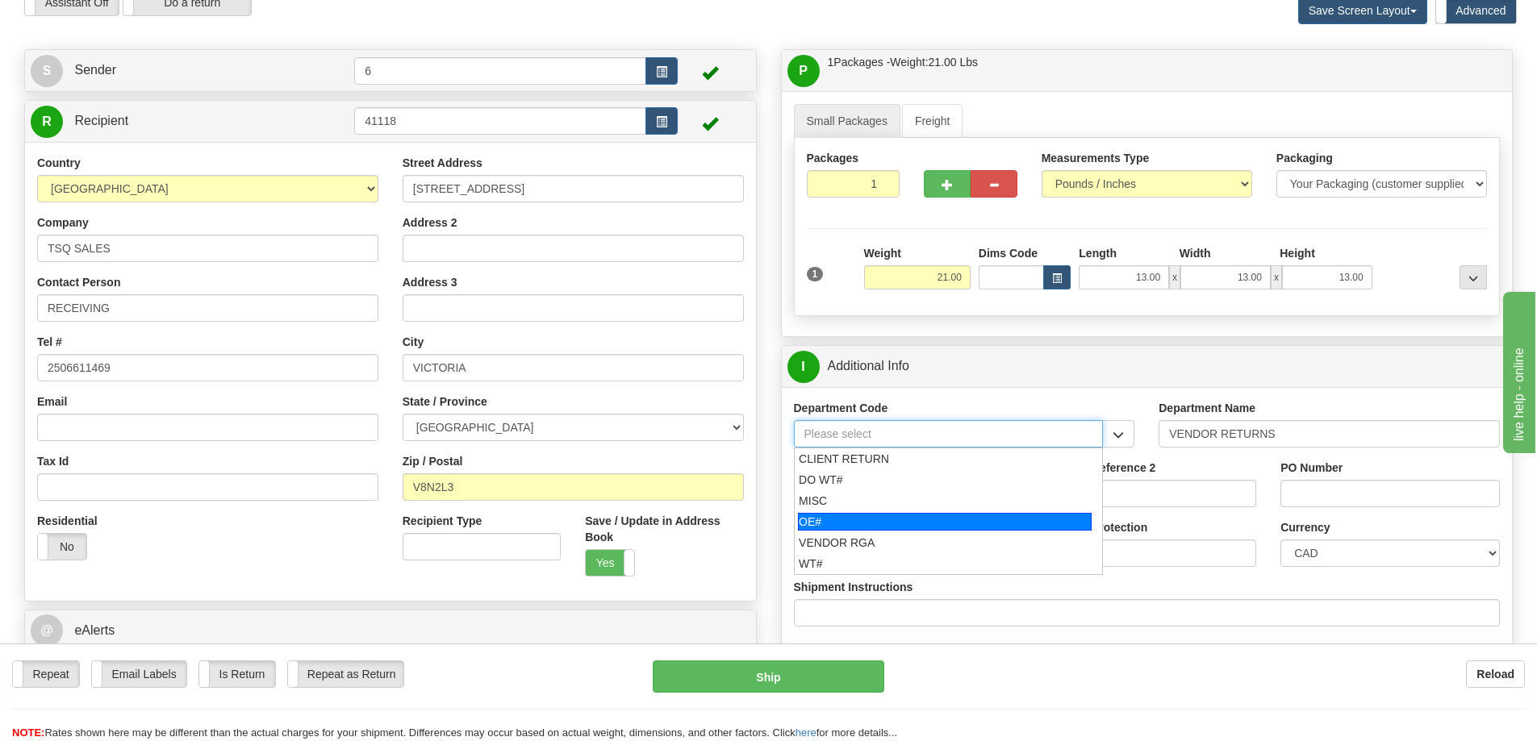
click at [834, 524] on div "OE#" at bounding box center [945, 522] width 294 height 18
type input "OE#"
type input "ORDERS"
type input "OE#"
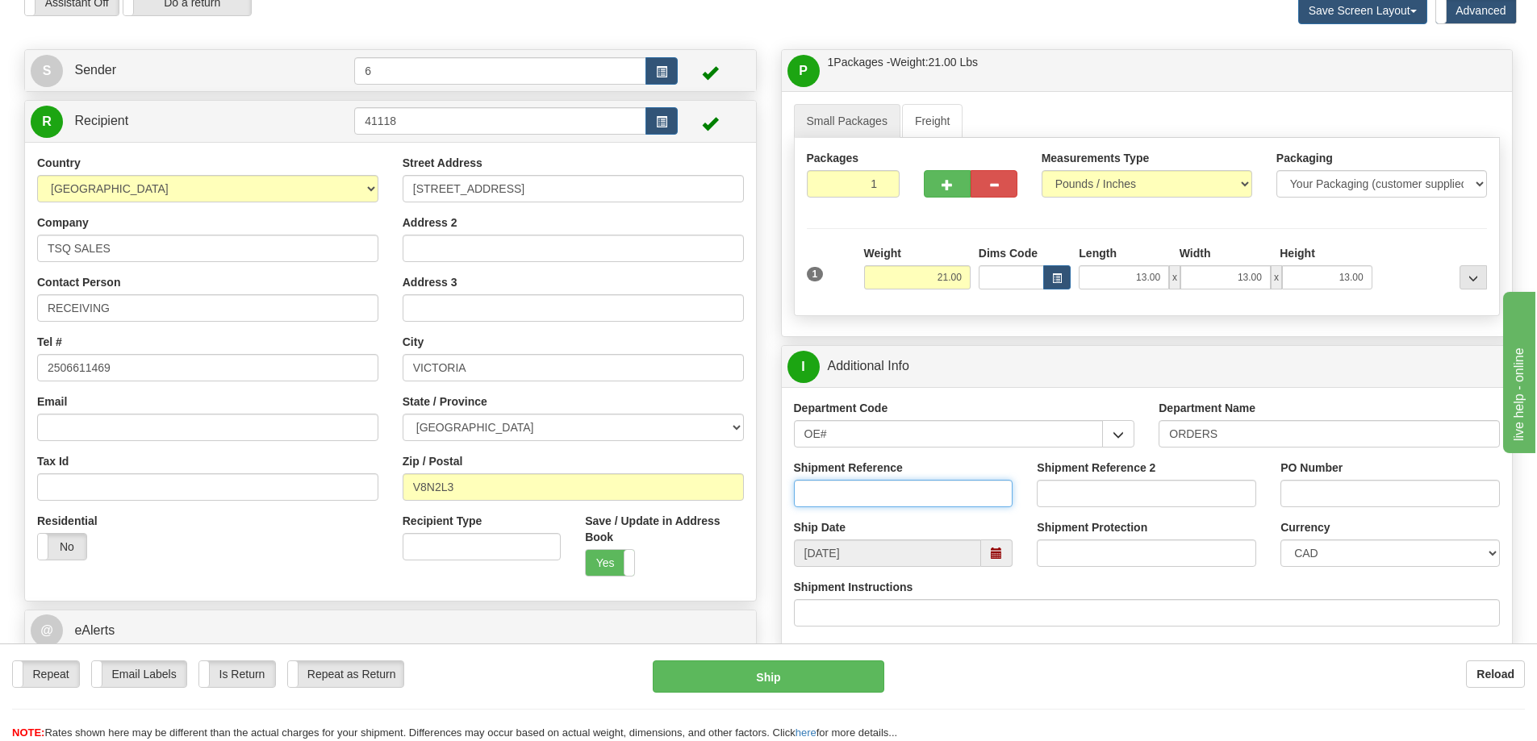
click at [840, 494] on input "Shipment Reference" at bounding box center [903, 493] width 219 height 27
type input "60033625-00"
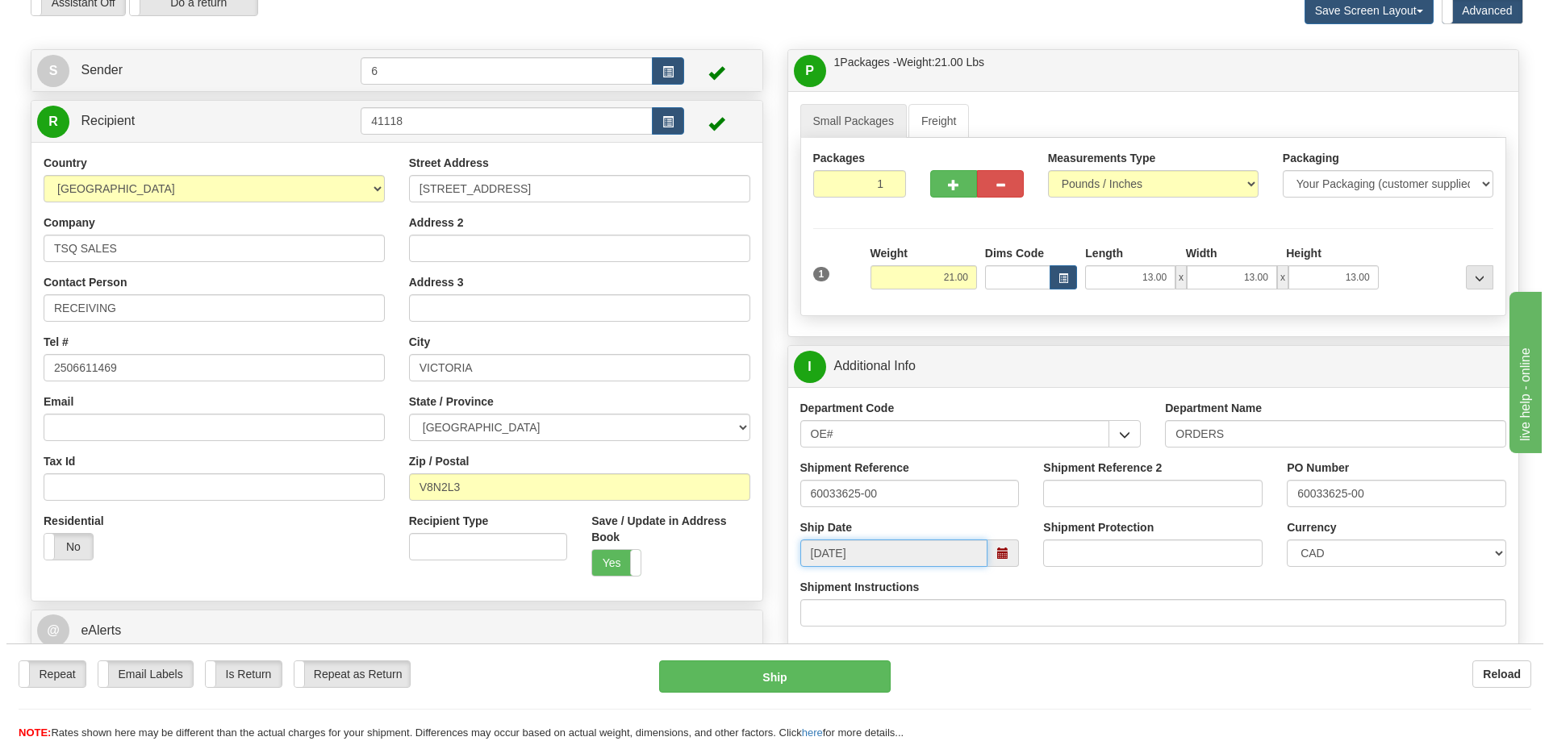
scroll to position [484, 0]
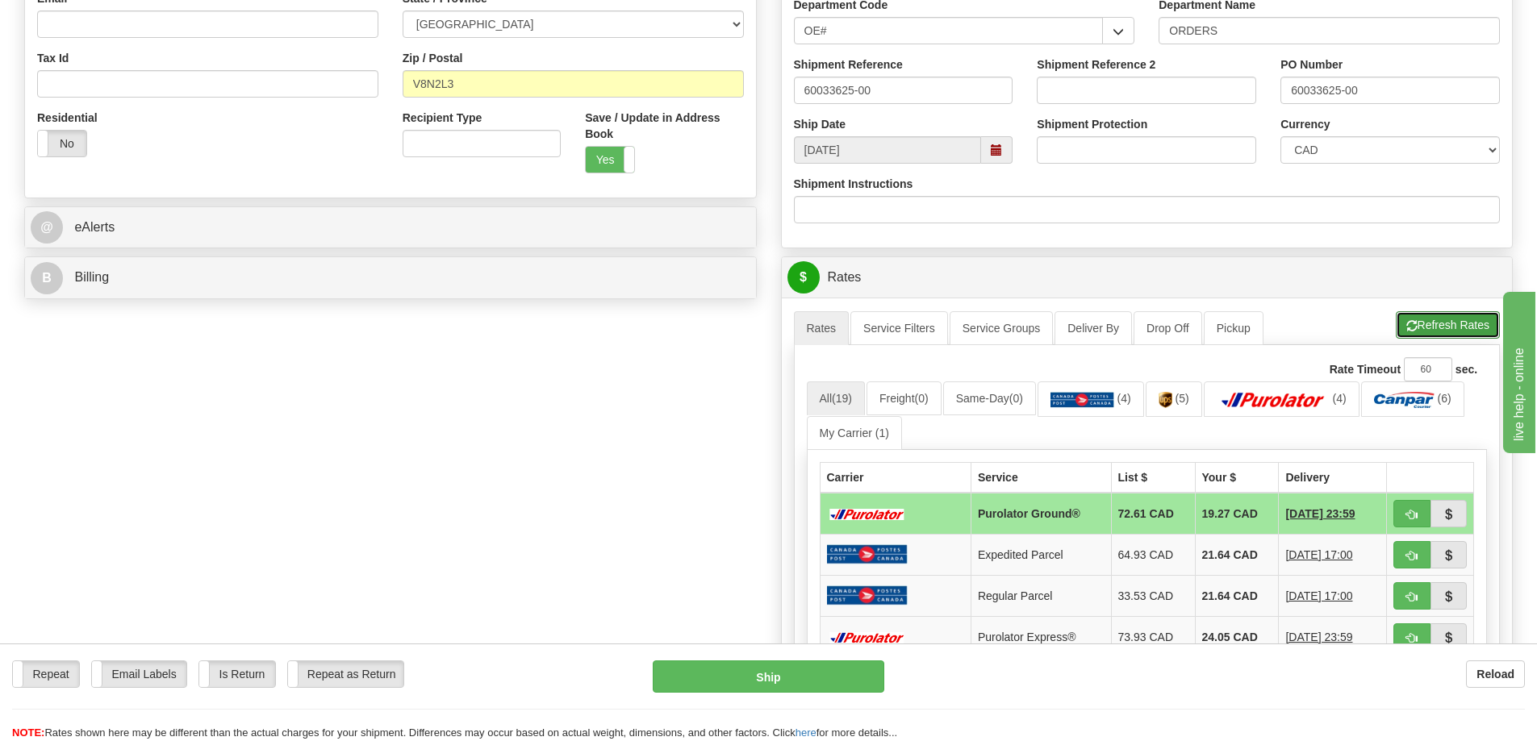
click at [1446, 319] on button "Refresh Rates" at bounding box center [1447, 324] width 104 height 27
click at [1400, 523] on button "button" at bounding box center [1411, 513] width 37 height 27
type input "260"
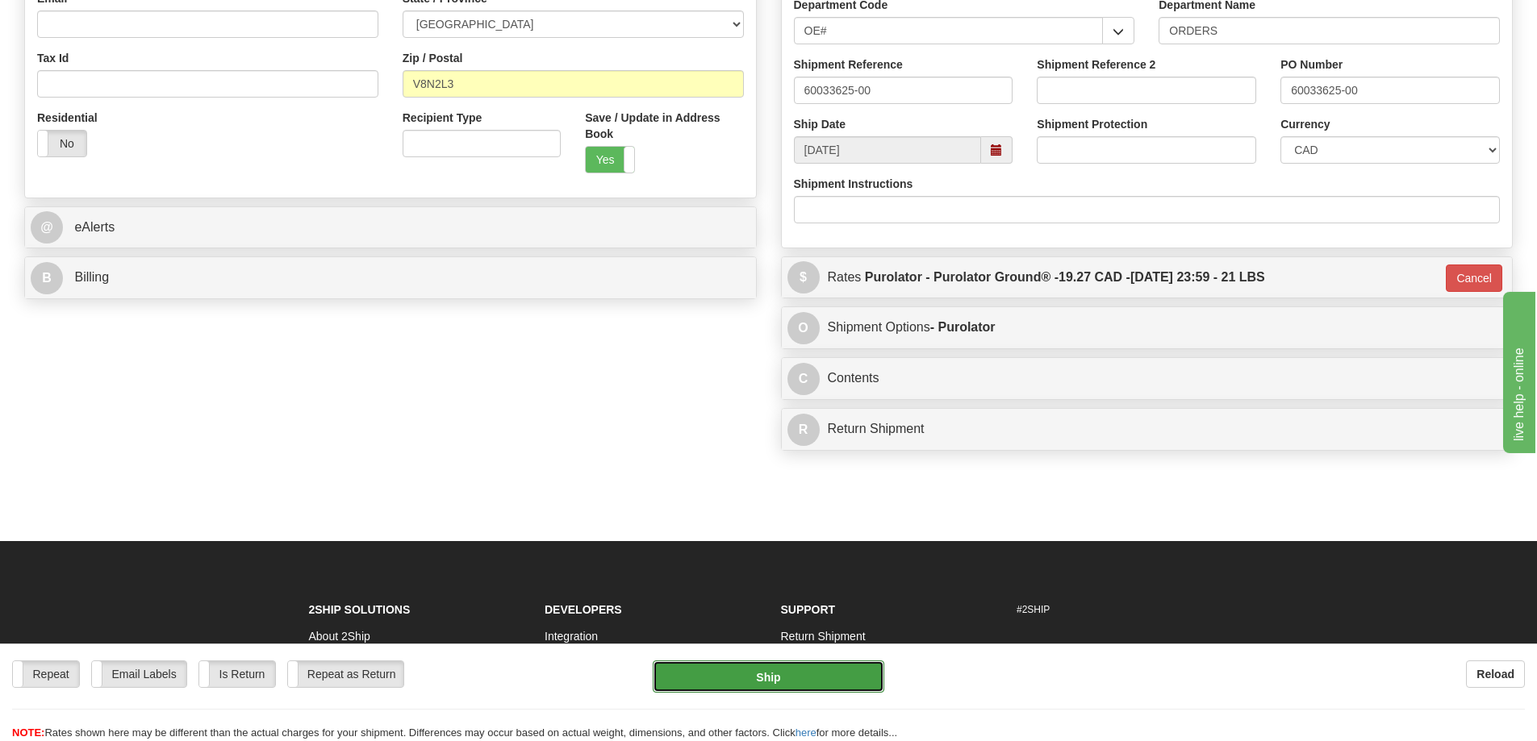
click at [797, 672] on button "Ship" at bounding box center [769, 677] width 232 height 32
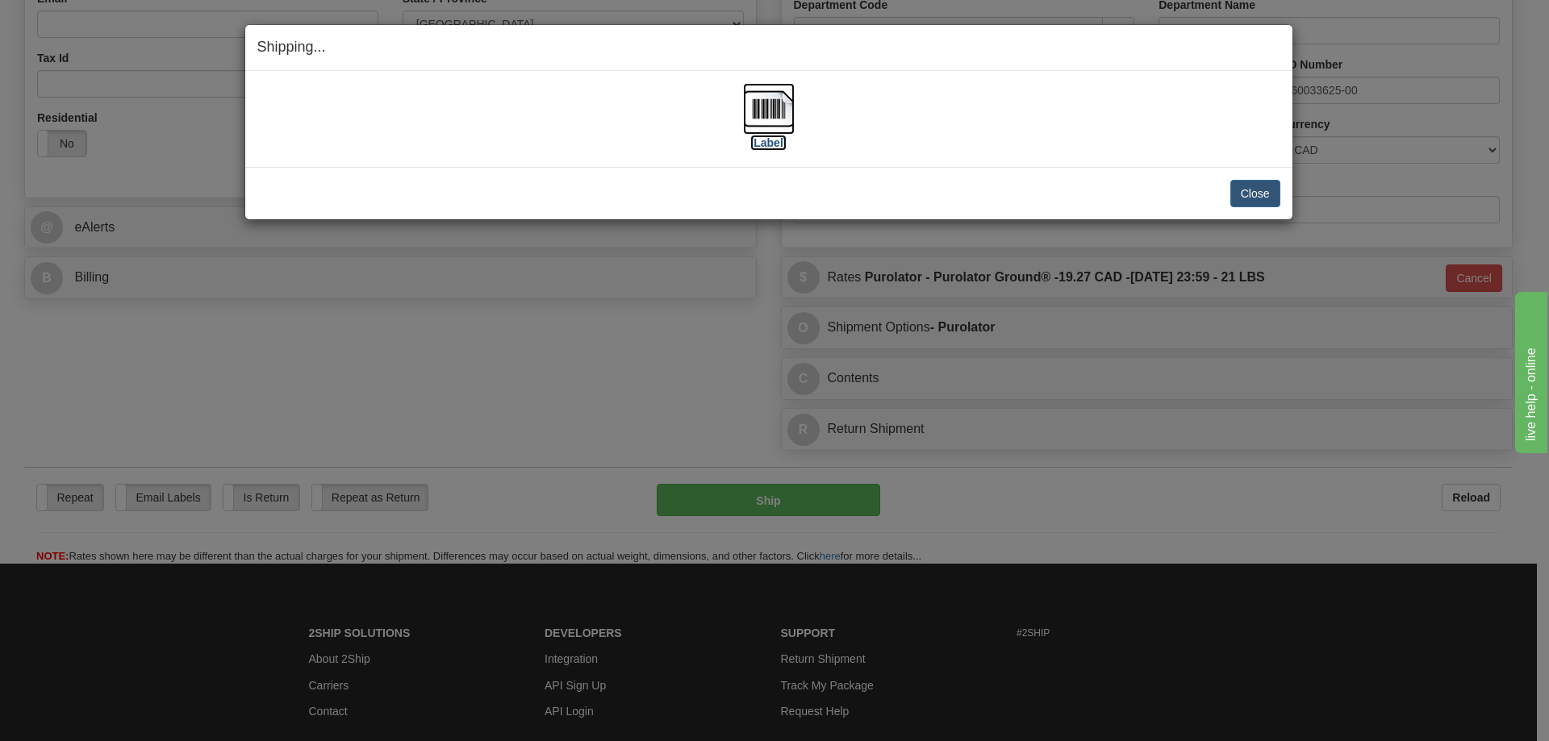
drag, startPoint x: 1, startPoint y: 201, endPoint x: 780, endPoint y: 148, distance: 781.0
click at [780, 148] on label "[Label]" at bounding box center [768, 143] width 37 height 16
click at [1262, 181] on button "Close" at bounding box center [1255, 193] width 50 height 27
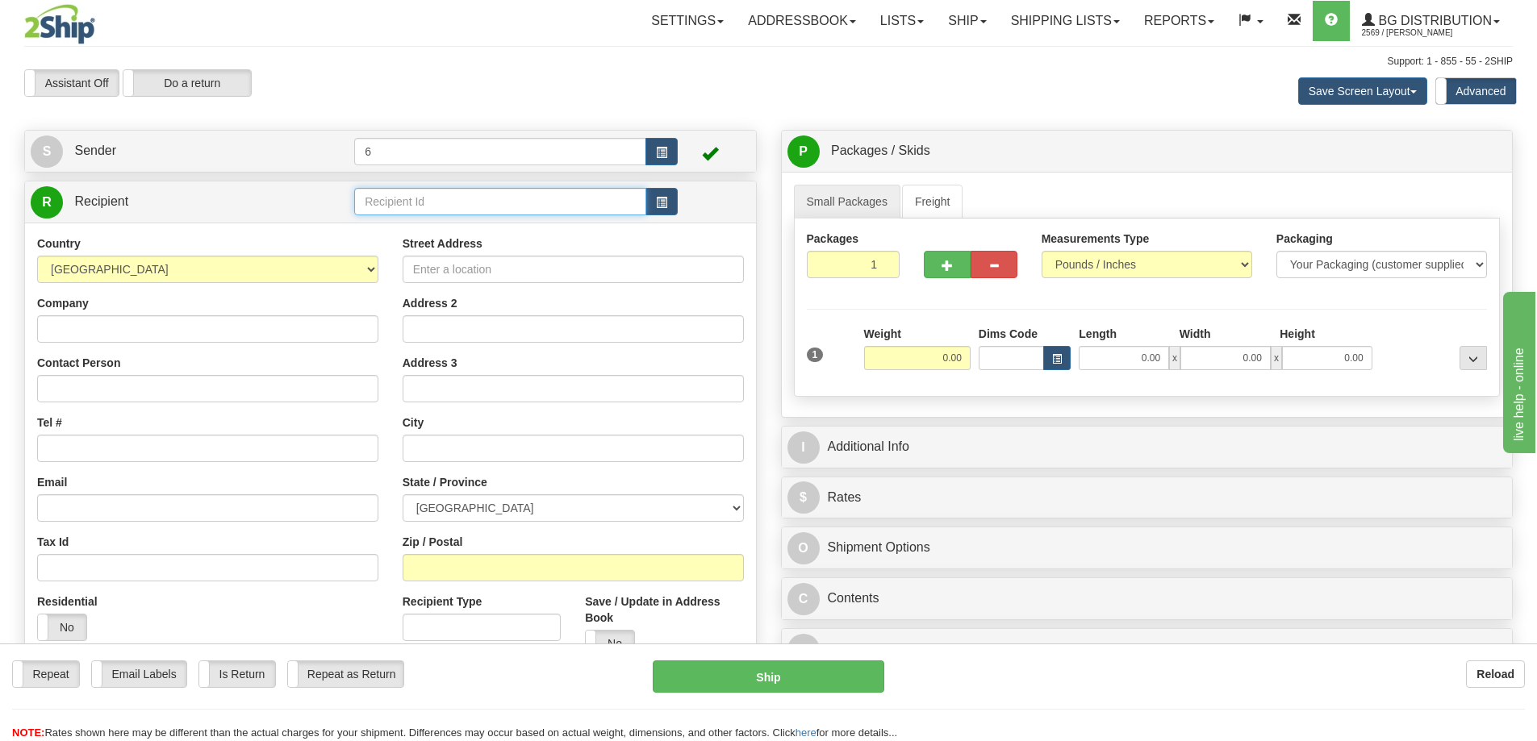
click at [515, 201] on input "text" at bounding box center [500, 201] width 292 height 27
type input "44002"
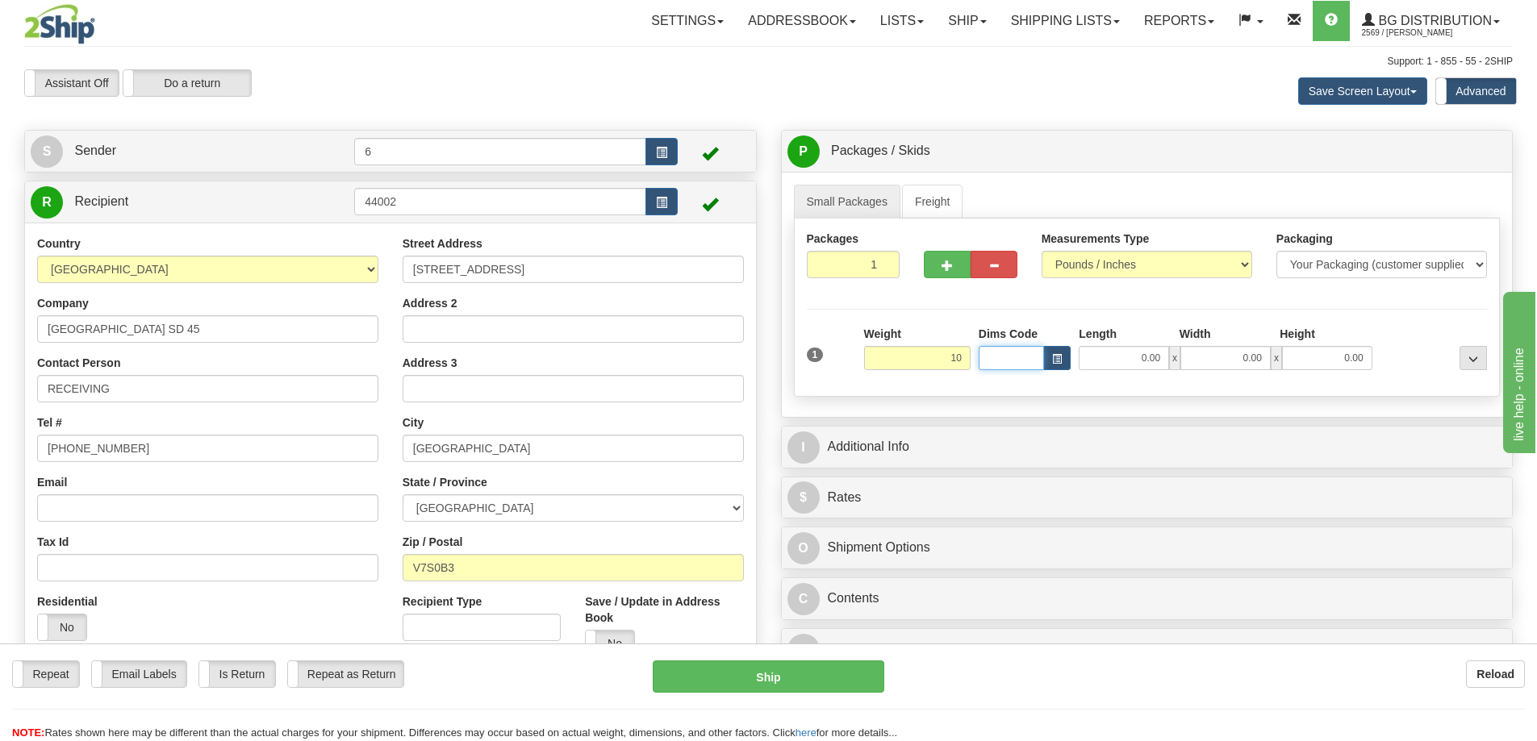
type input "10.00"
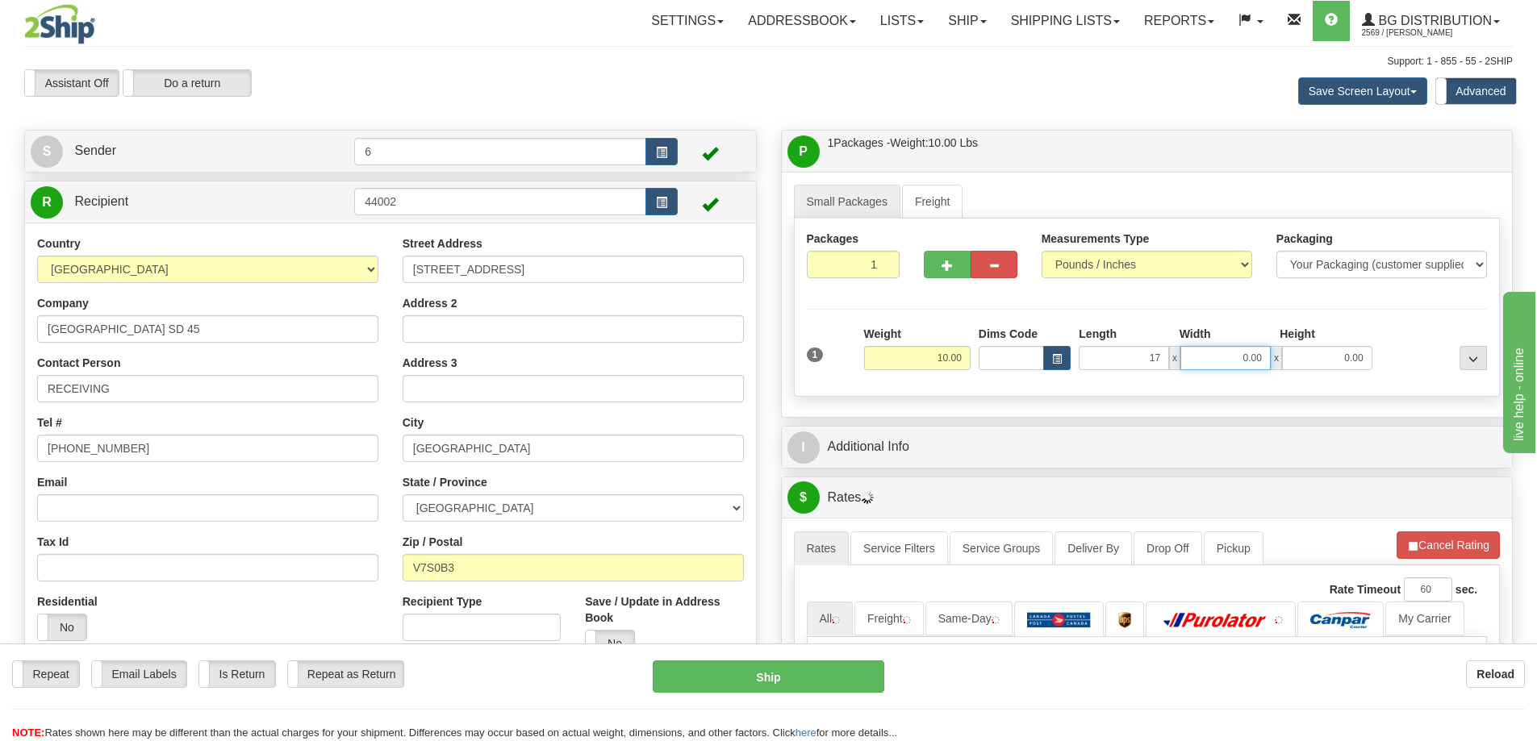
type input "17.00"
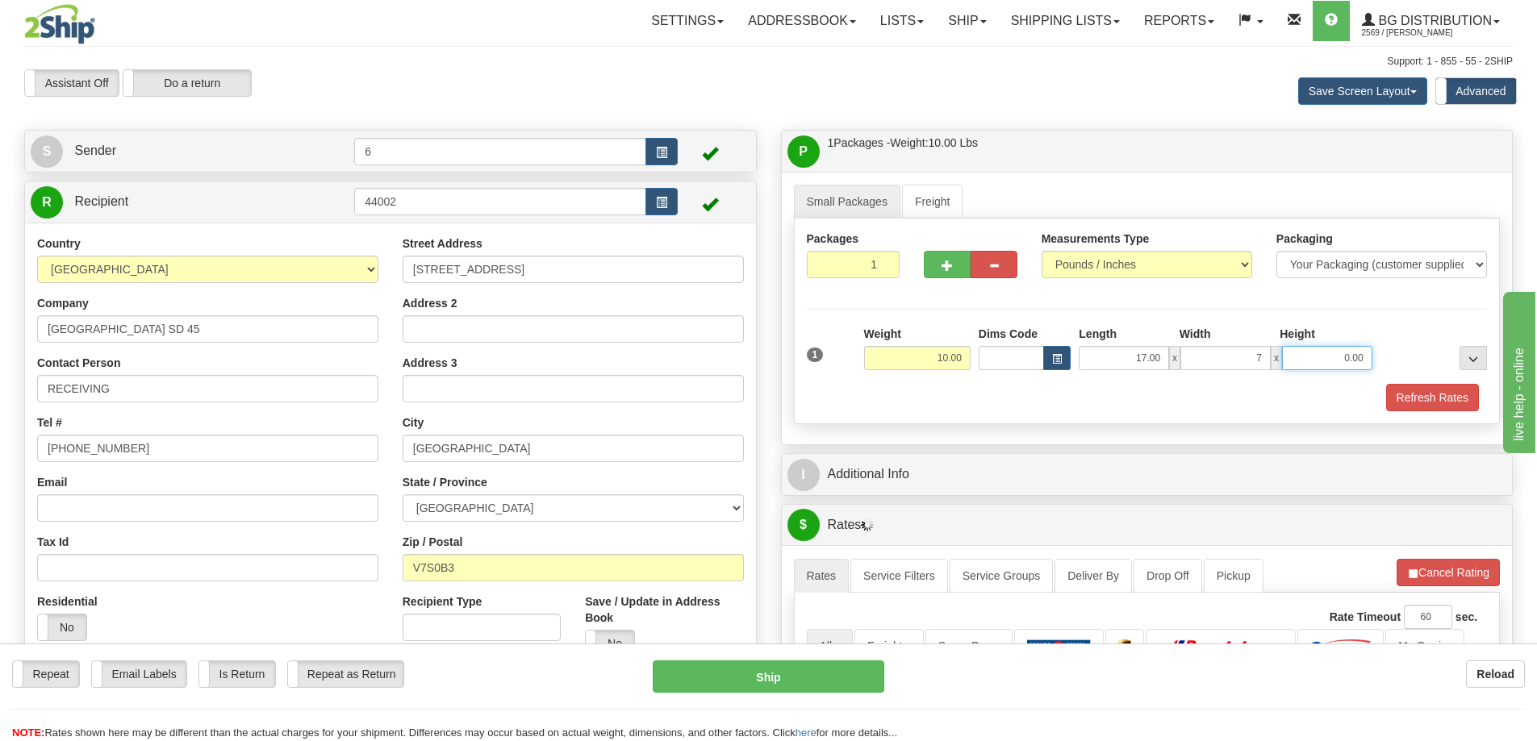
type input "7.00"
type input "5.00"
click at [1458, 394] on button "Refresh Rates" at bounding box center [1432, 397] width 93 height 27
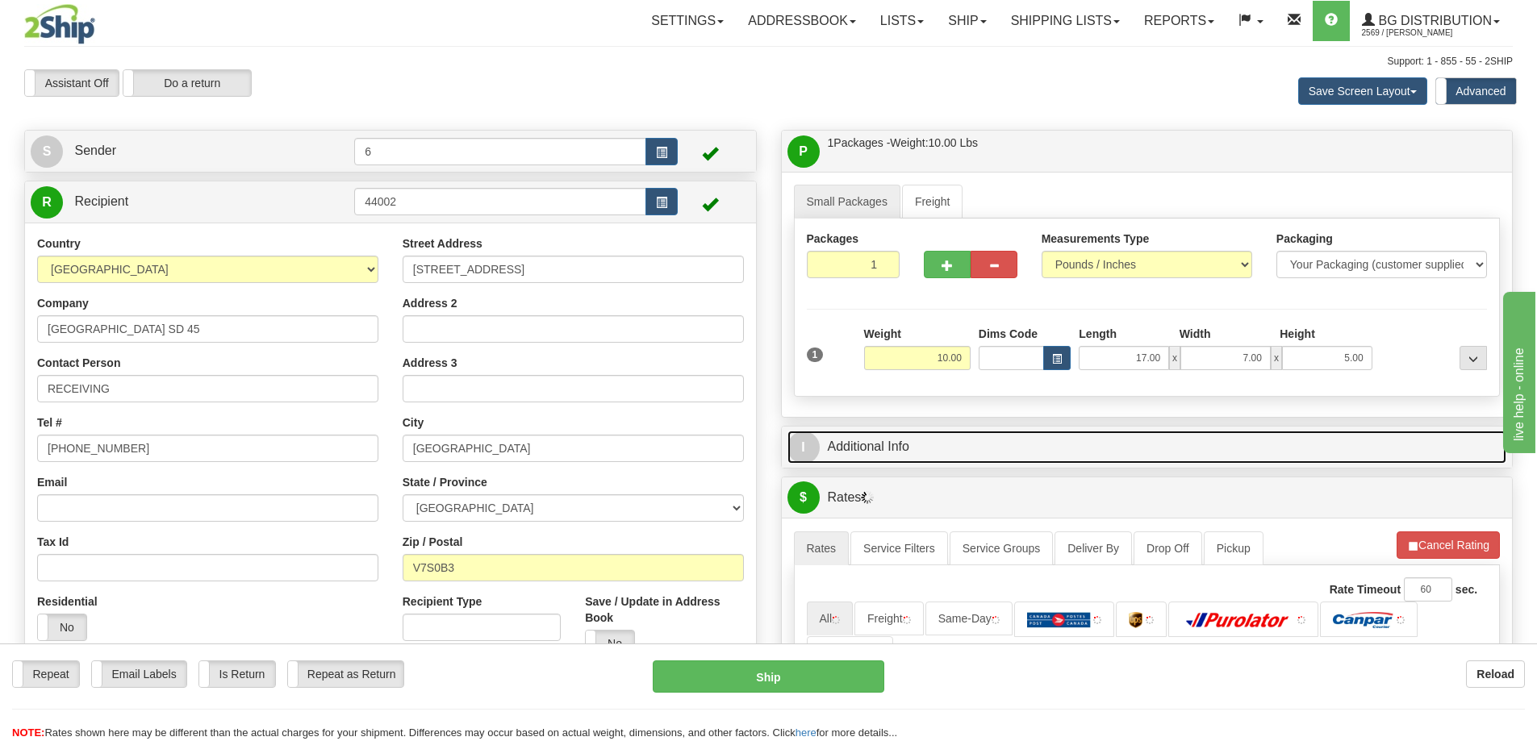
click at [1344, 453] on link "I Additional Info" at bounding box center [1147, 447] width 720 height 33
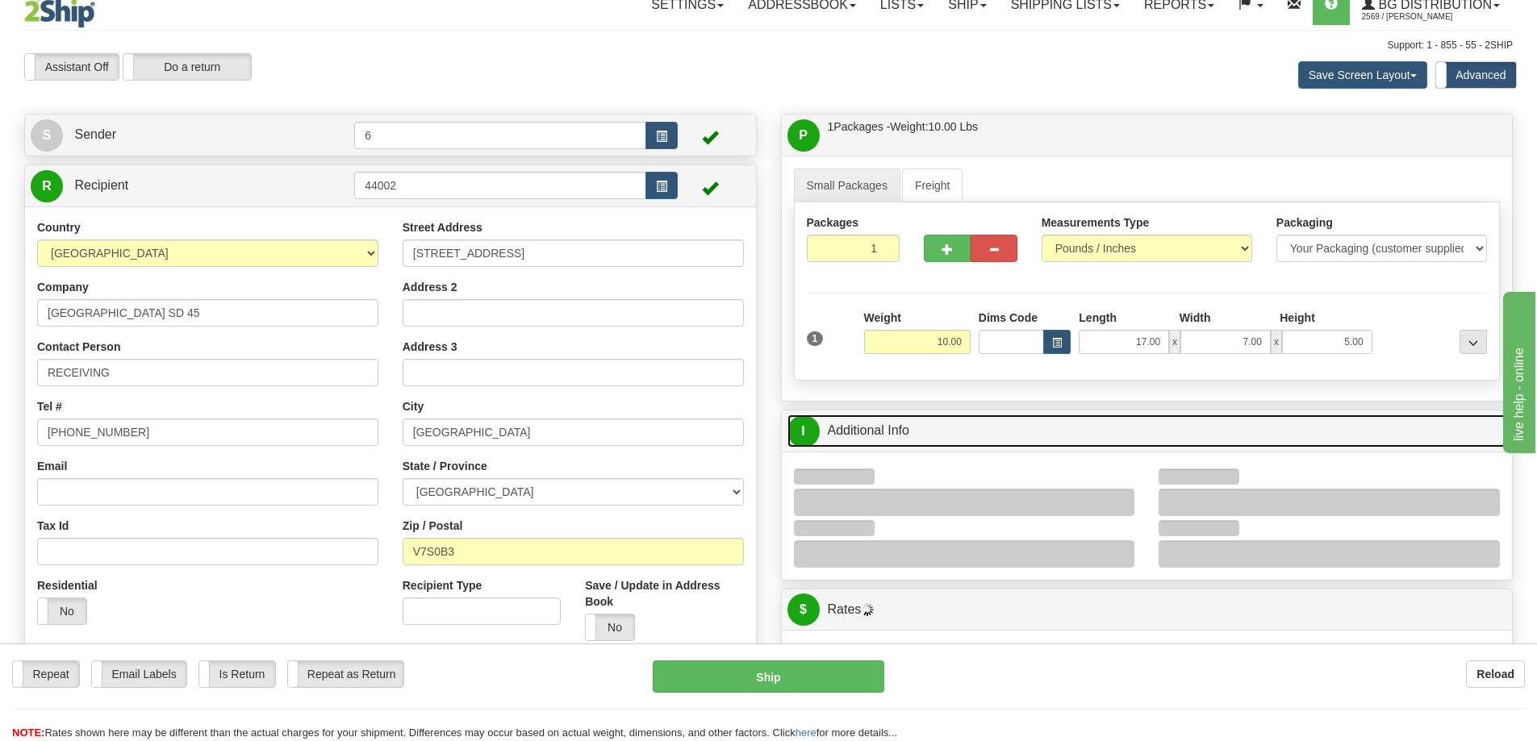
scroll to position [323, 0]
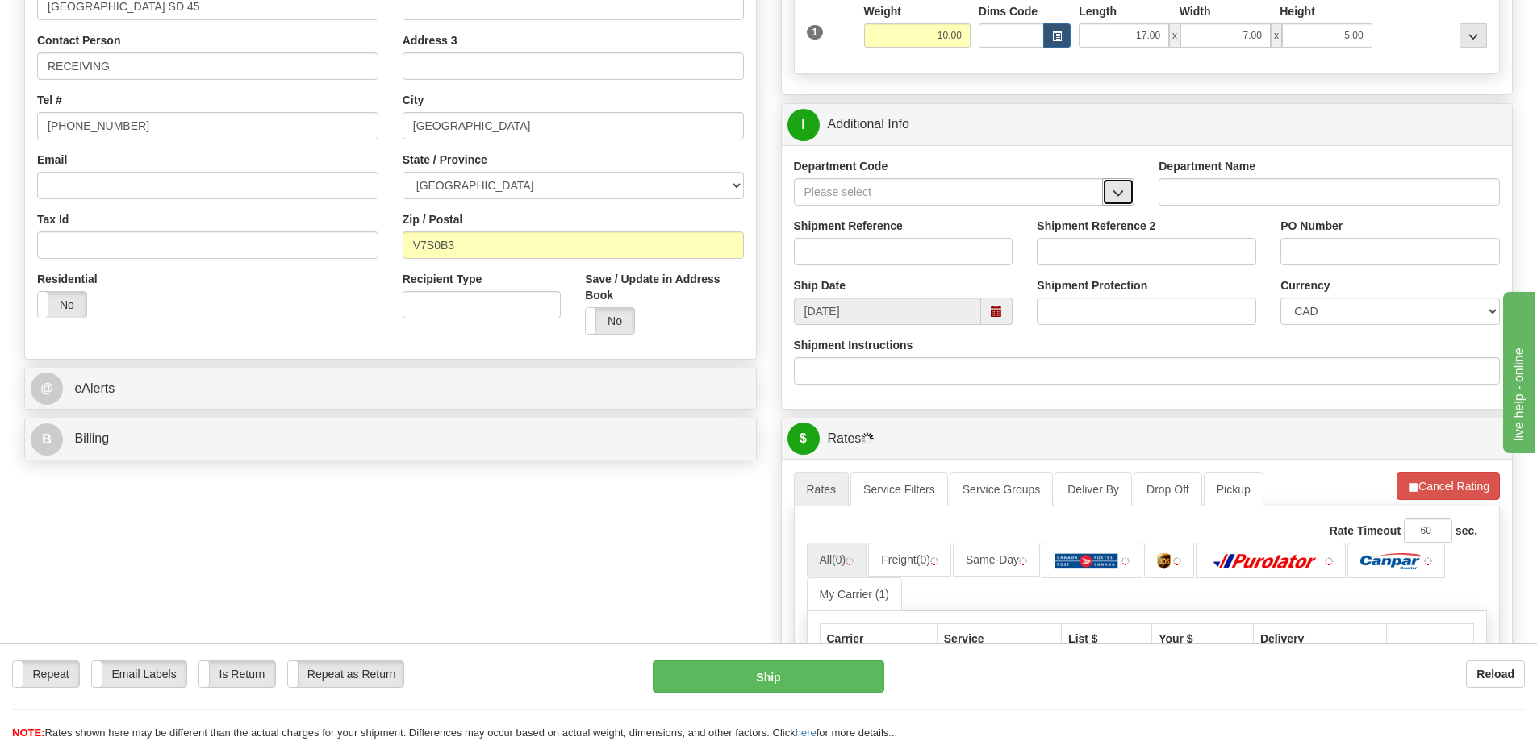
click at [1114, 197] on span "button" at bounding box center [1117, 193] width 11 height 10
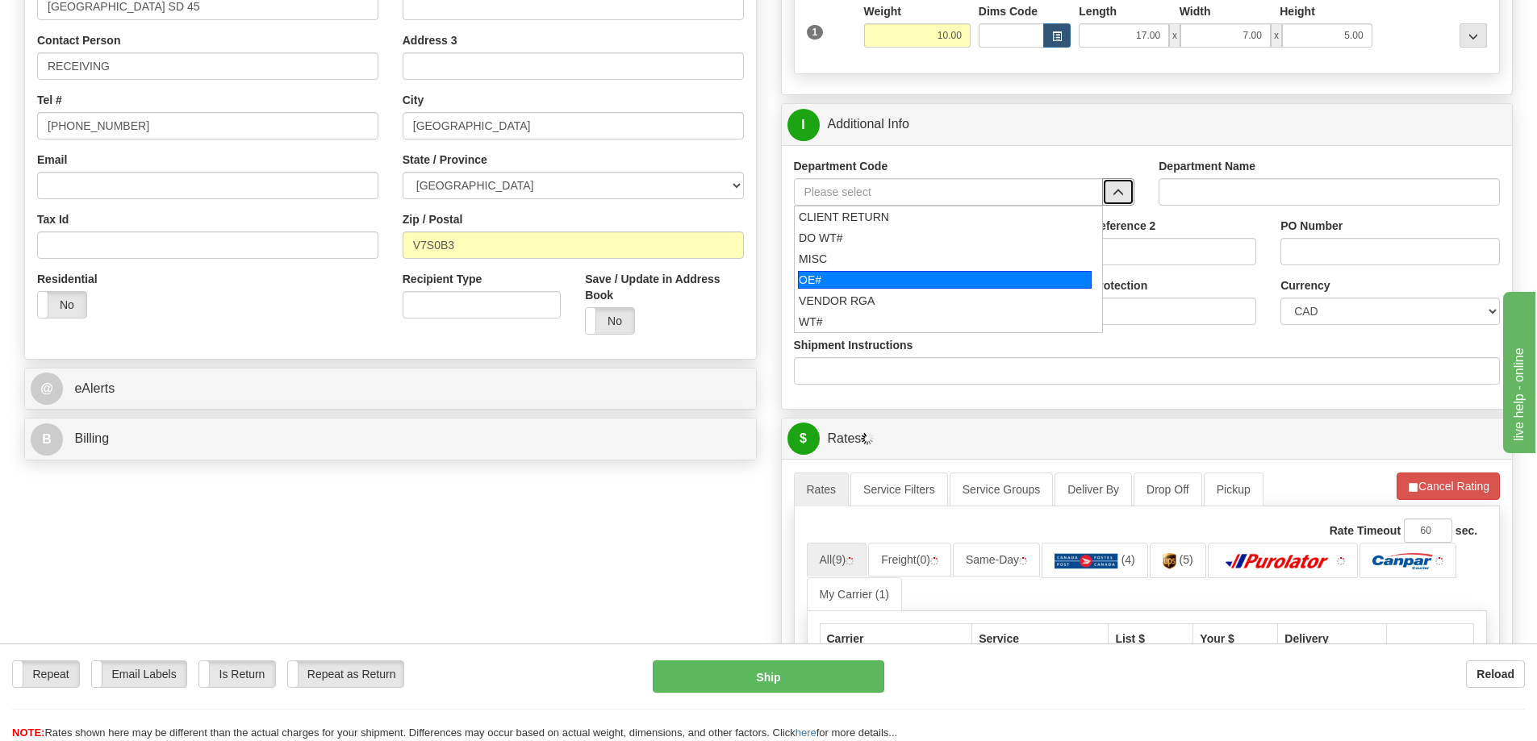
click at [841, 283] on div "OE#" at bounding box center [945, 280] width 294 height 18
type input "OE#"
type input "ORDERS"
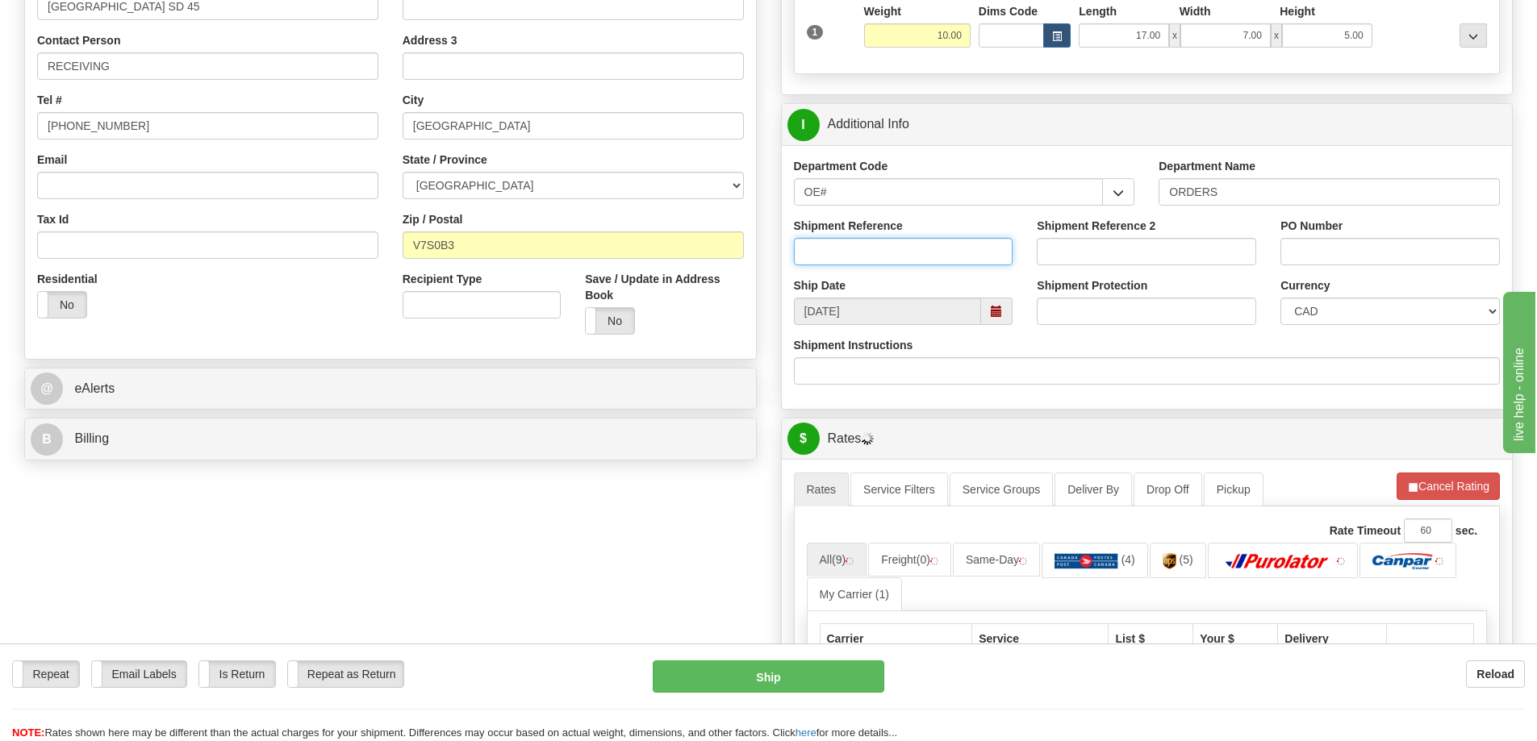
click at [843, 241] on input "Shipment Reference" at bounding box center [903, 251] width 219 height 27
type input "60032293-00"
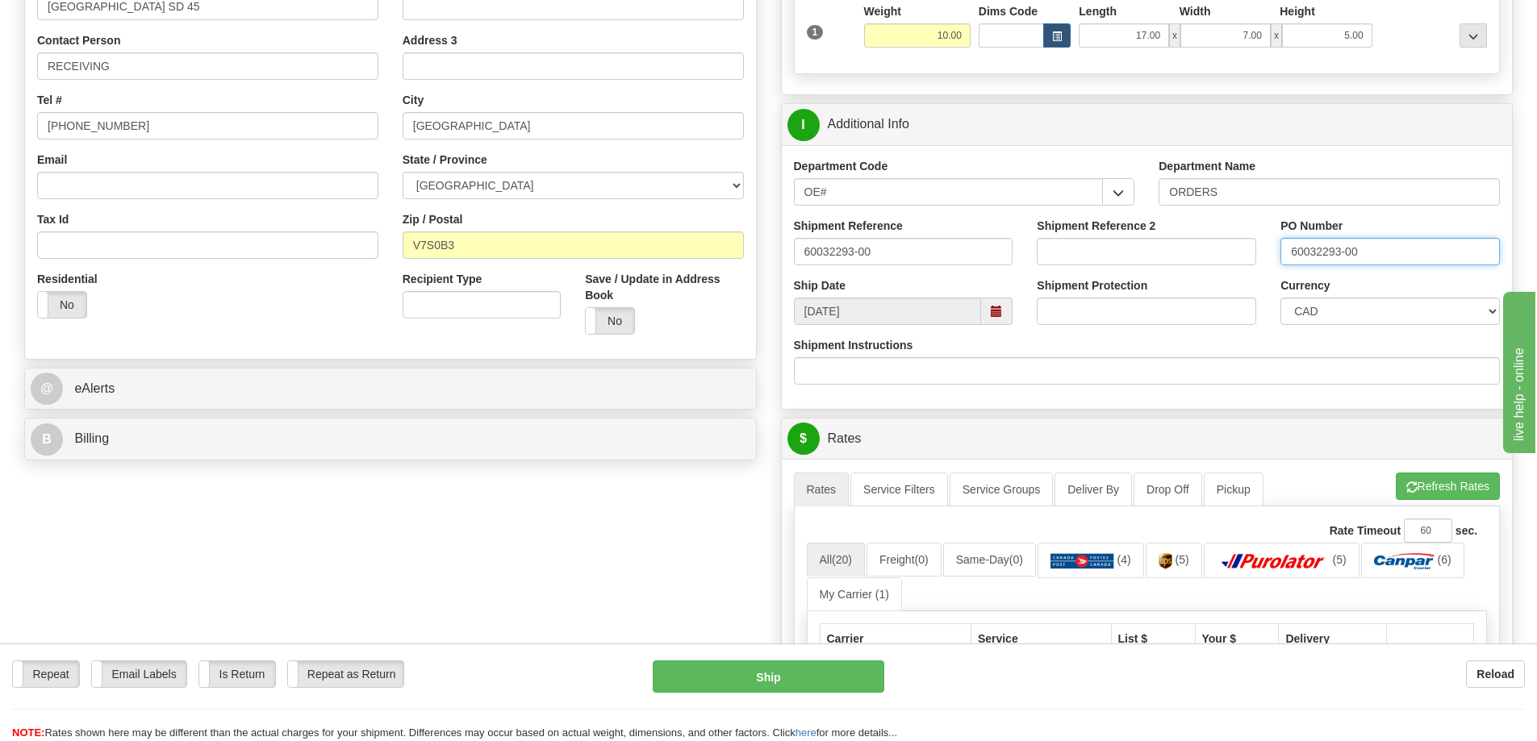
type input "60032293-00"
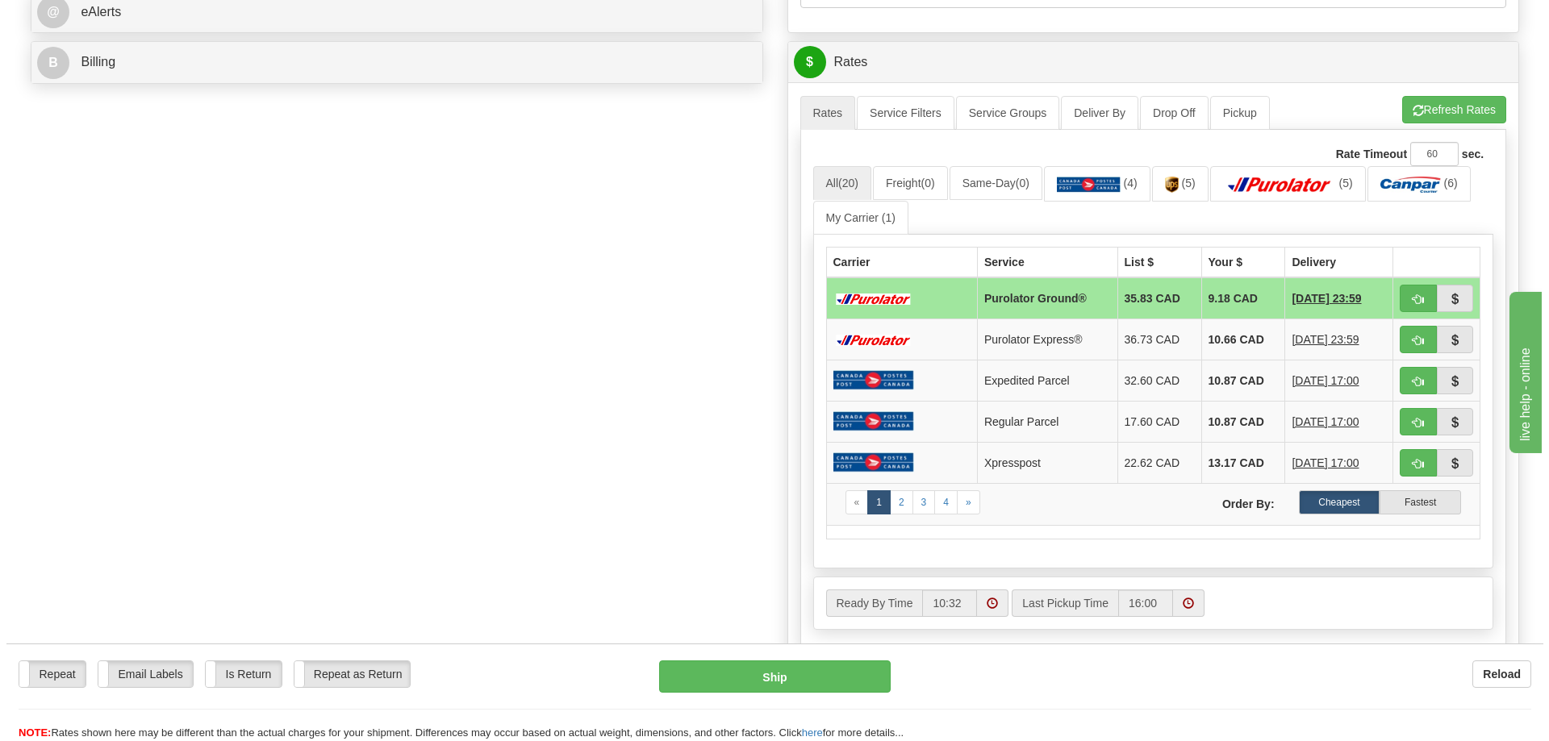
scroll to position [565, 0]
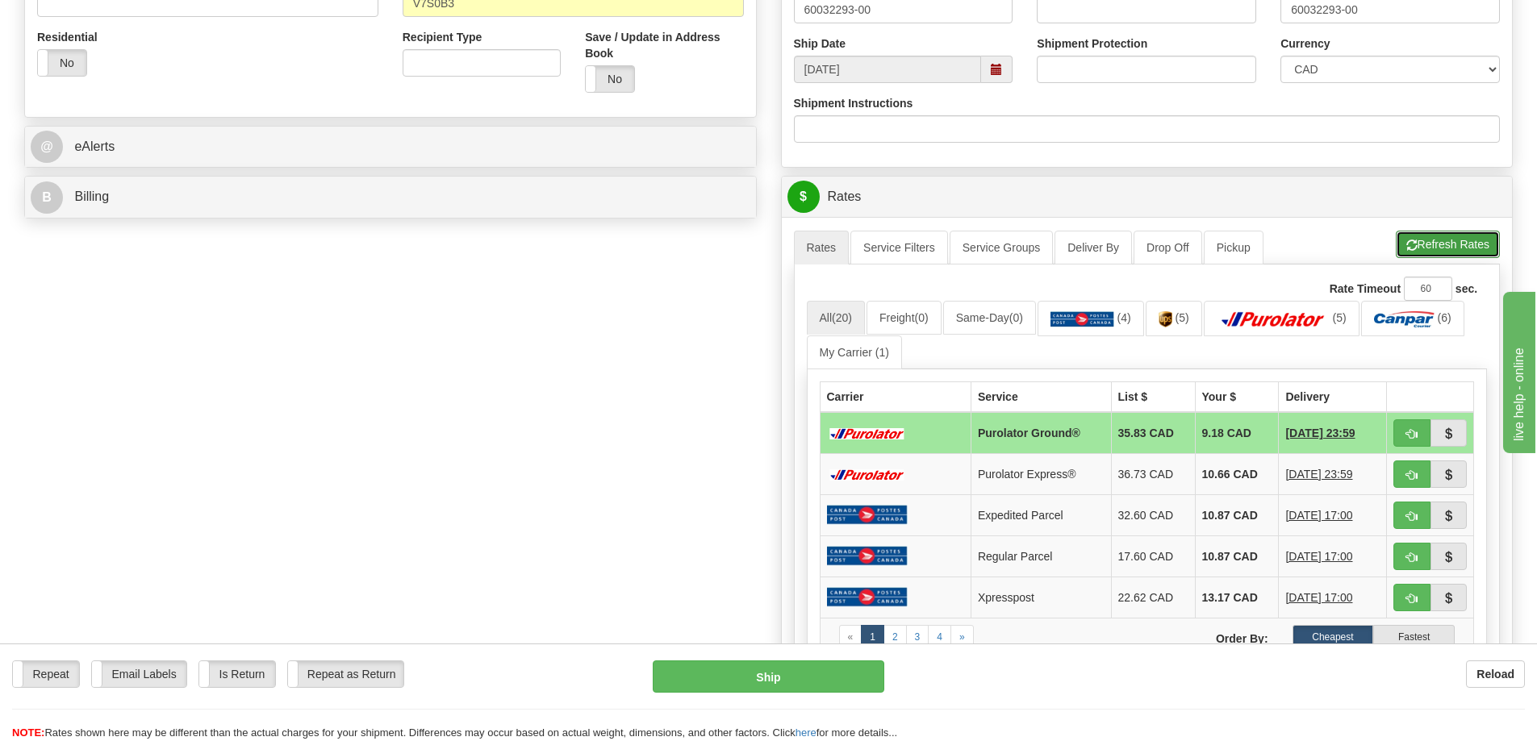
click at [1421, 240] on button "Refresh Rates" at bounding box center [1447, 244] width 104 height 27
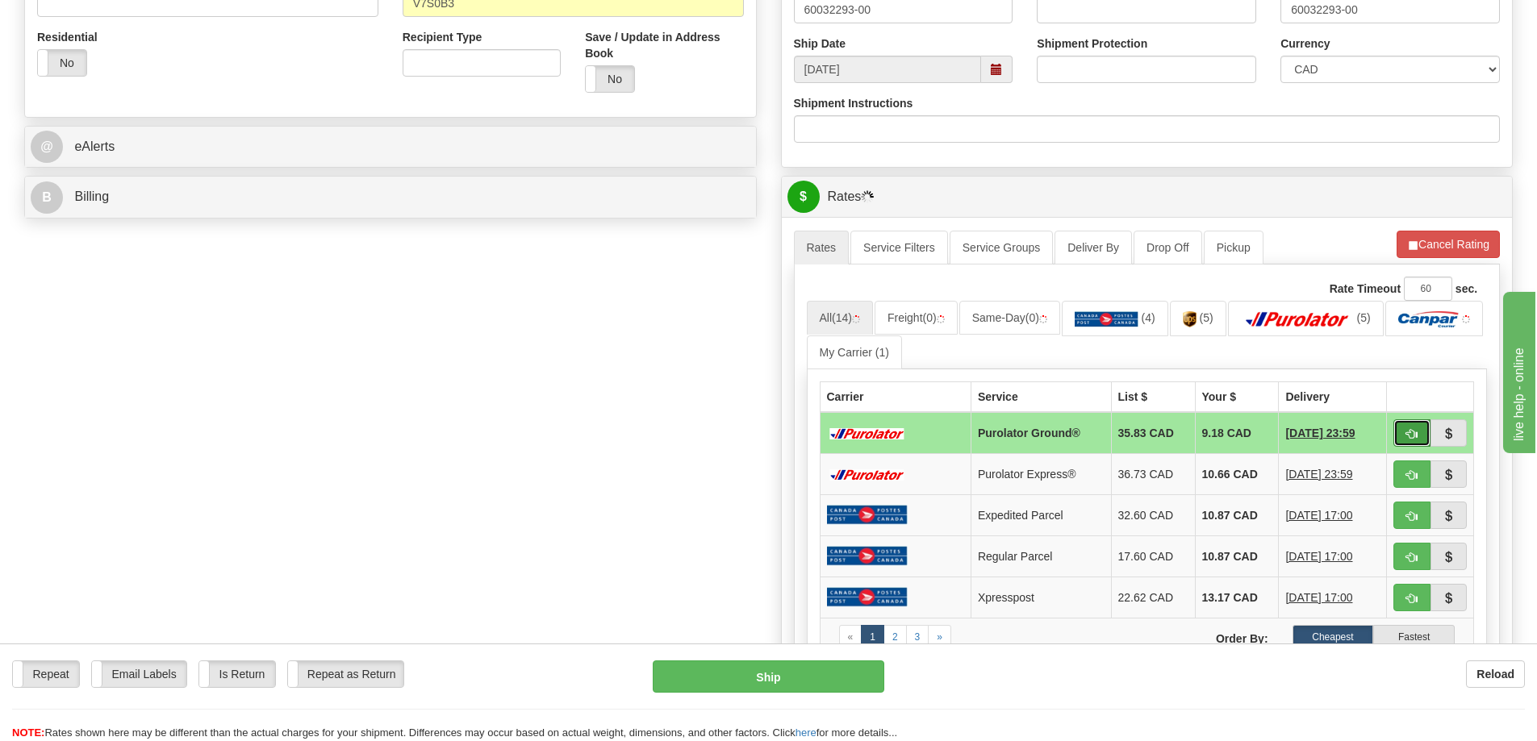
click at [1418, 434] on button "button" at bounding box center [1411, 432] width 37 height 27
click at [1419, 440] on button "button" at bounding box center [1411, 432] width 37 height 27
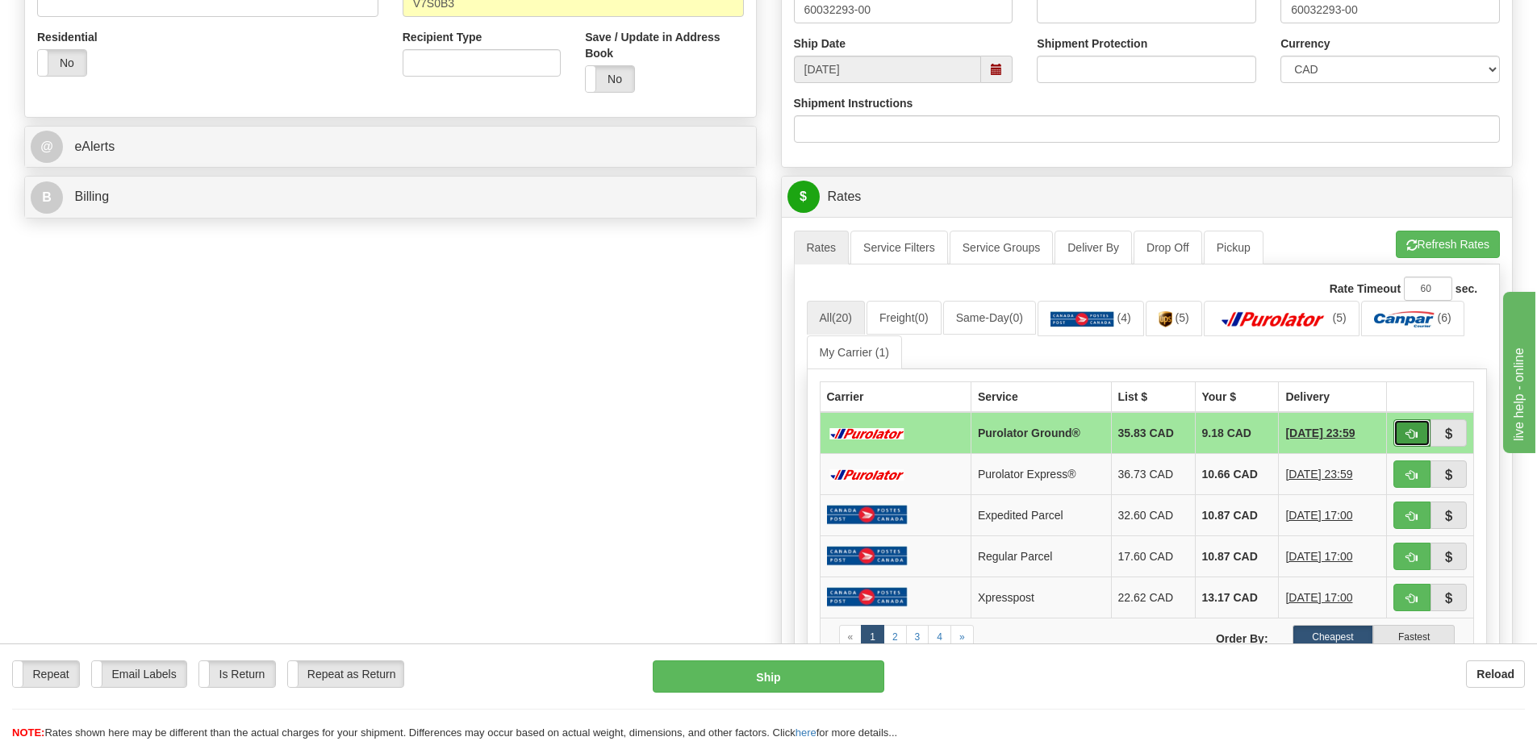
click at [1408, 439] on span "button" at bounding box center [1411, 434] width 11 height 10
type input "260"
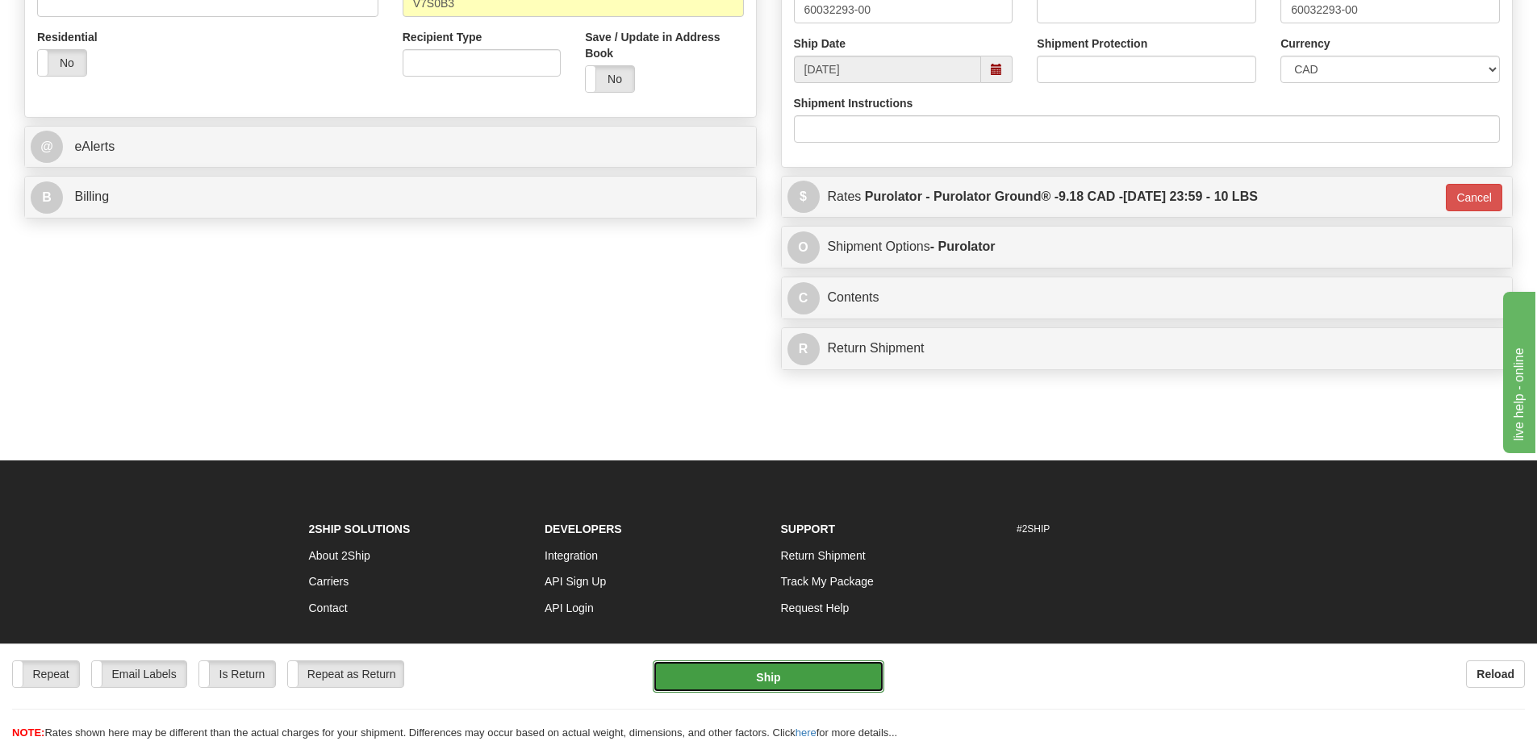
click at [722, 682] on button "Ship" at bounding box center [769, 677] width 232 height 32
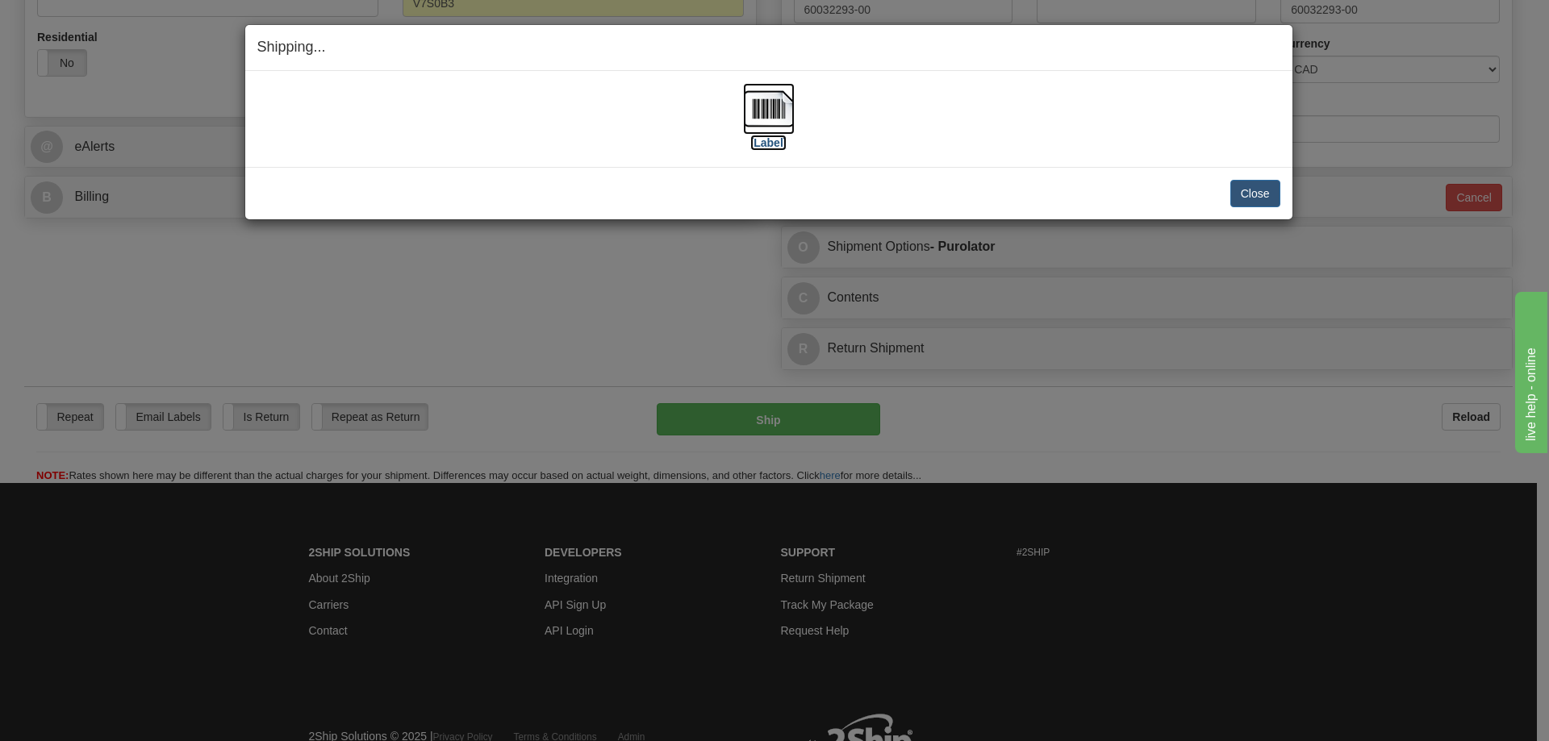
click at [757, 146] on label "[Label]" at bounding box center [768, 143] width 37 height 16
click at [1247, 186] on button "Close" at bounding box center [1255, 193] width 50 height 27
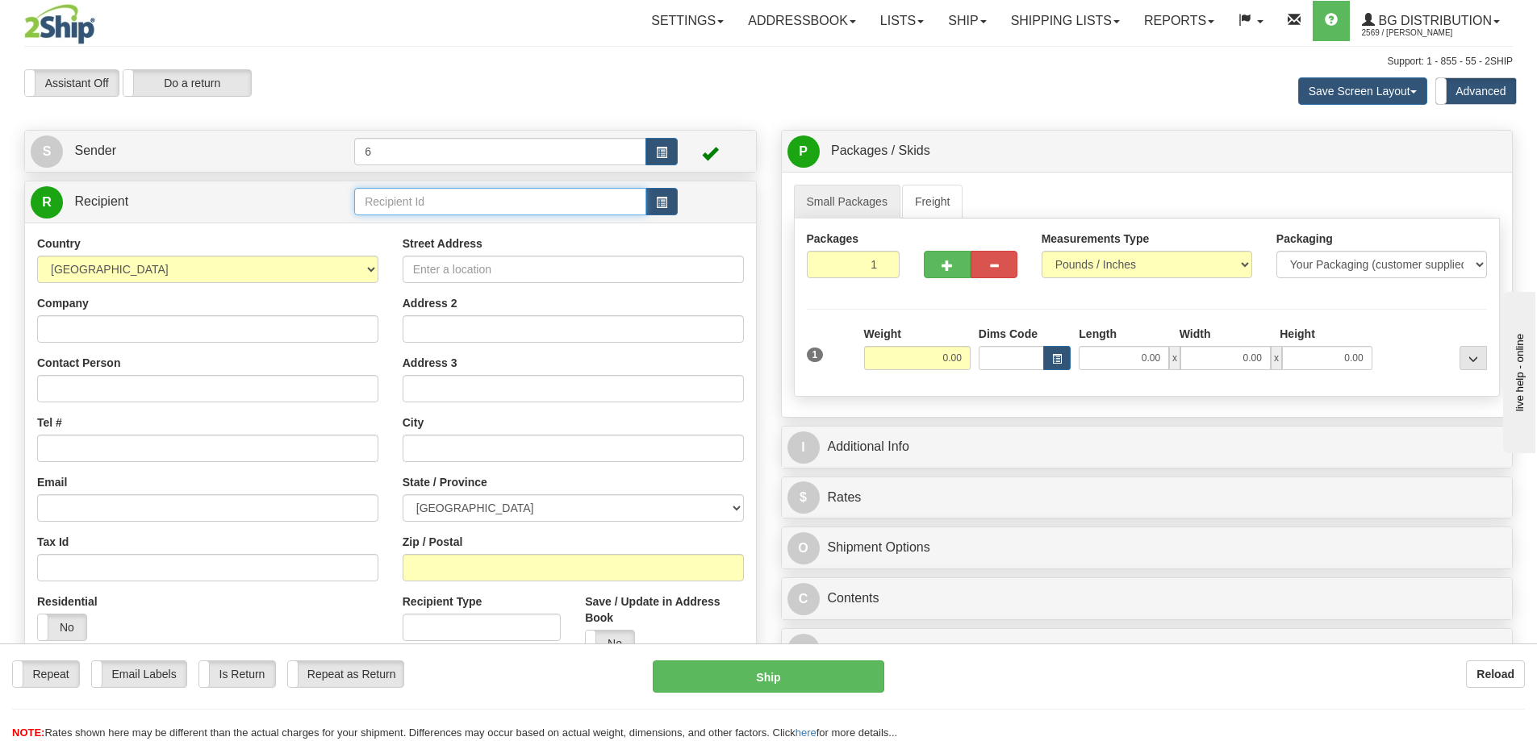
click at [389, 202] on input "text" at bounding box center [500, 201] width 292 height 27
type input "41012"
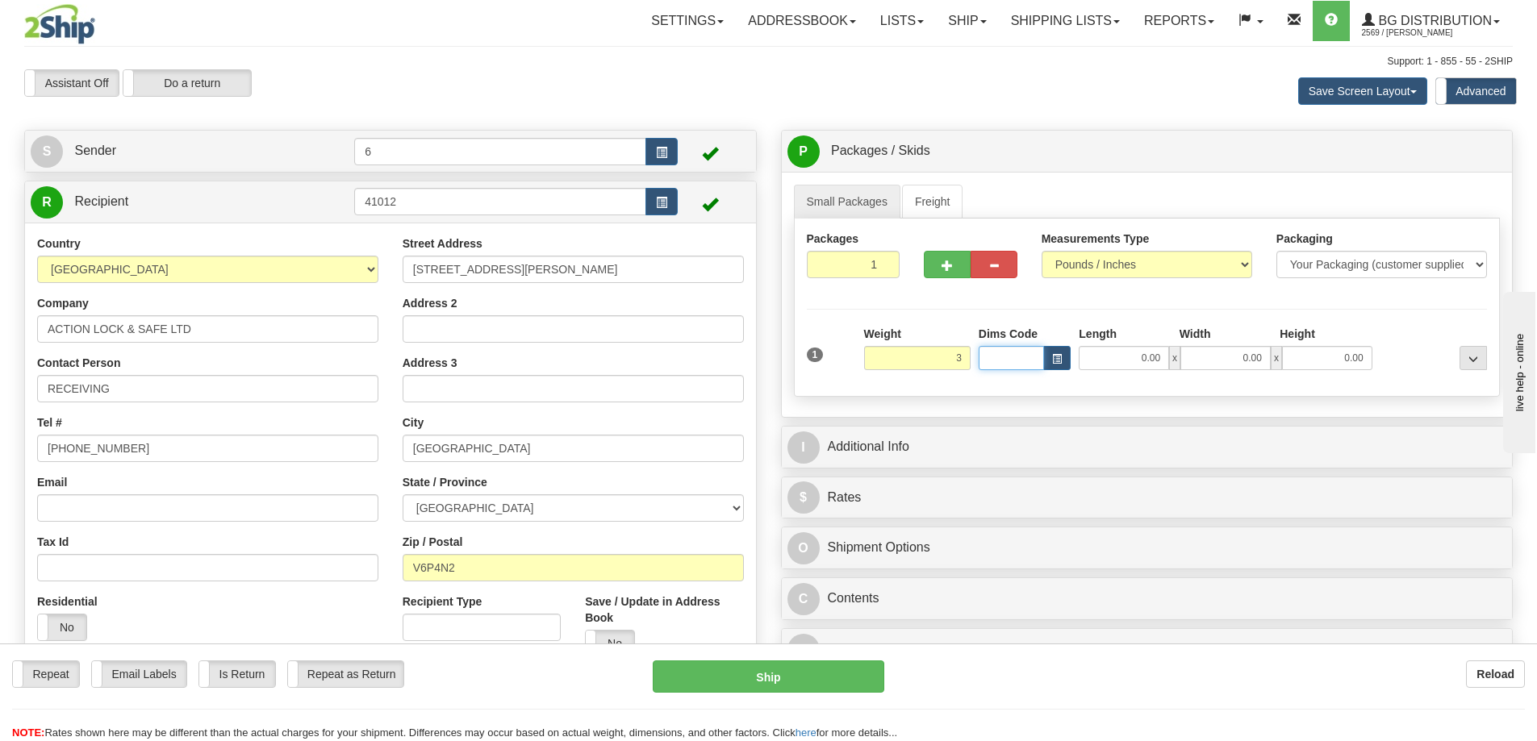
type input "3.00"
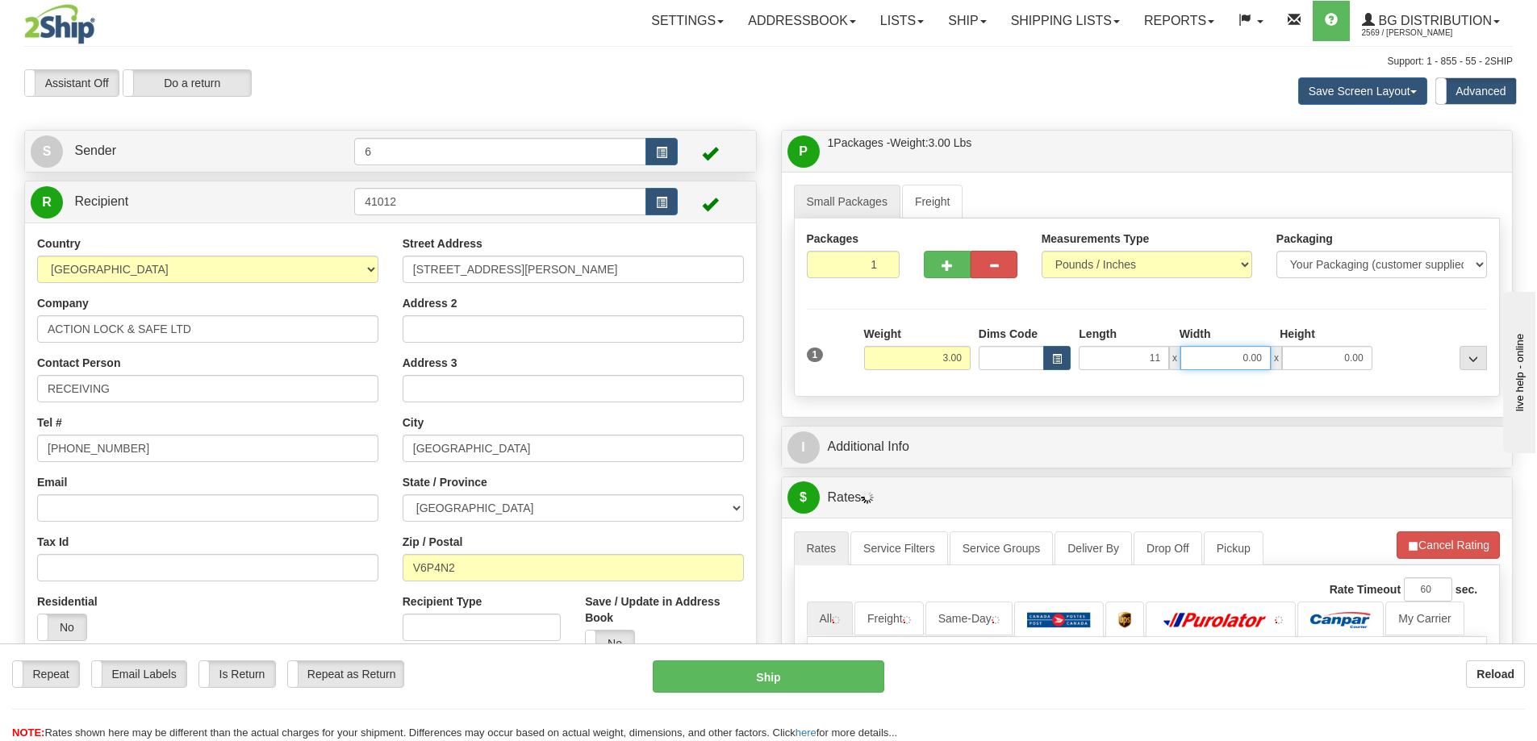
type input "11.00"
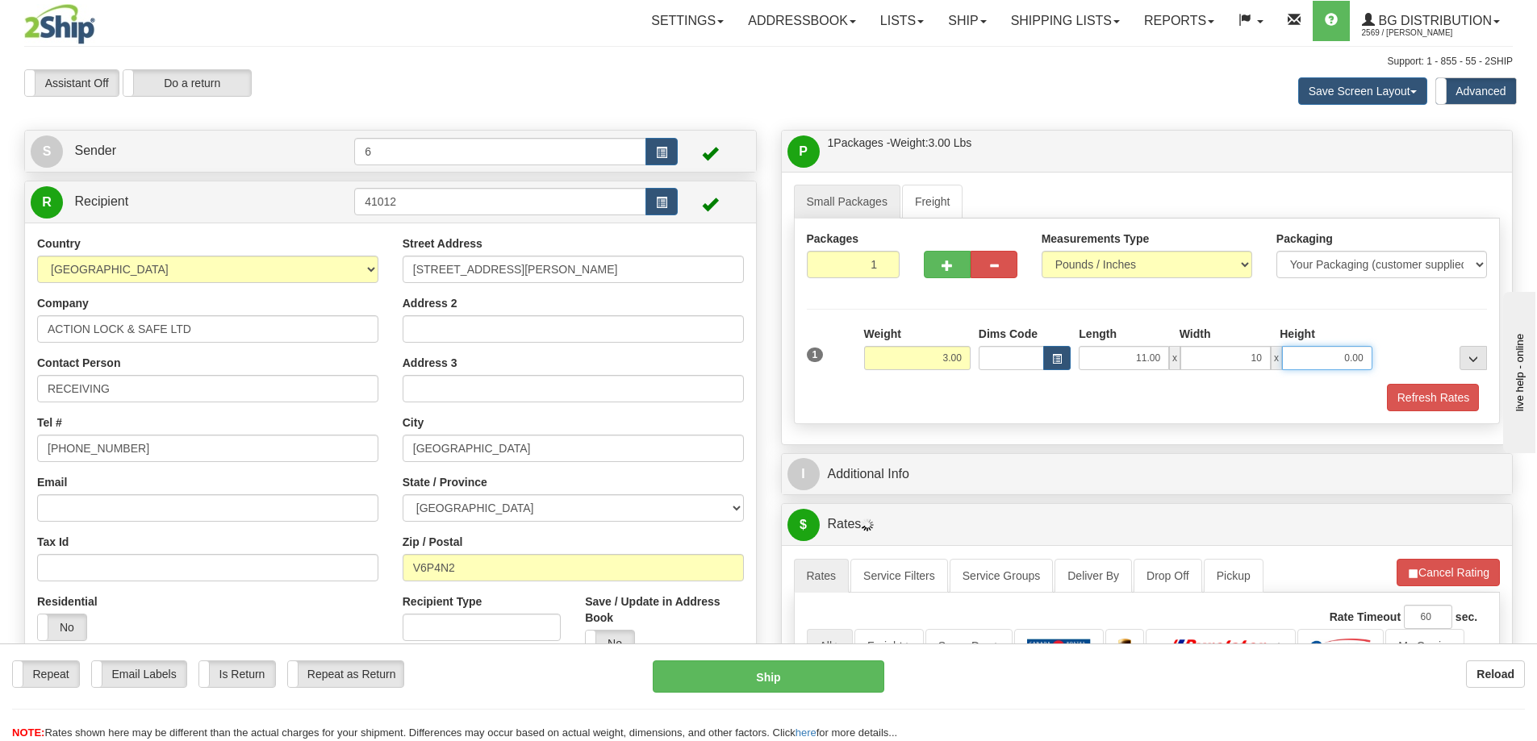
type input "10.00"
type input "7.00"
click at [1420, 410] on button "Refresh Rates" at bounding box center [1432, 397] width 93 height 27
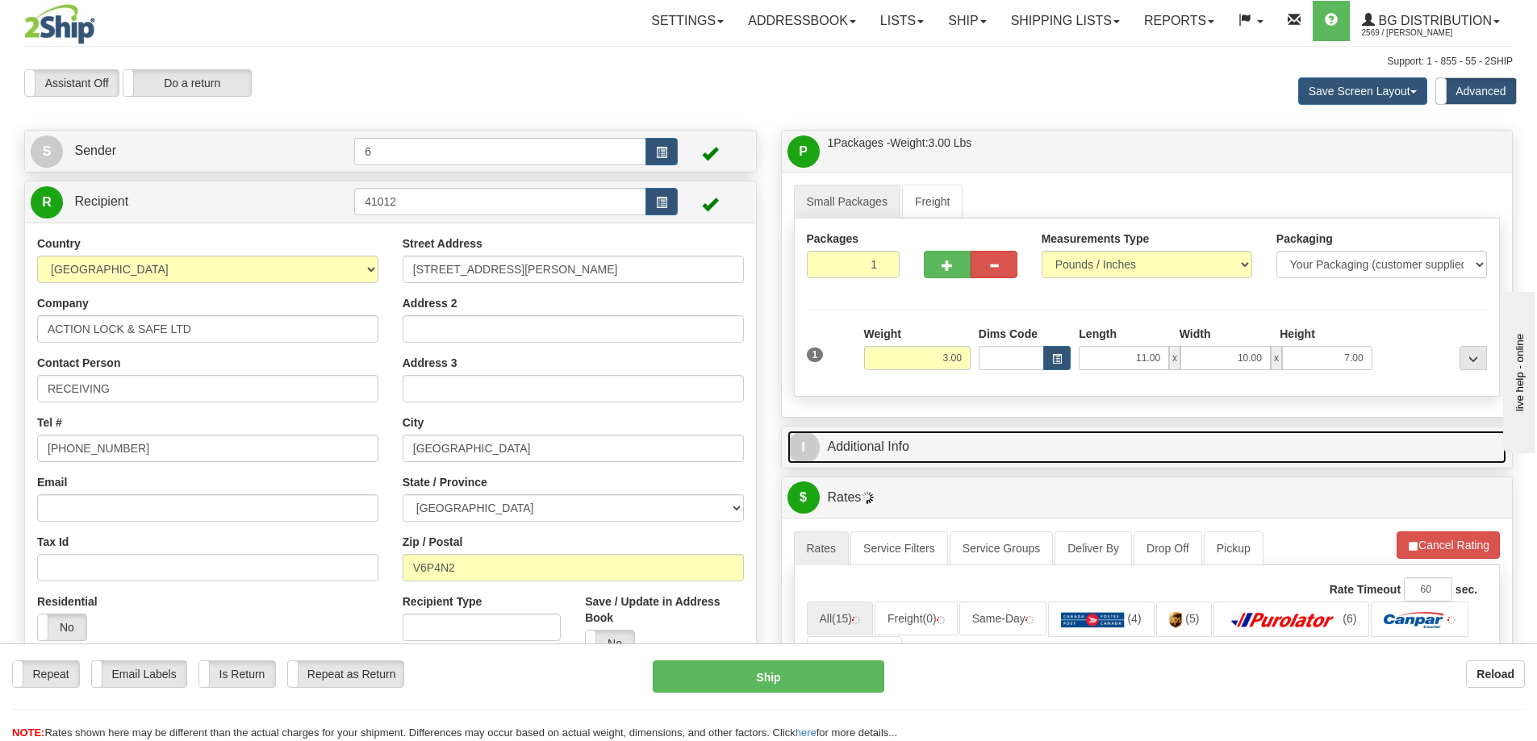
click at [1039, 450] on link "I Additional Info" at bounding box center [1147, 447] width 720 height 33
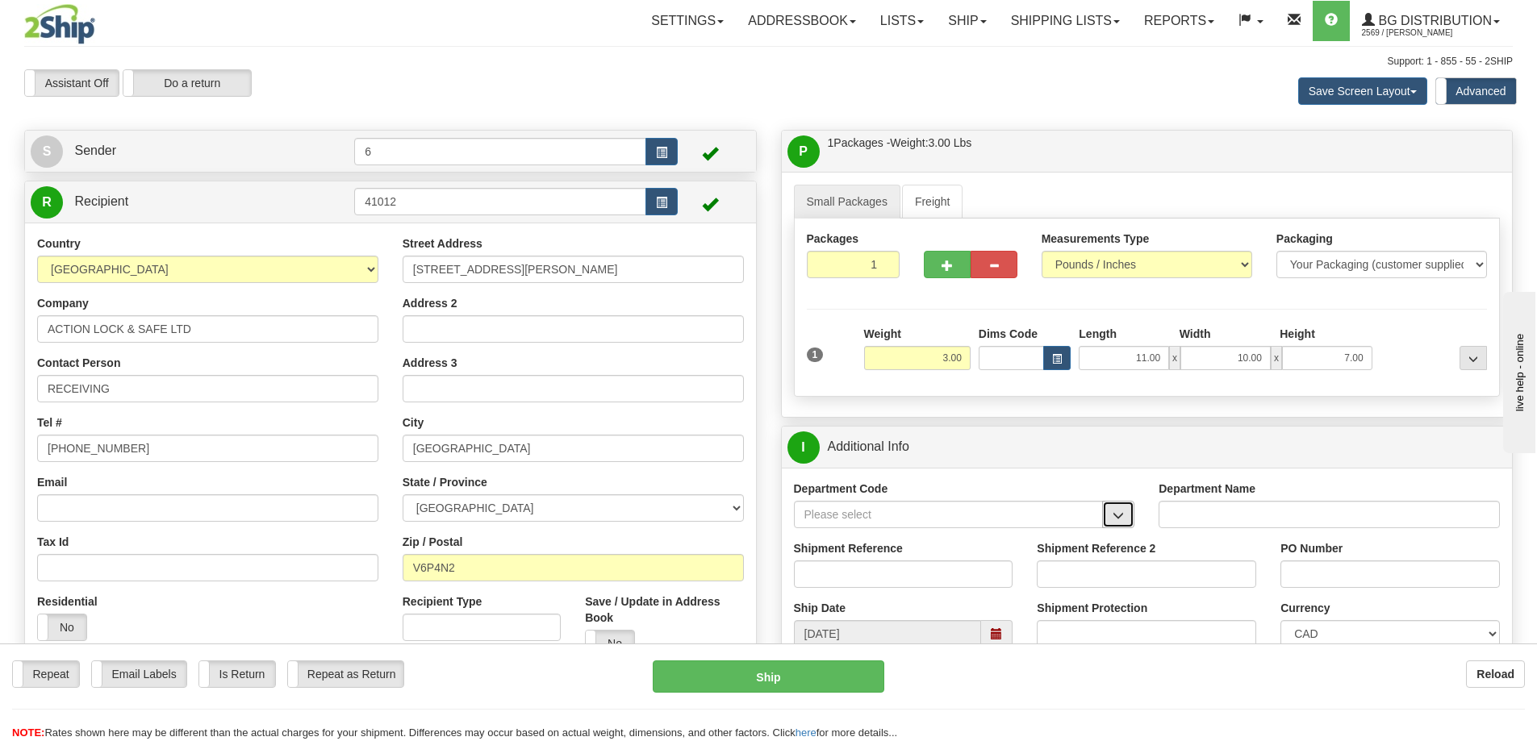
click at [1128, 515] on button "button" at bounding box center [1118, 514] width 32 height 27
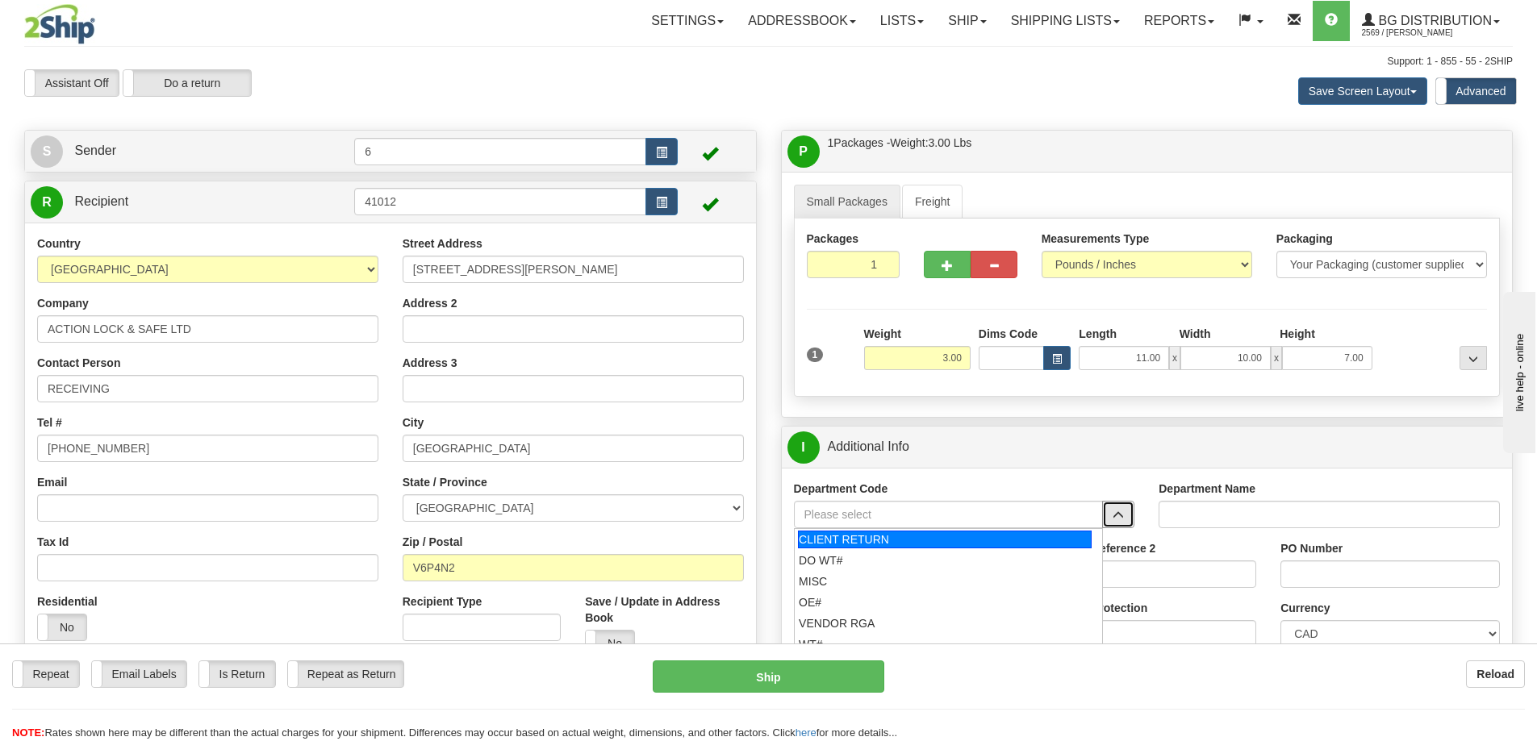
scroll to position [161, 0]
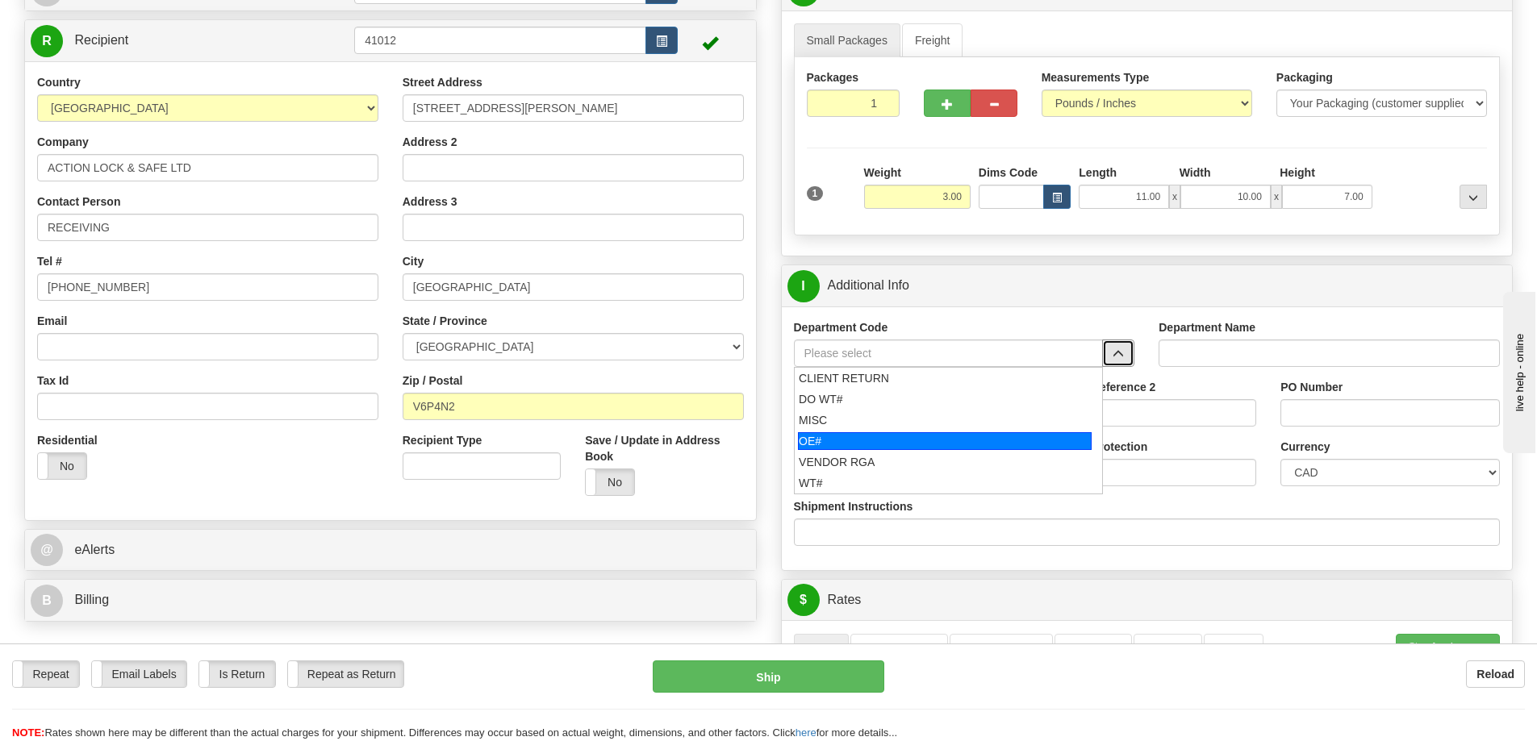
click at [844, 432] on li "OE#" at bounding box center [949, 441] width 308 height 21
type input "OE#"
type input "ORDERS"
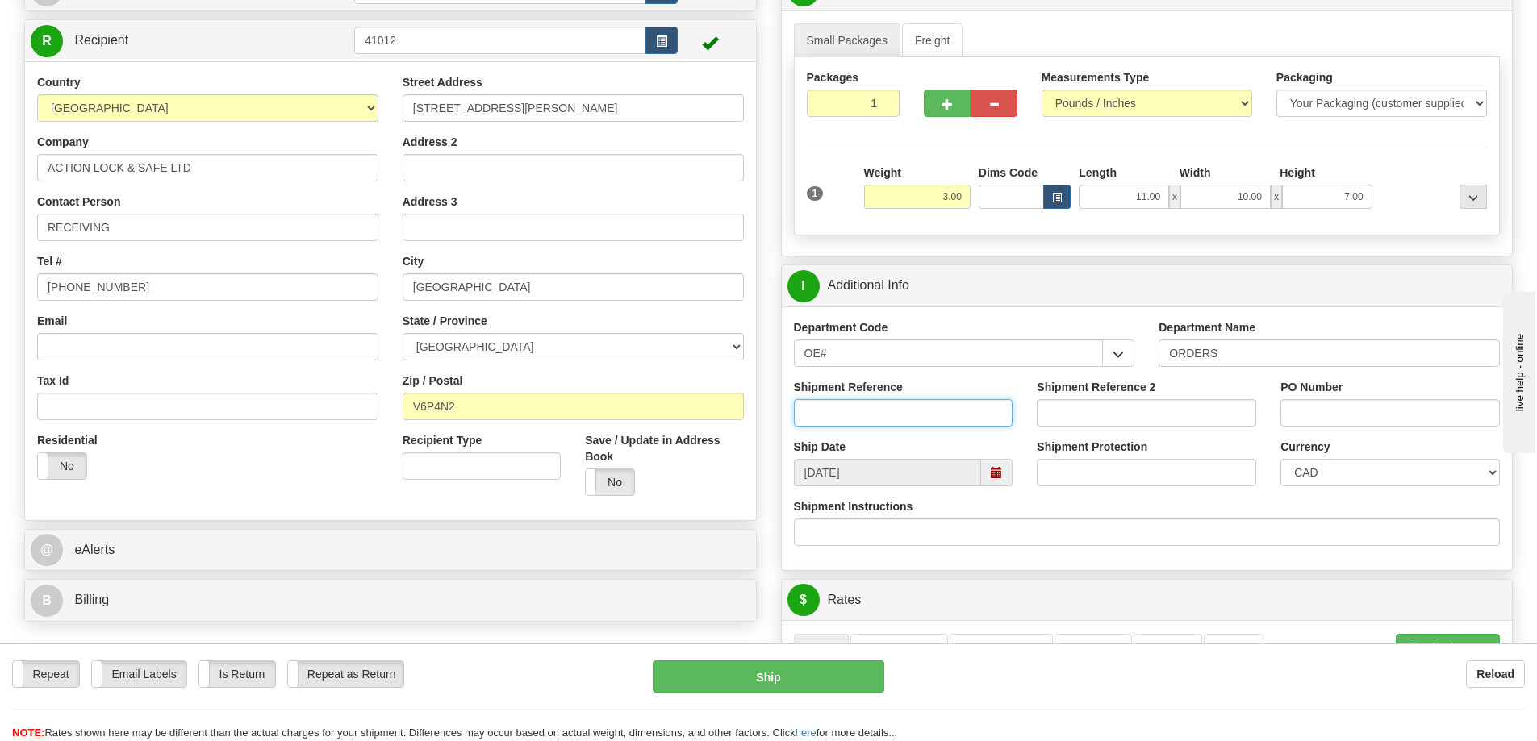
click at [845, 415] on input "Shipment Reference" at bounding box center [903, 412] width 219 height 27
type input "60032512-01"
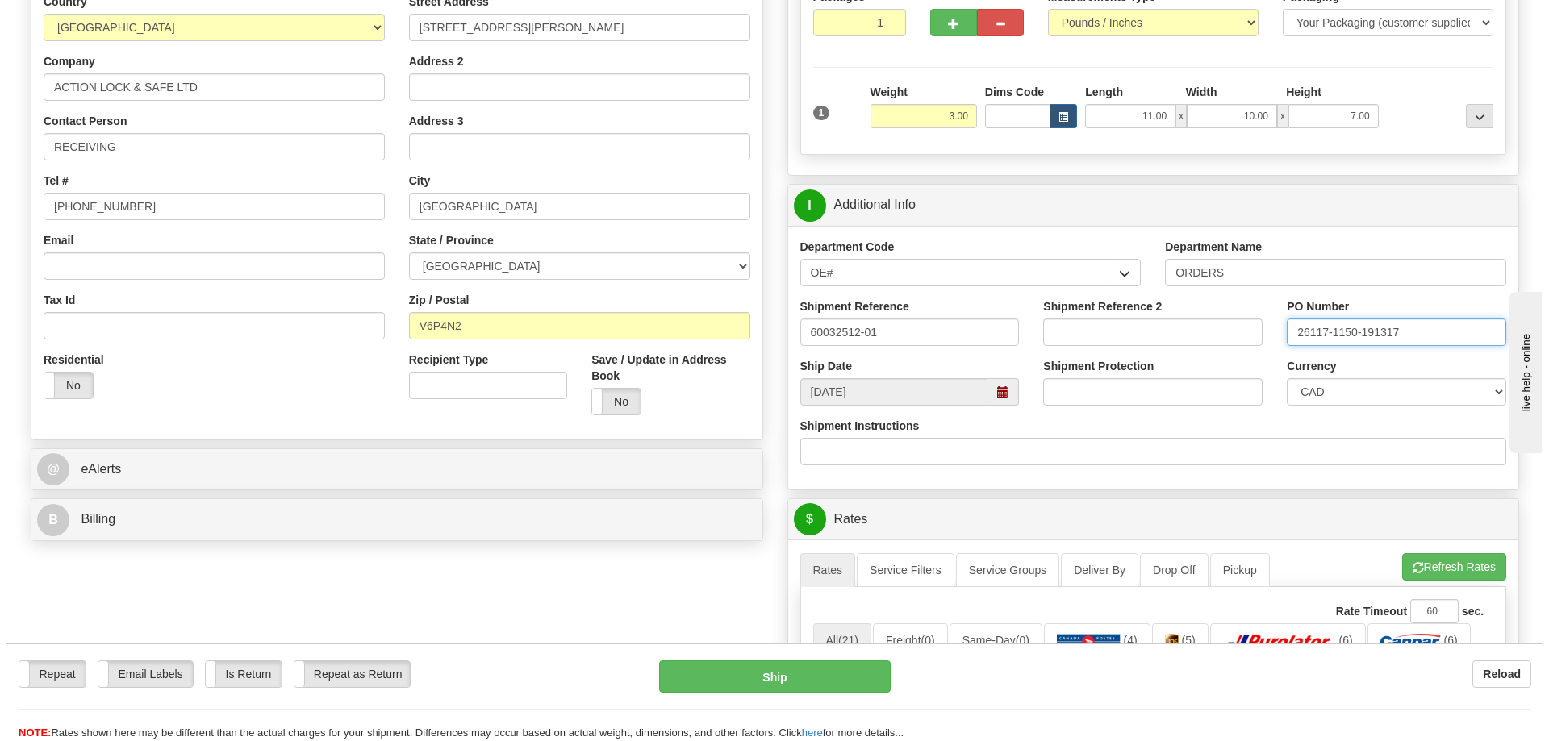
scroll to position [484, 0]
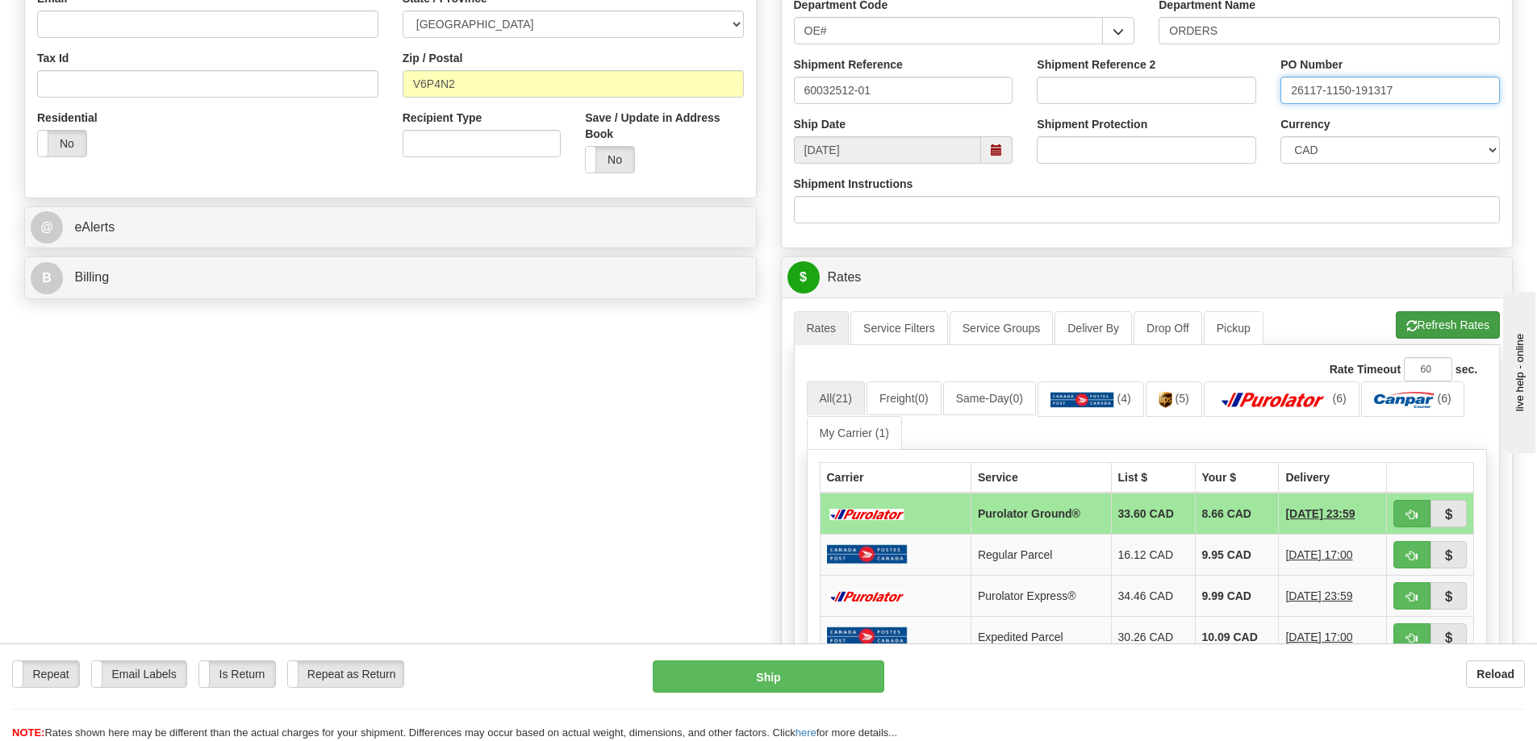
type input "26117-1150-191317"
click at [1415, 334] on button "Refresh Rates" at bounding box center [1447, 324] width 104 height 27
click at [1412, 519] on span "button" at bounding box center [1411, 515] width 11 height 10
type input "260"
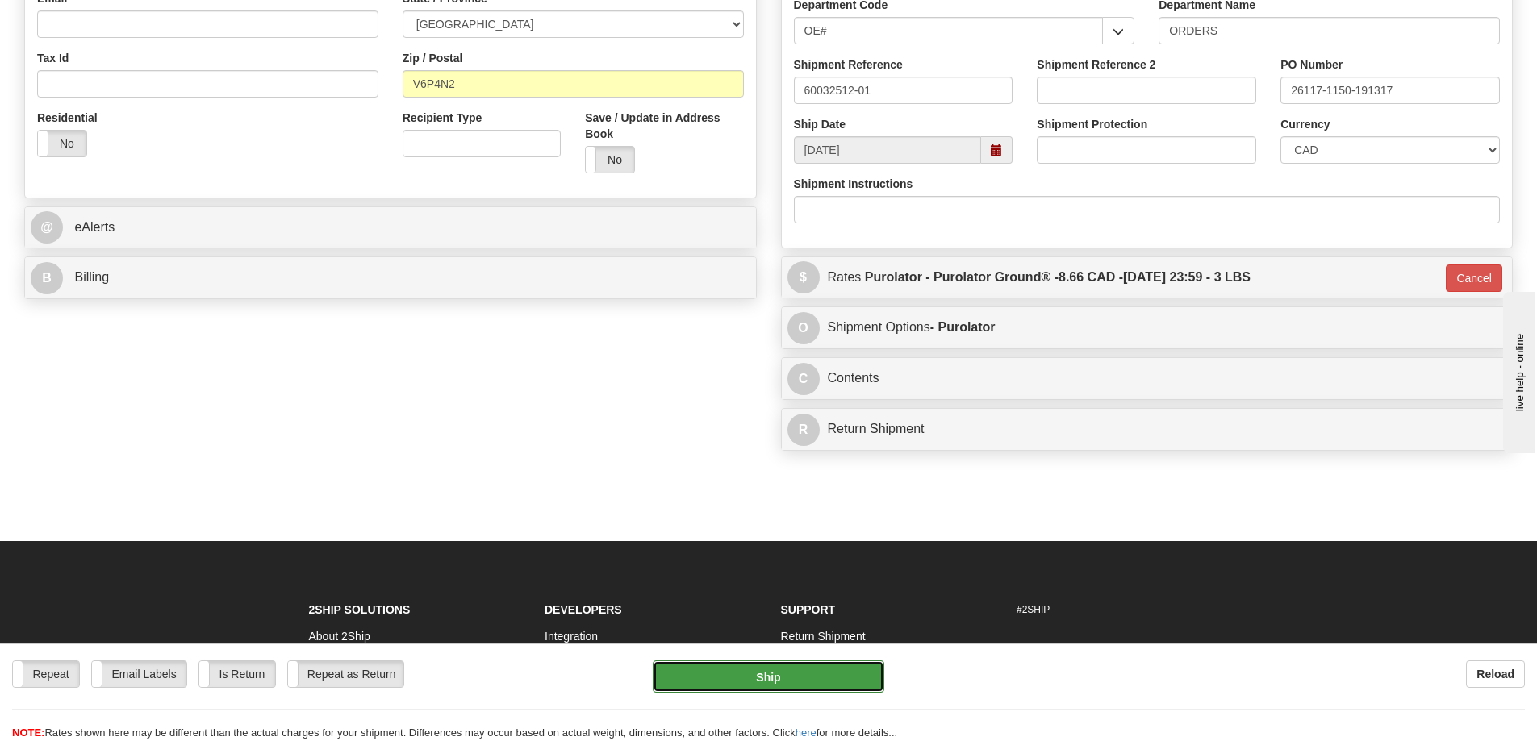
click at [836, 675] on button "Ship" at bounding box center [769, 677] width 232 height 32
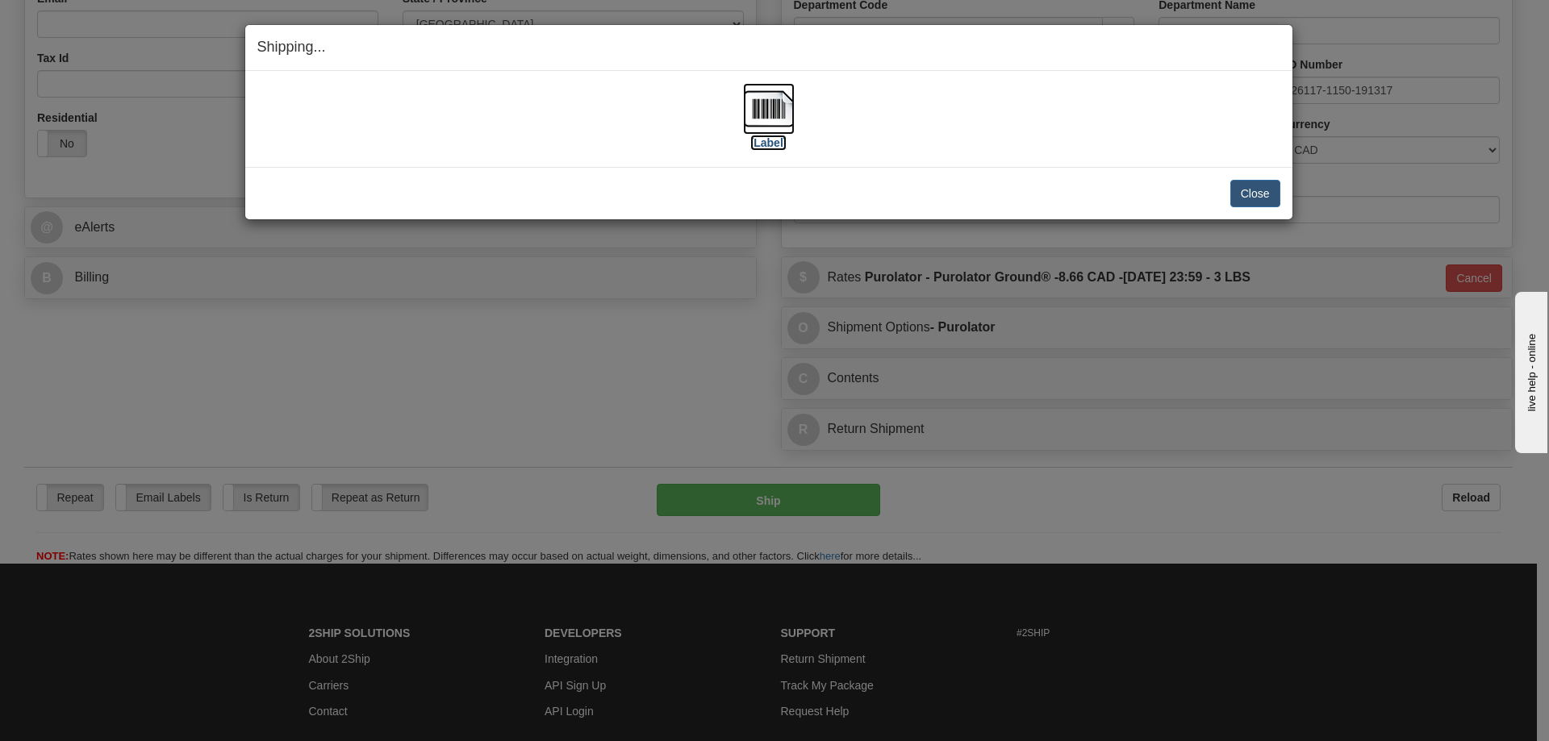
click at [774, 145] on label "[Label]" at bounding box center [768, 143] width 37 height 16
